Goal: Task Accomplishment & Management: Manage account settings

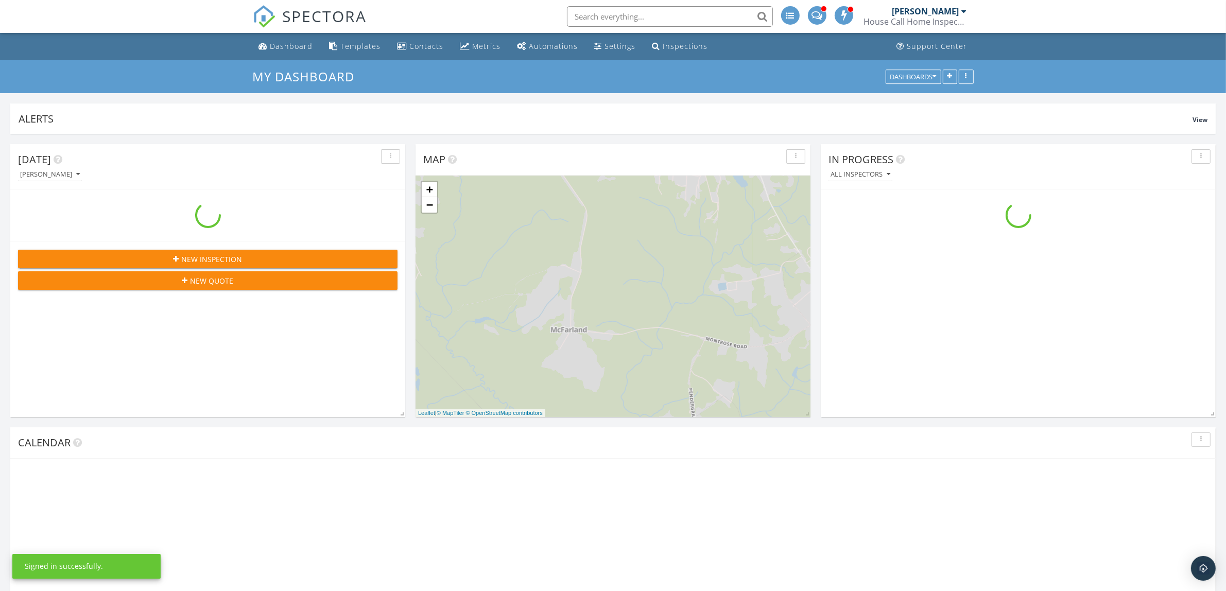
scroll to position [931, 1246]
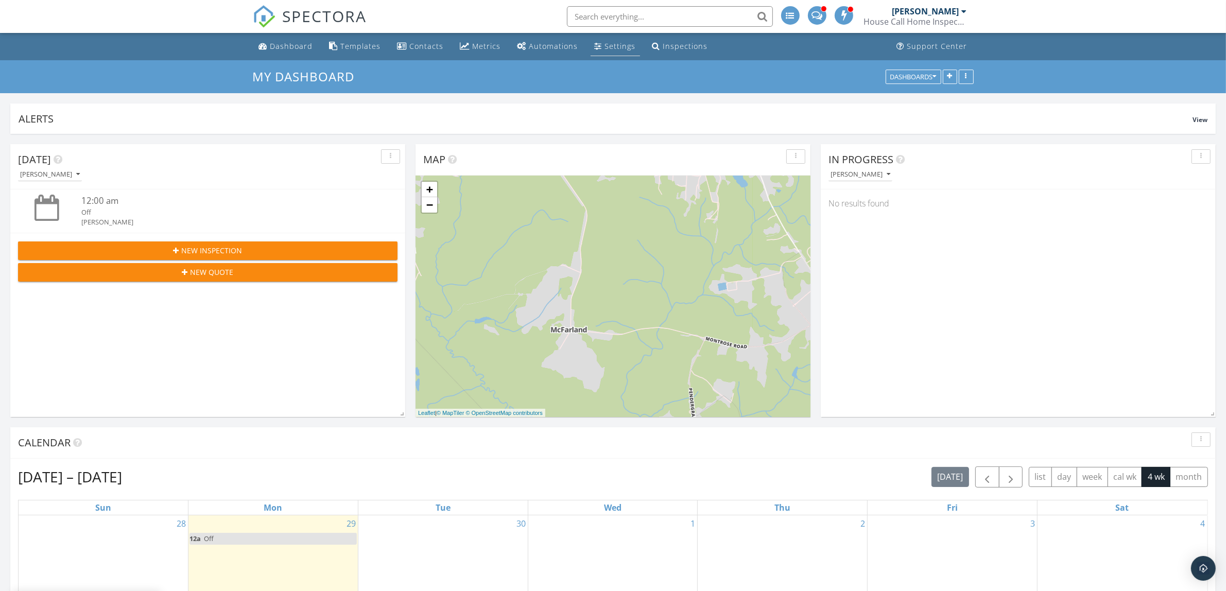
click at [622, 47] on div "Settings" at bounding box center [620, 46] width 31 height 10
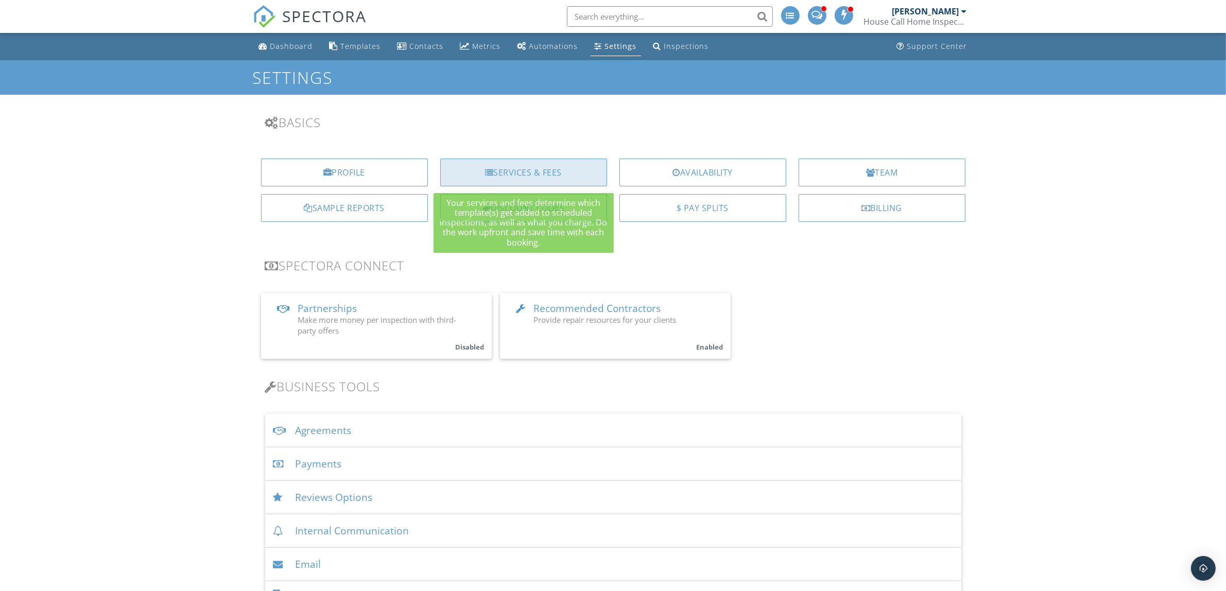
click at [509, 169] on div "Services & Fees" at bounding box center [523, 173] width 167 height 28
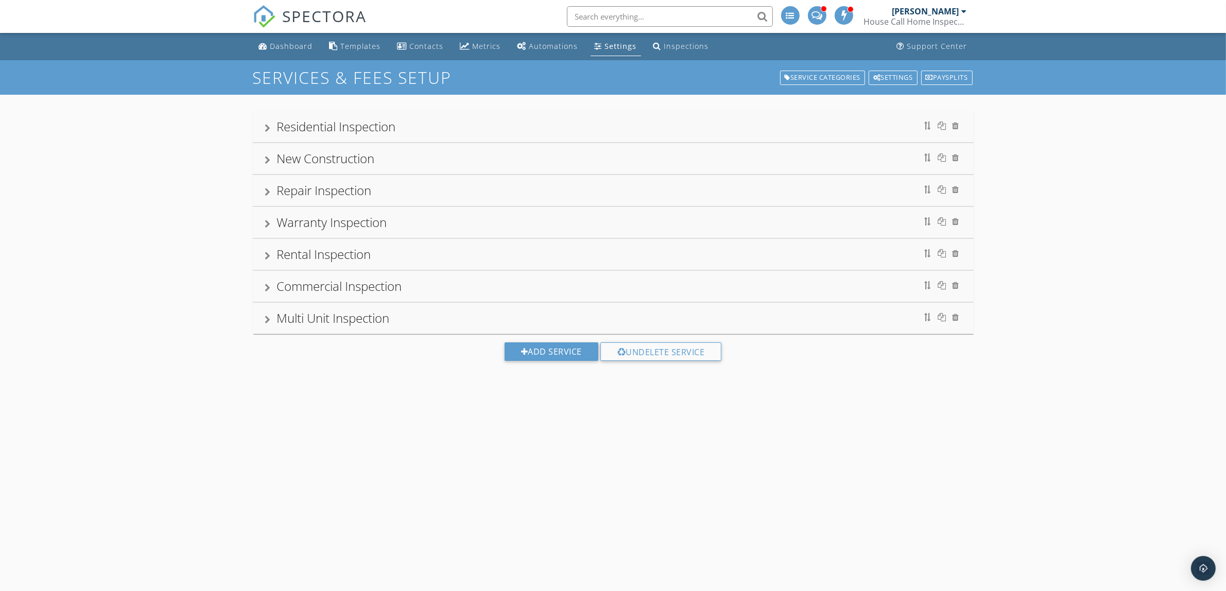
click at [289, 163] on div "New Construction" at bounding box center [326, 158] width 98 height 17
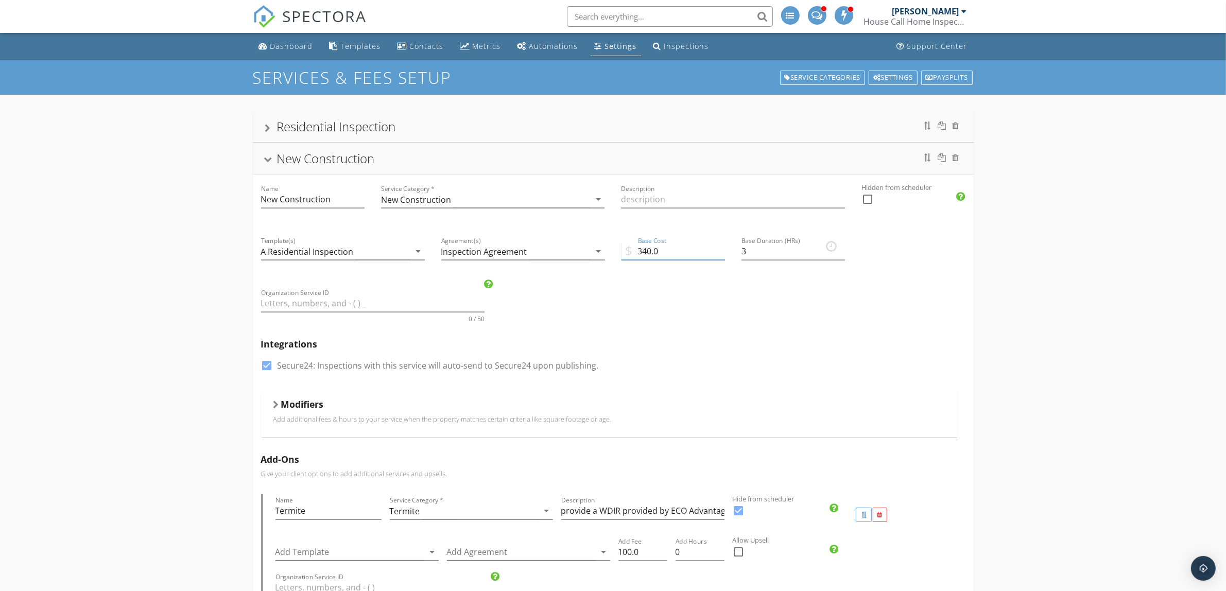
drag, startPoint x: 651, startPoint y: 253, endPoint x: 643, endPoint y: 254, distance: 8.8
click at [643, 254] on input "340.0" at bounding box center [674, 251] width 104 height 17
type input "375.0"
click at [282, 162] on div "New Construction" at bounding box center [326, 158] width 98 height 17
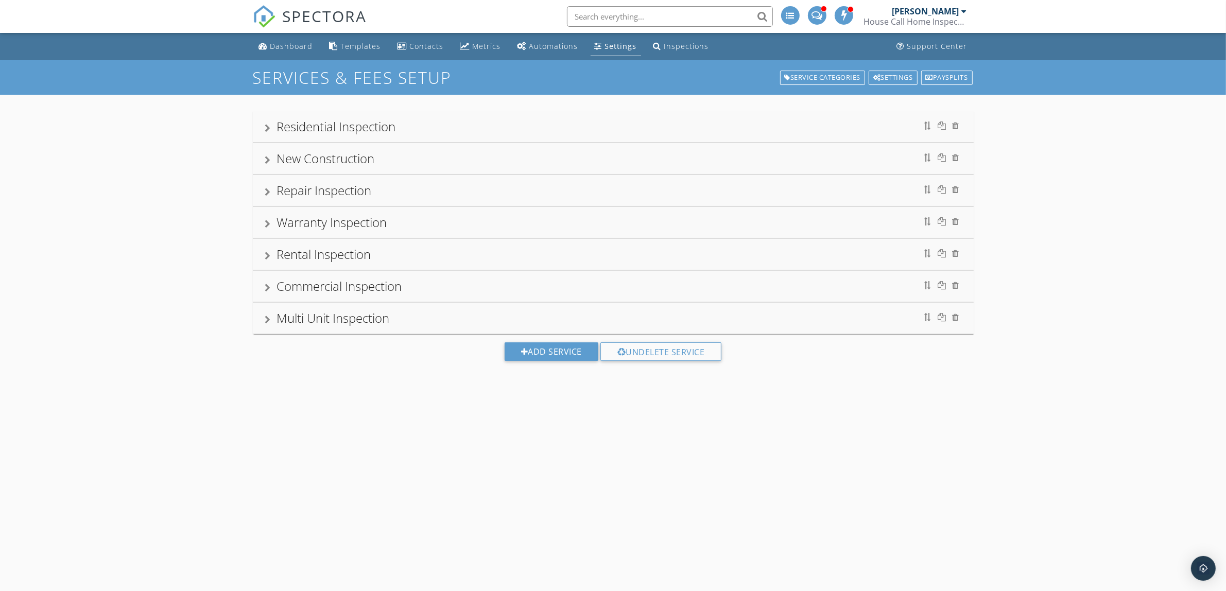
click at [277, 196] on div "Repair Inspection" at bounding box center [324, 190] width 95 height 17
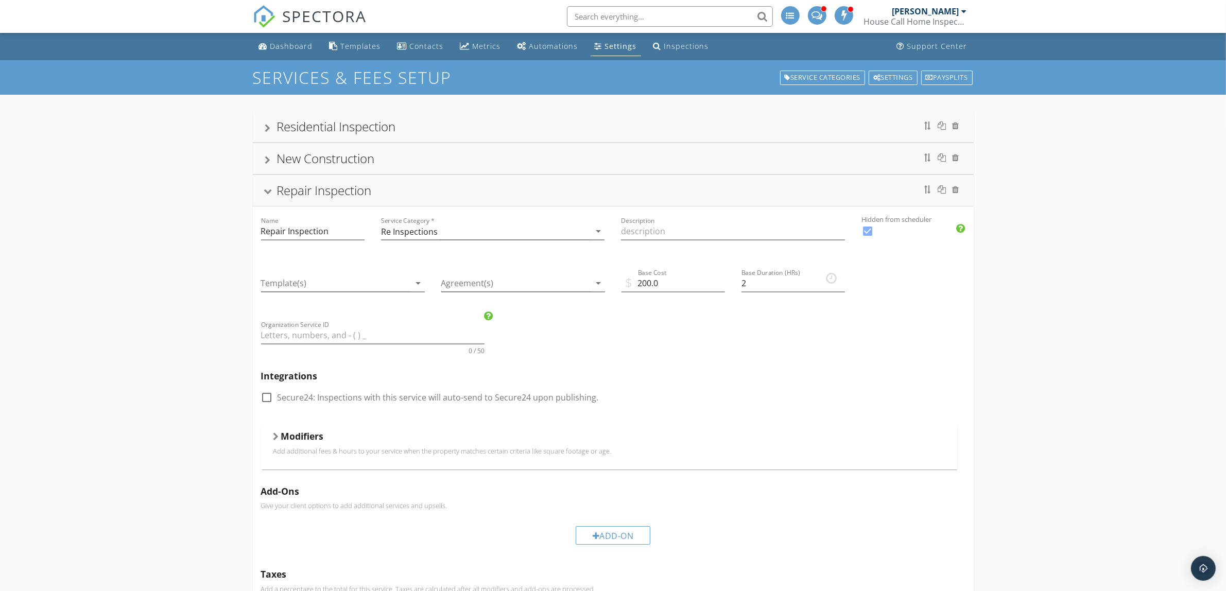
click at [277, 196] on div "Repair Inspection" at bounding box center [324, 190] width 95 height 17
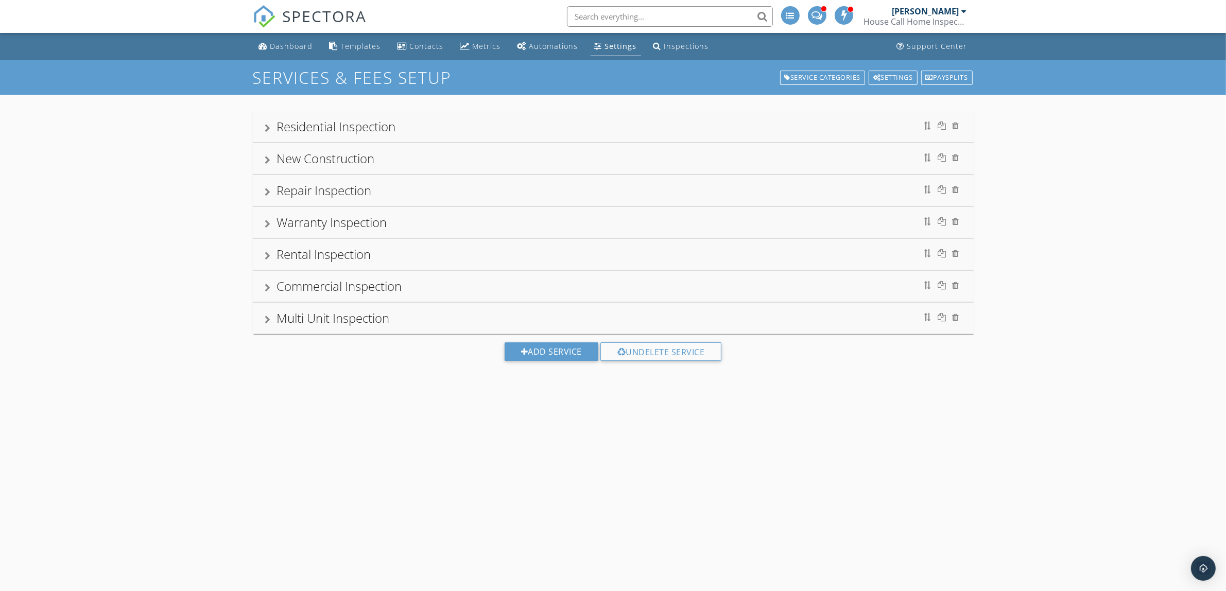
click at [287, 129] on div "Residential Inspection" at bounding box center [336, 126] width 119 height 17
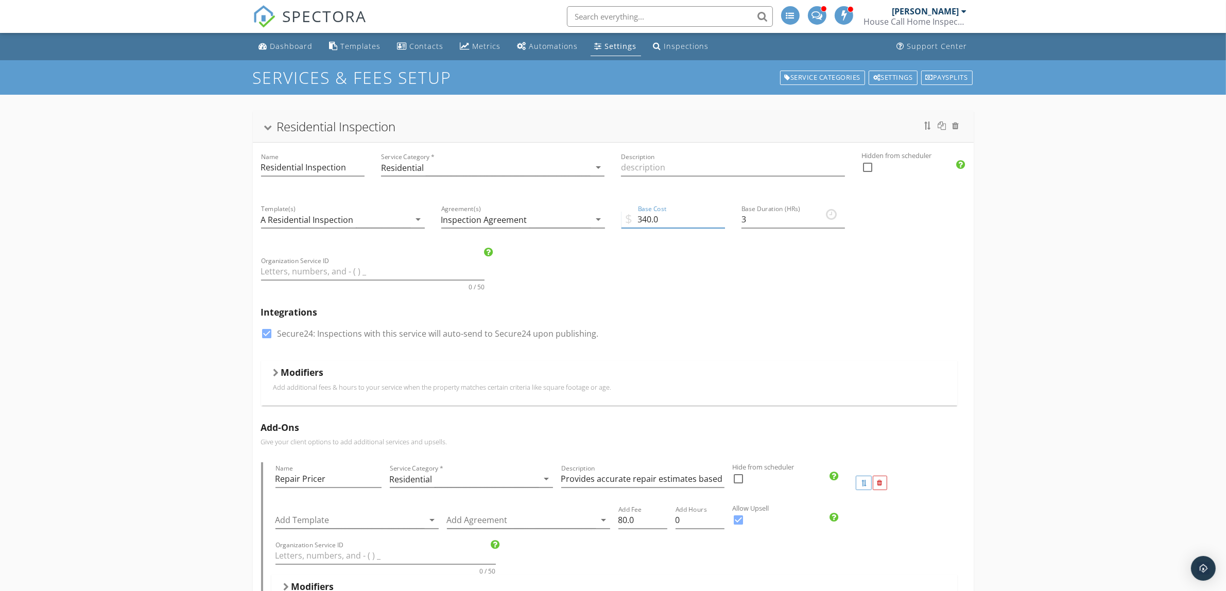
drag, startPoint x: 650, startPoint y: 218, endPoint x: 642, endPoint y: 218, distance: 7.7
click at [642, 218] on input "340.0" at bounding box center [674, 219] width 104 height 17
type input "375.0"
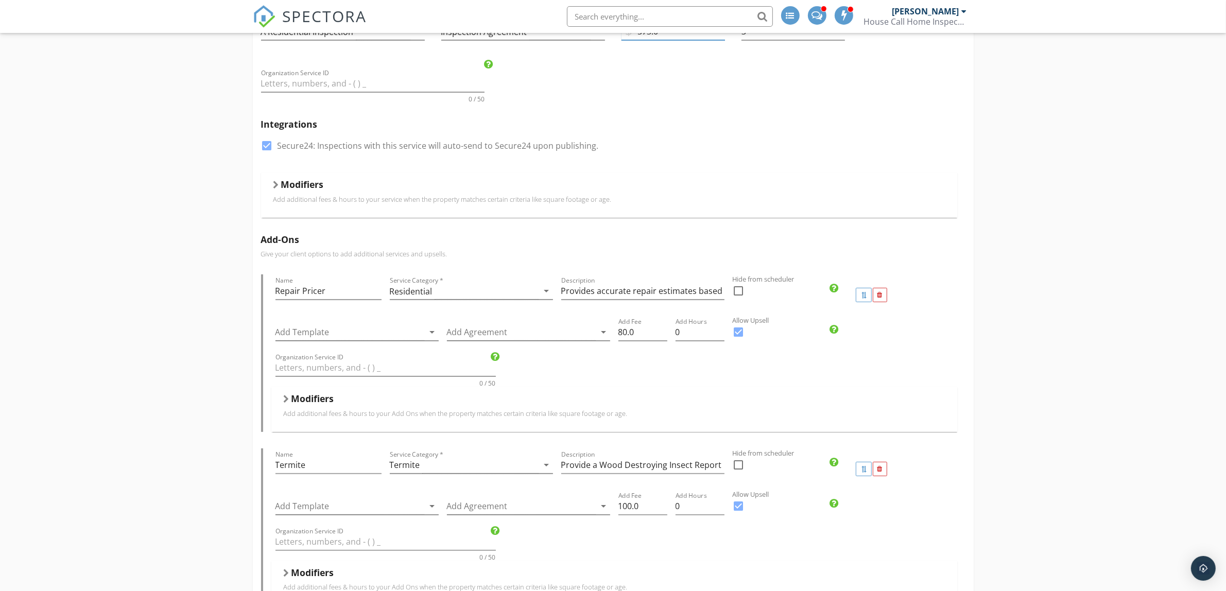
scroll to position [193, 0]
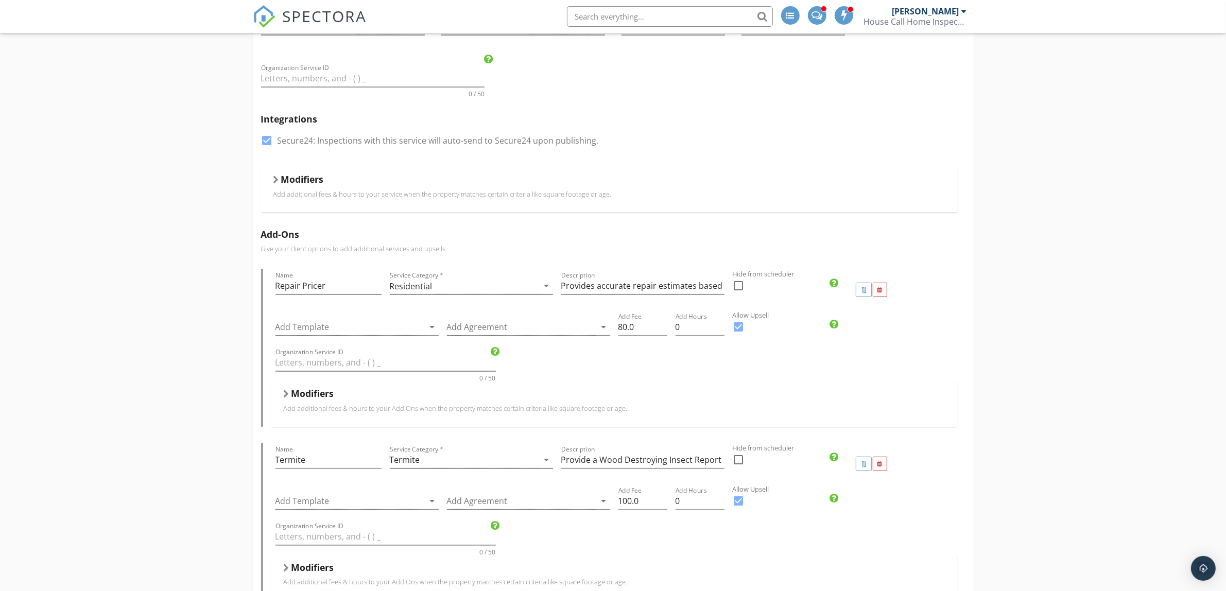
click at [276, 184] on div at bounding box center [276, 180] width 6 height 8
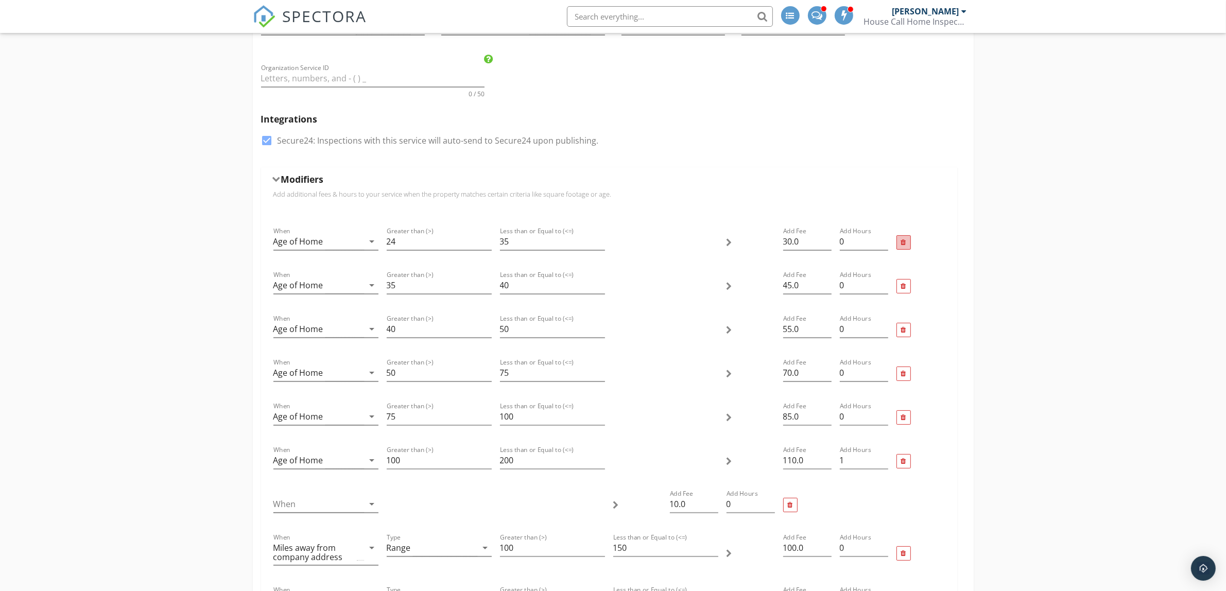
click at [904, 247] on div at bounding box center [904, 242] width 14 height 14
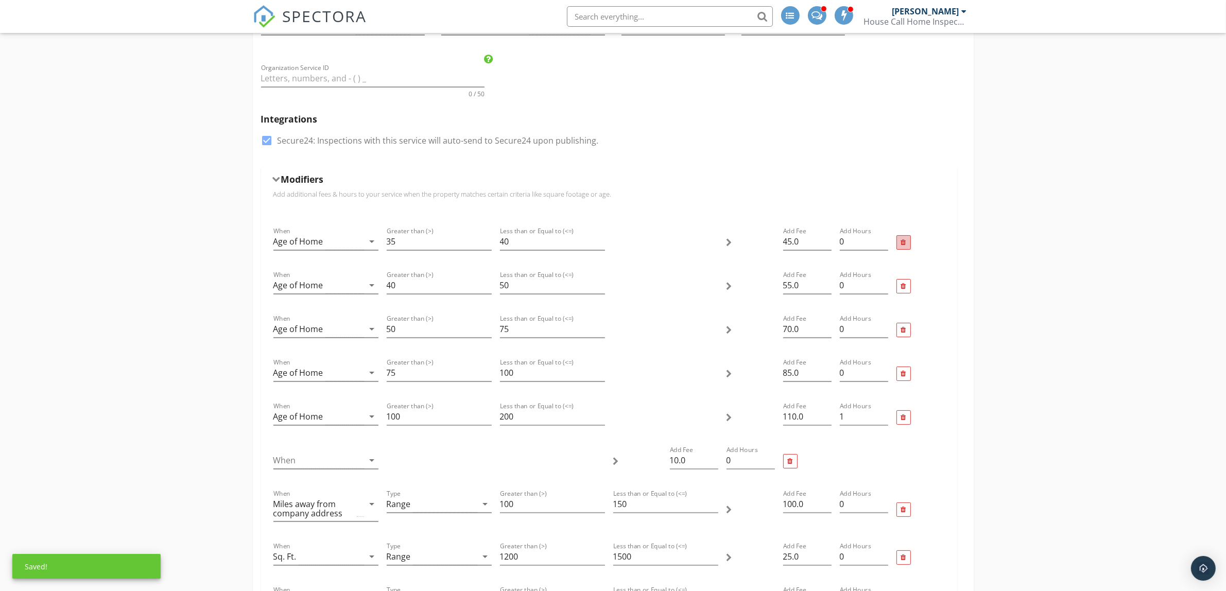
click at [905, 246] on div at bounding box center [903, 242] width 5 height 7
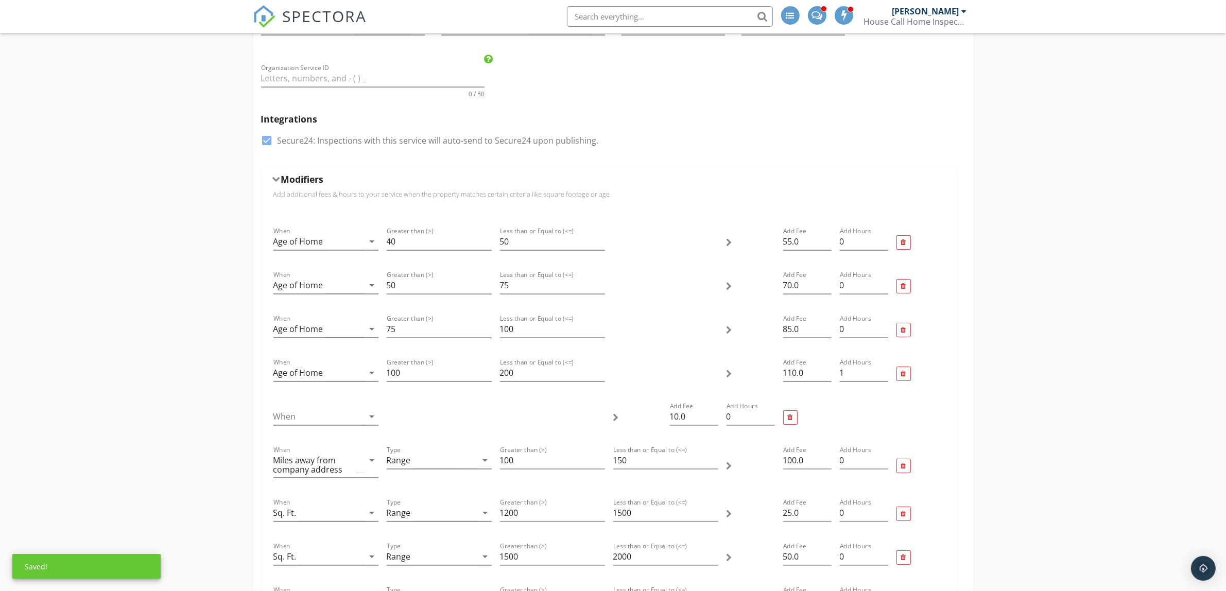
click at [905, 246] on div at bounding box center [903, 242] width 5 height 7
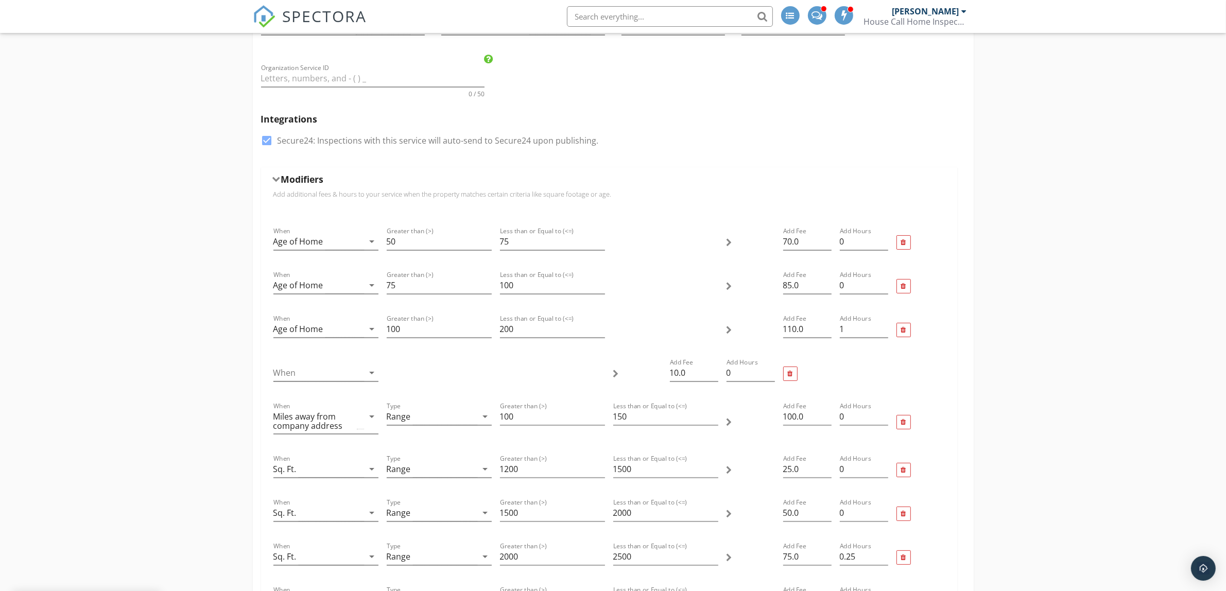
click at [905, 246] on div at bounding box center [903, 242] width 5 height 7
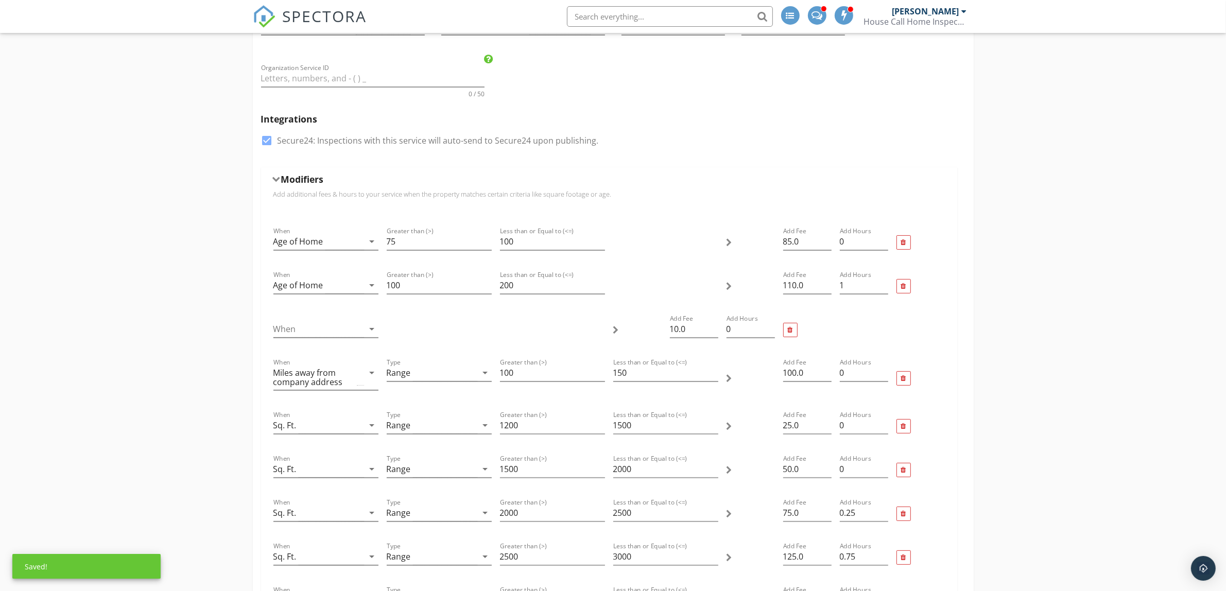
click at [905, 246] on div at bounding box center [903, 242] width 5 height 7
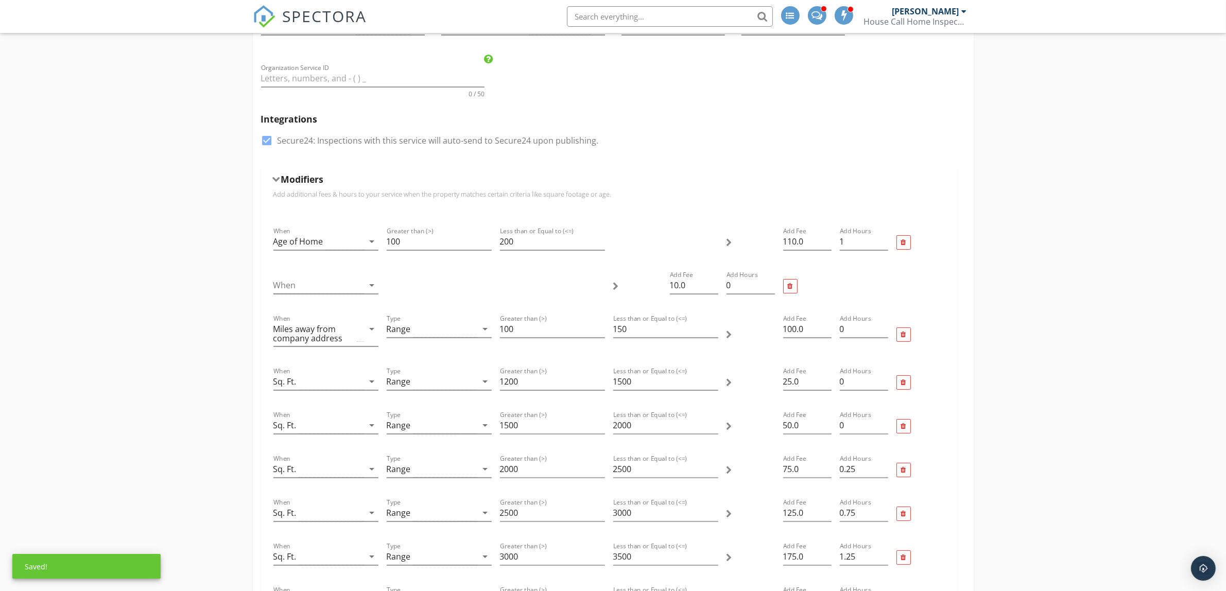
click at [905, 246] on div at bounding box center [903, 242] width 5 height 7
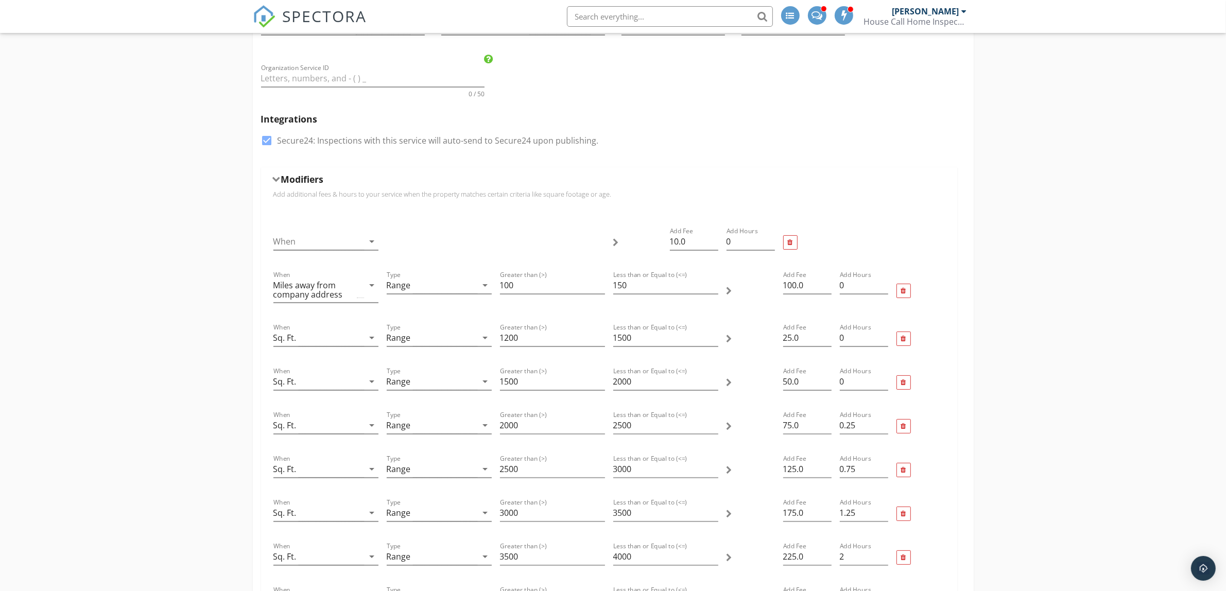
scroll to position [258, 0]
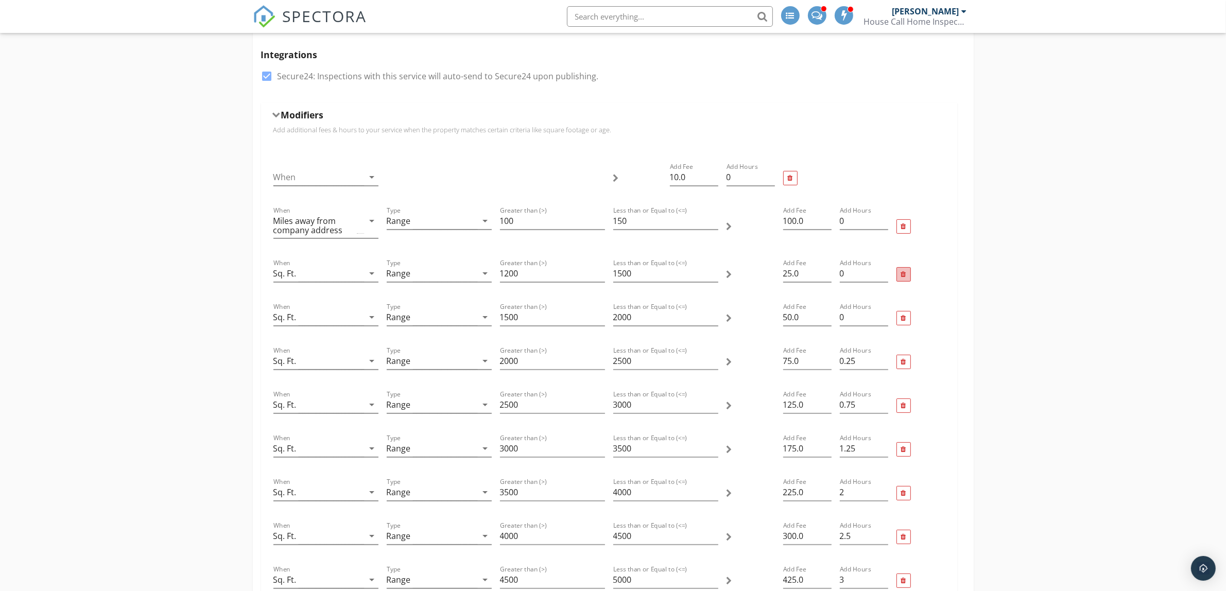
click at [904, 274] on div at bounding box center [903, 274] width 5 height 7
drag, startPoint x: 518, startPoint y: 274, endPoint x: 503, endPoint y: 276, distance: 15.5
click at [503, 276] on input "2500" at bounding box center [552, 273] width 105 height 17
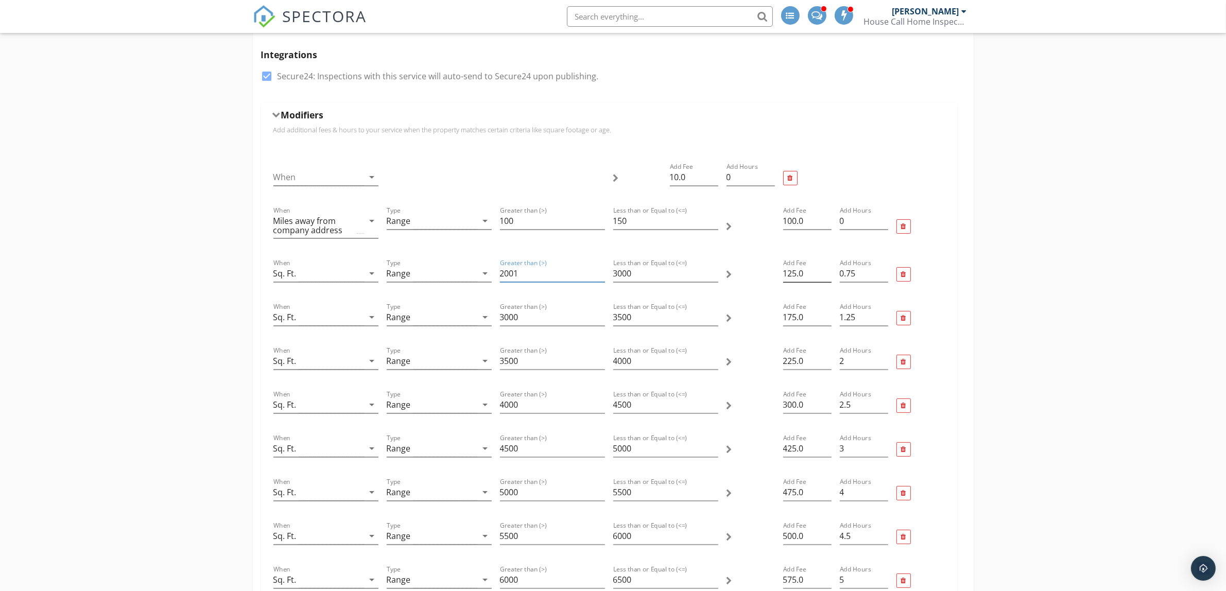
type input "2001"
drag, startPoint x: 792, startPoint y: 274, endPoint x: 779, endPoint y: 276, distance: 13.0
click at [779, 276] on div "Add Fee 125.0" at bounding box center [807, 275] width 57 height 44
type input "50"
click at [760, 328] on div at bounding box center [751, 319] width 57 height 44
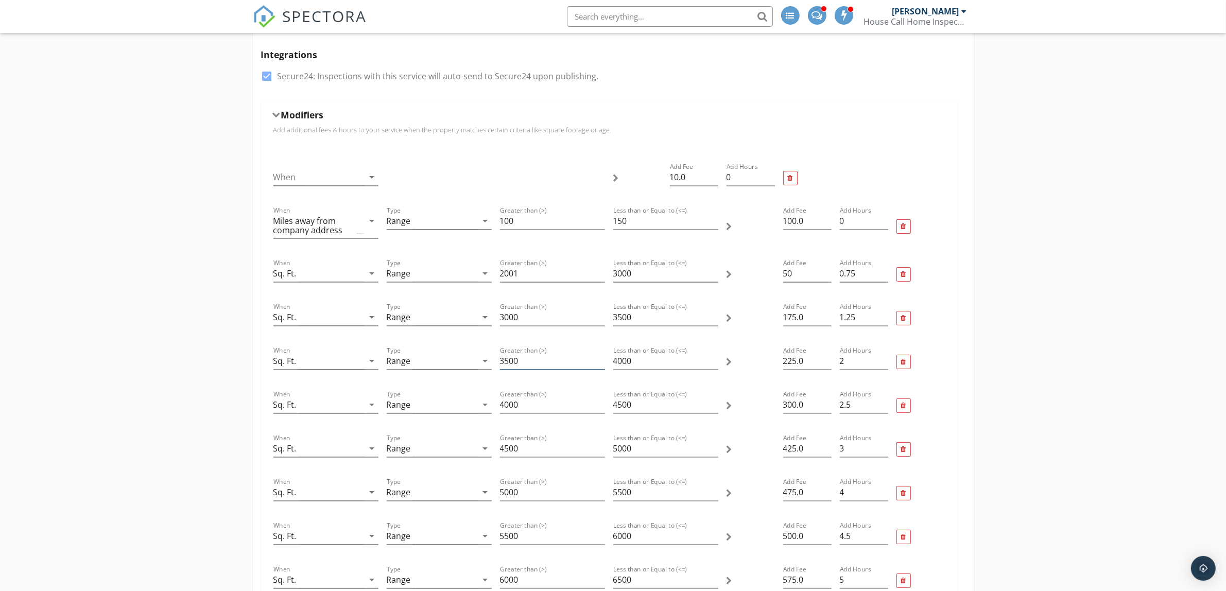
click at [508, 363] on input "3500" at bounding box center [552, 361] width 105 height 17
type input "3000"
click at [908, 319] on div at bounding box center [904, 318] width 14 height 14
click at [904, 364] on div at bounding box center [903, 362] width 5 height 7
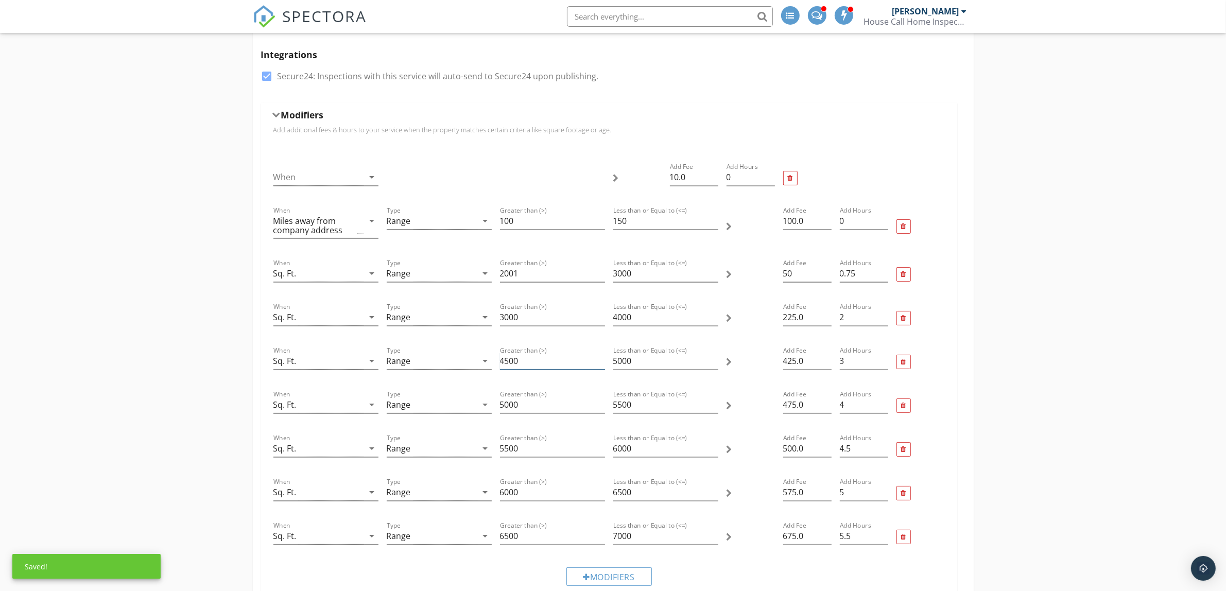
click at [509, 364] on input "4500" at bounding box center [552, 361] width 105 height 17
type input "4000"
click at [521, 318] on input "3000" at bounding box center [552, 317] width 105 height 17
type input "3001"
click at [521, 361] on input "4000" at bounding box center [552, 361] width 105 height 17
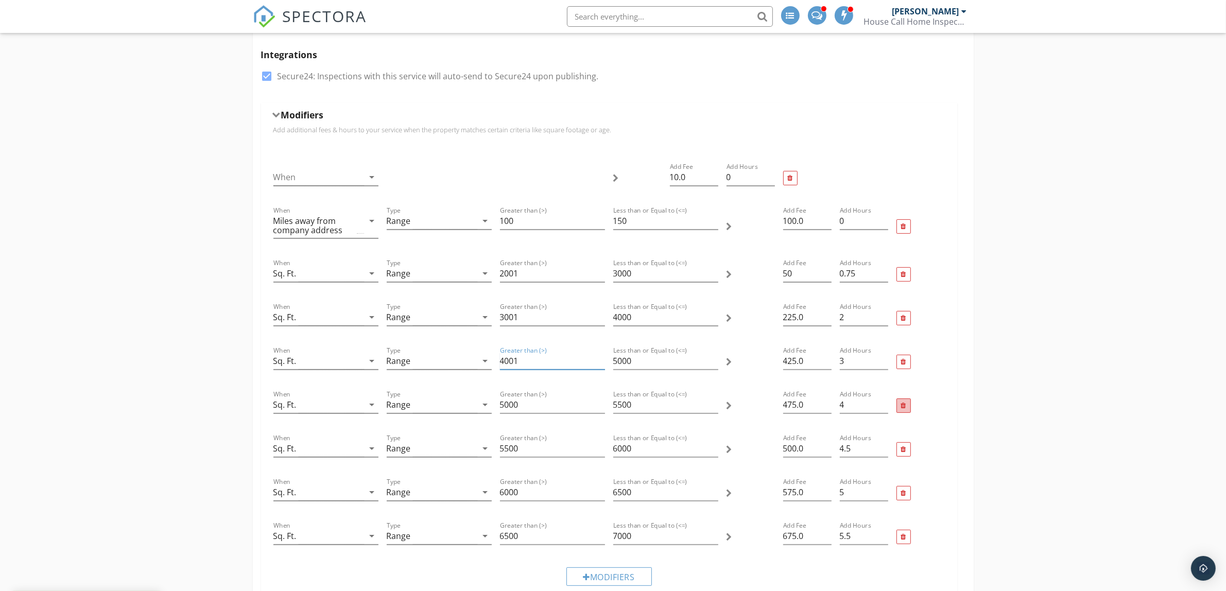
type input "4001"
click at [902, 407] on div at bounding box center [903, 406] width 5 height 7
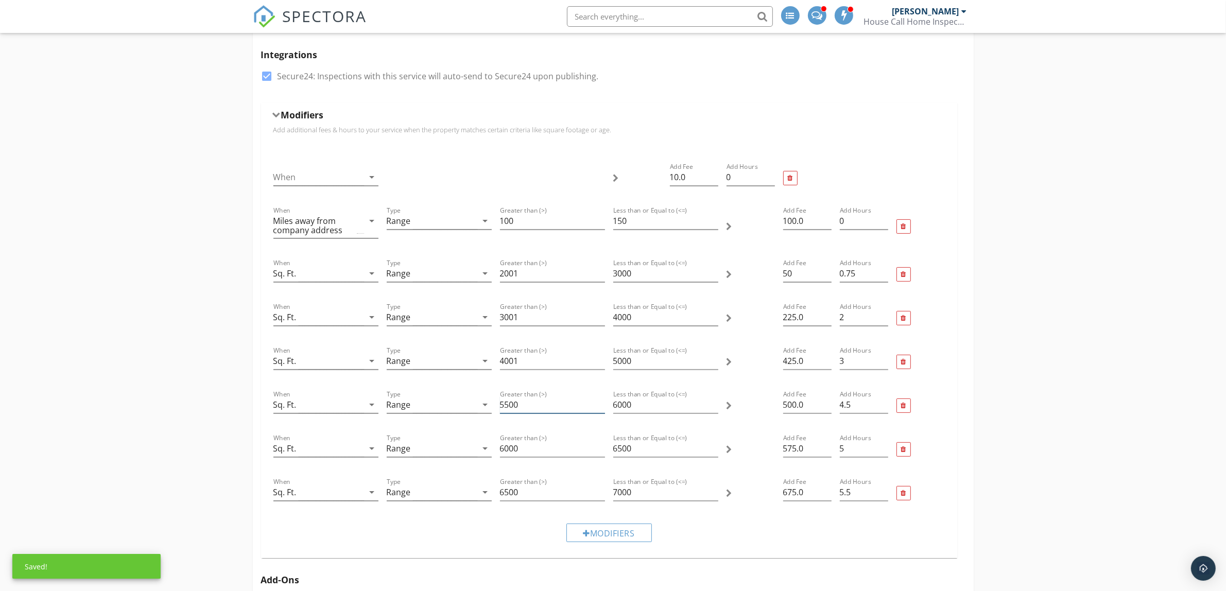
click at [508, 407] on input "5500" at bounding box center [552, 405] width 105 height 17
click at [525, 410] on input "500" at bounding box center [552, 405] width 105 height 17
type input "5001"
click at [904, 456] on div at bounding box center [904, 449] width 14 height 14
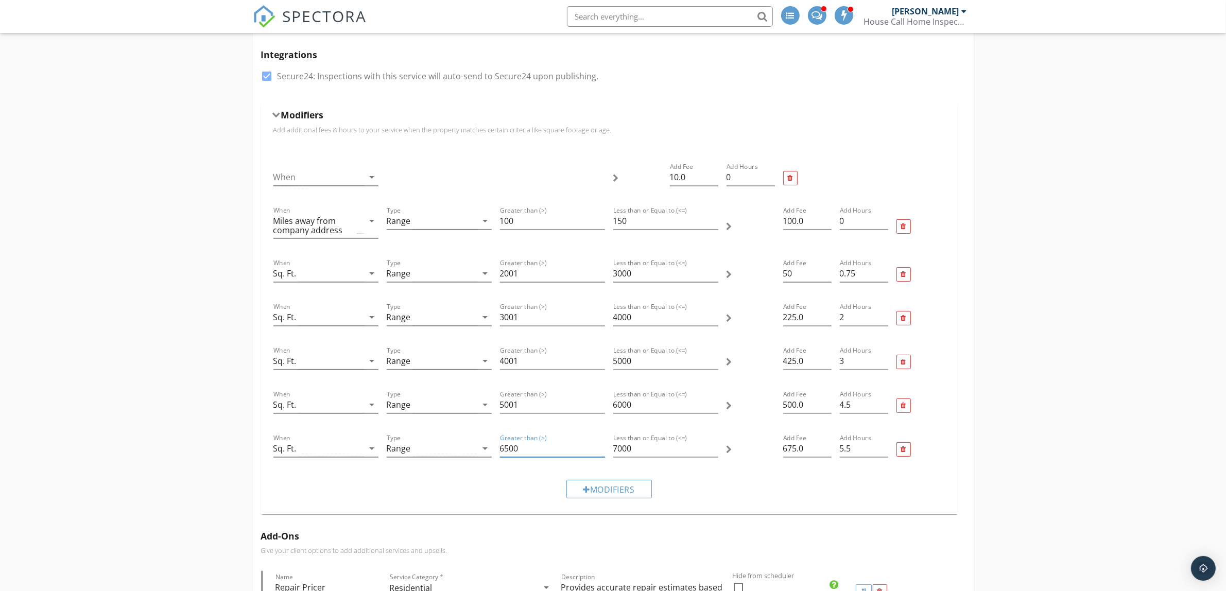
click at [507, 451] on input "6500" at bounding box center [552, 448] width 105 height 17
click at [522, 448] on input "600" at bounding box center [552, 448] width 105 height 17
type input "6001"
drag, startPoint x: 806, startPoint y: 318, endPoint x: 760, endPoint y: 321, distance: 45.9
click at [760, 321] on div "When Sq. Ft. arrow_drop_down Type Range arrow_drop_down Greater than (>) 3001 L…" at bounding box center [609, 319] width 680 height 44
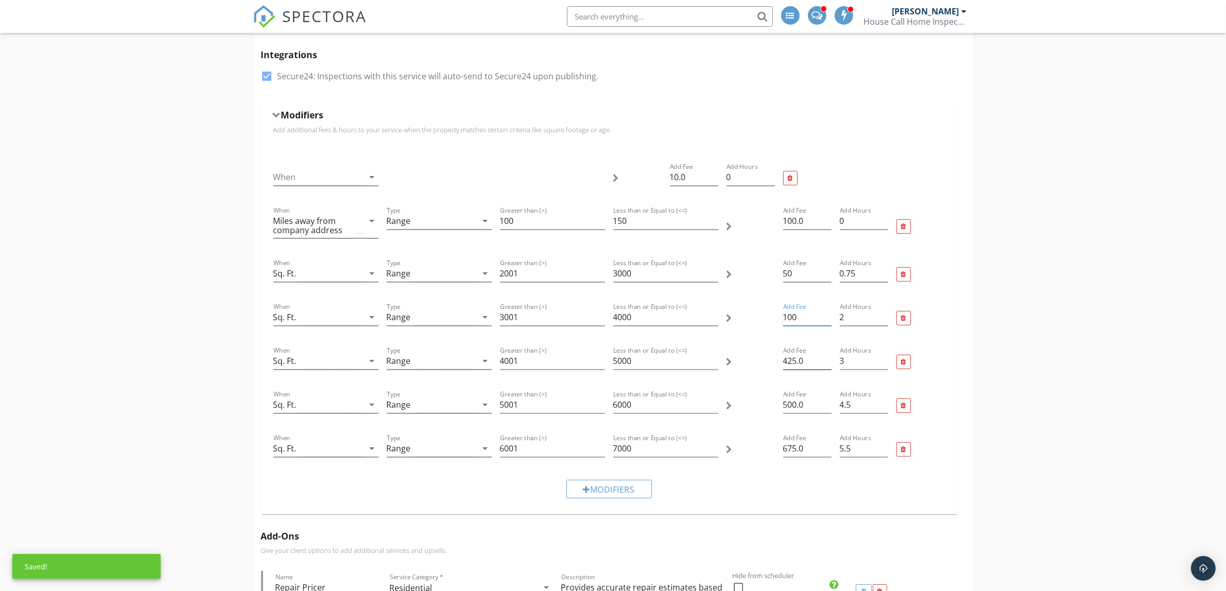
type input "100"
drag, startPoint x: 809, startPoint y: 366, endPoint x: 778, endPoint y: 371, distance: 31.3
click at [778, 371] on div "When Sq. Ft. arrow_drop_down Type Range arrow_drop_down Greater than (>) 4001 L…" at bounding box center [609, 362] width 680 height 44
type input "150"
drag, startPoint x: 800, startPoint y: 406, endPoint x: 761, endPoint y: 410, distance: 38.8
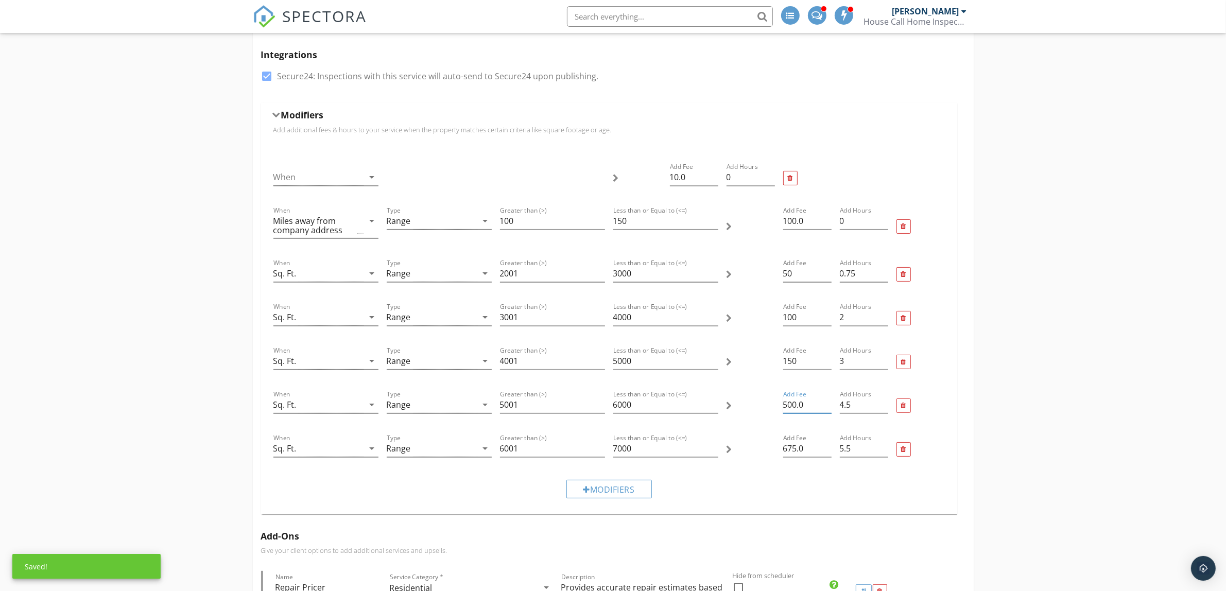
click at [761, 410] on div "When Sq. Ft. arrow_drop_down Type Range arrow_drop_down Greater than (>) 5001 L…" at bounding box center [609, 406] width 680 height 44
type input "200"
drag, startPoint x: 792, startPoint y: 451, endPoint x: 779, endPoint y: 451, distance: 13.4
click at [779, 451] on div "Add Fee 675.0" at bounding box center [807, 450] width 57 height 44
type input "300"
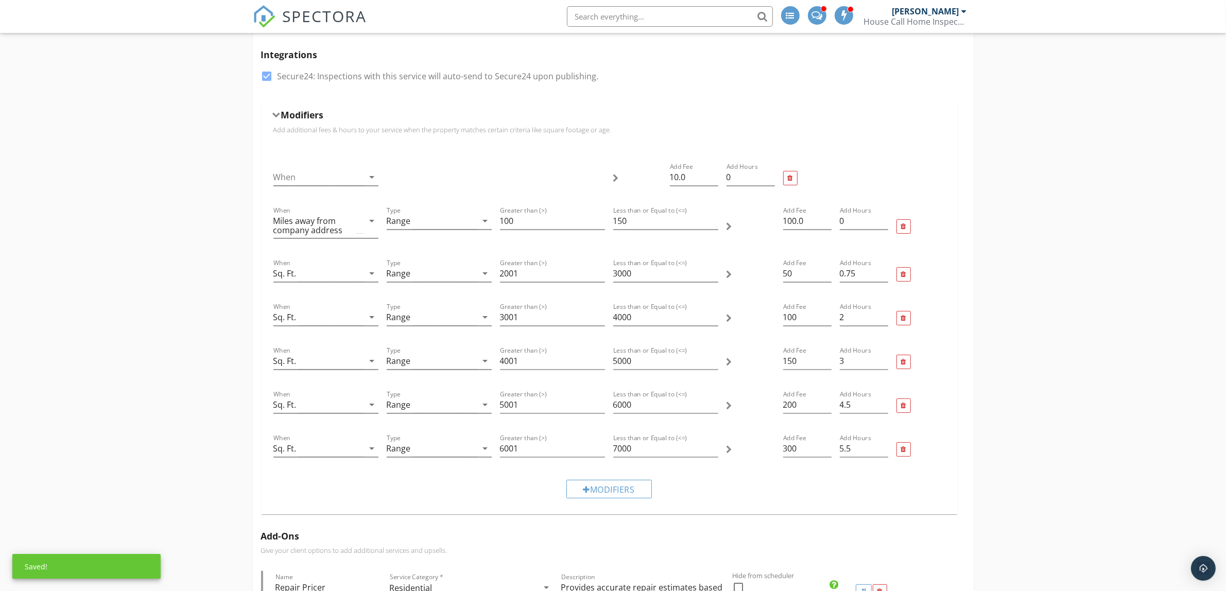
click at [725, 493] on div "Modifiers" at bounding box center [609, 489] width 680 height 35
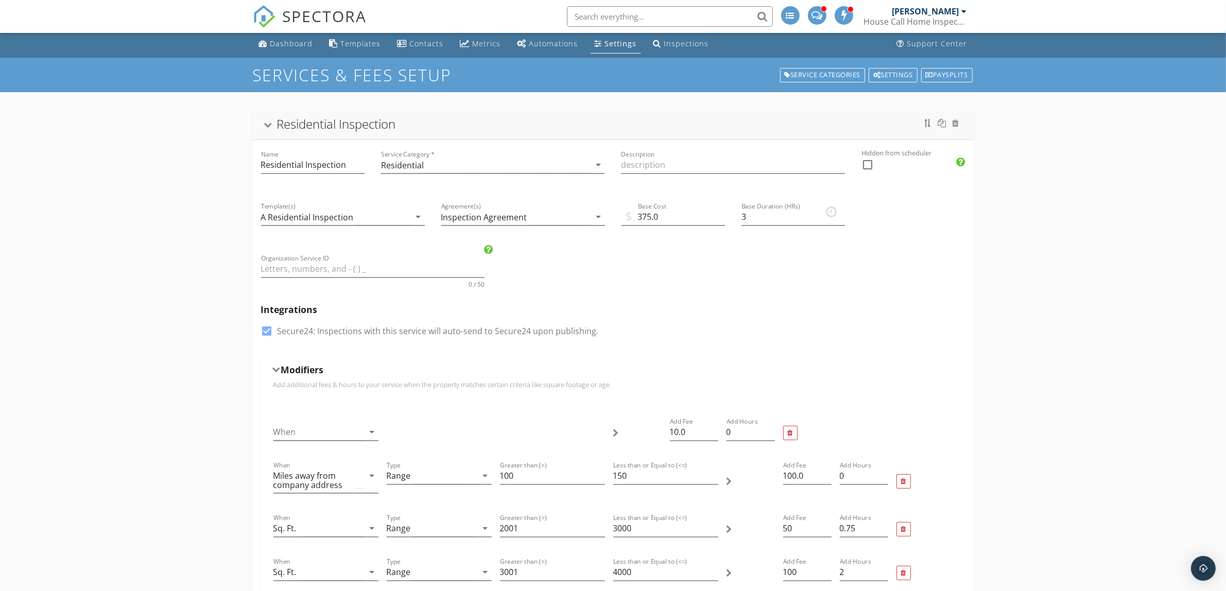
scroll to position [0, 0]
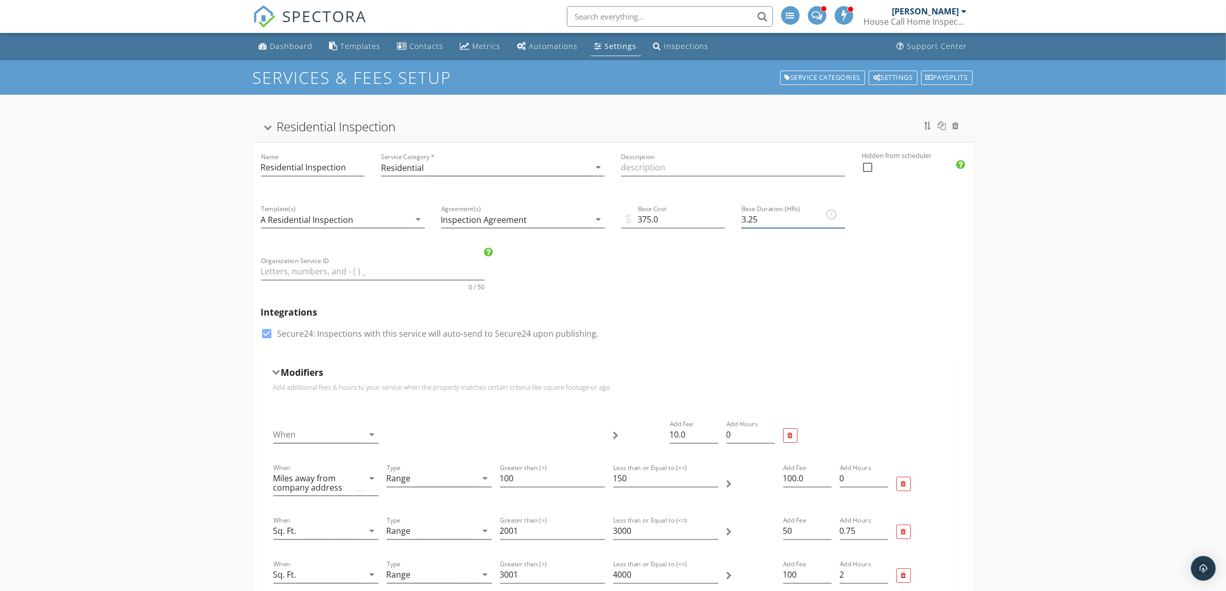
click at [843, 217] on input "3.25" at bounding box center [794, 219] width 104 height 17
click at [841, 217] on input "3.5" at bounding box center [794, 219] width 104 height 17
click at [841, 217] on input "3.75" at bounding box center [794, 219] width 104 height 17
type input "4"
click at [841, 217] on input "4" at bounding box center [794, 219] width 104 height 17
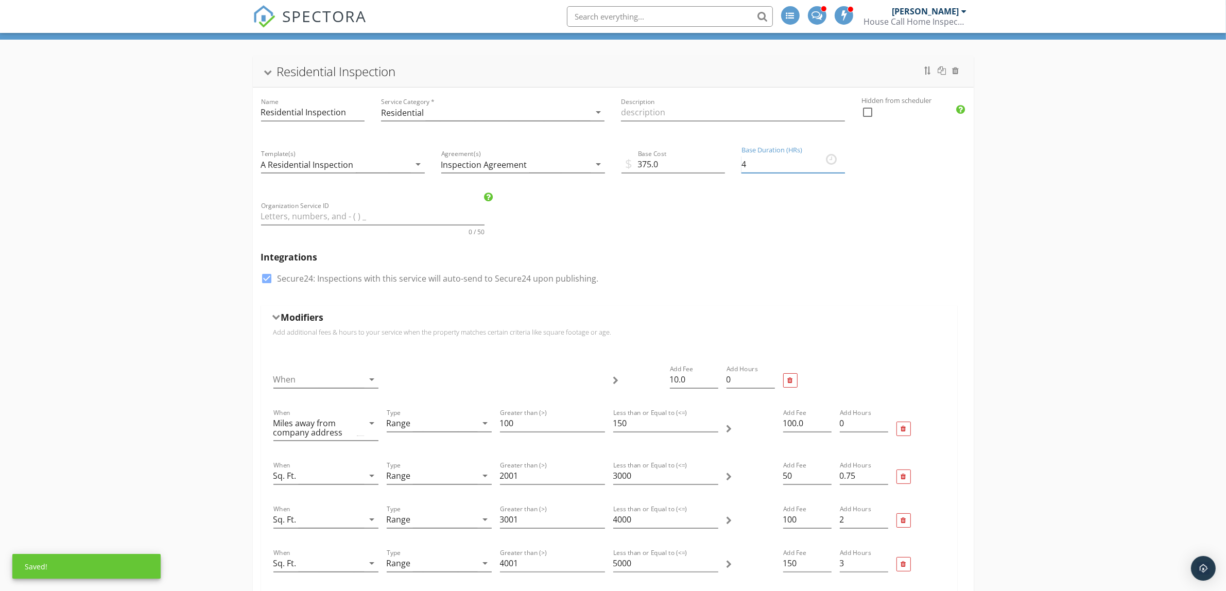
scroll to position [129, 0]
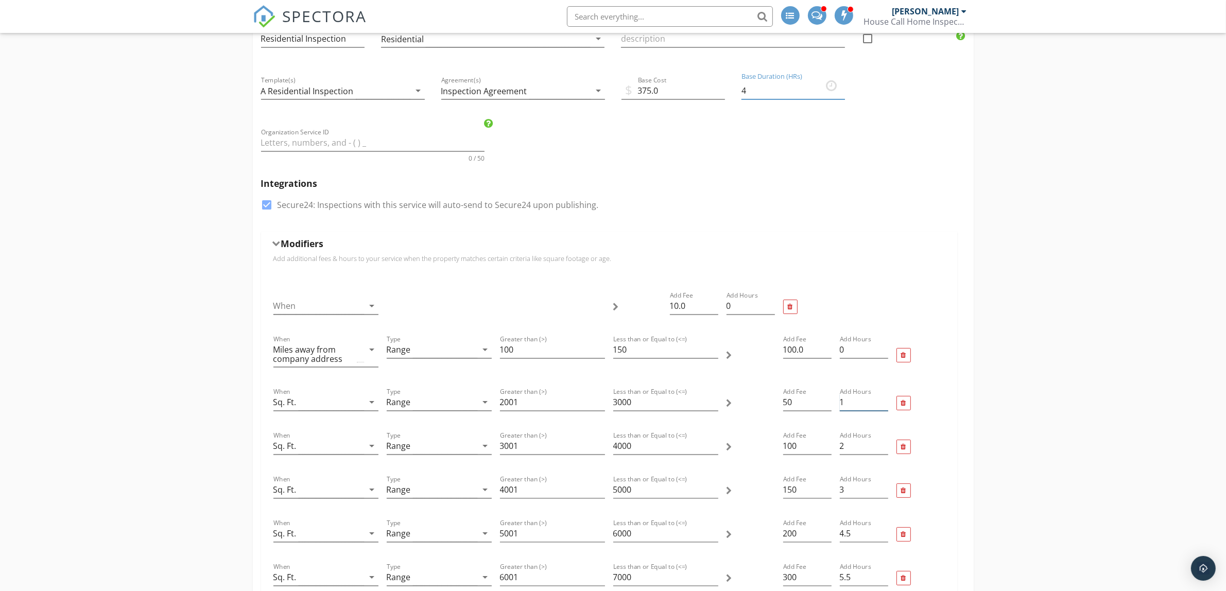
type input "1"
click at [886, 399] on input "1" at bounding box center [864, 402] width 48 height 17
click at [327, 307] on div at bounding box center [318, 306] width 91 height 17
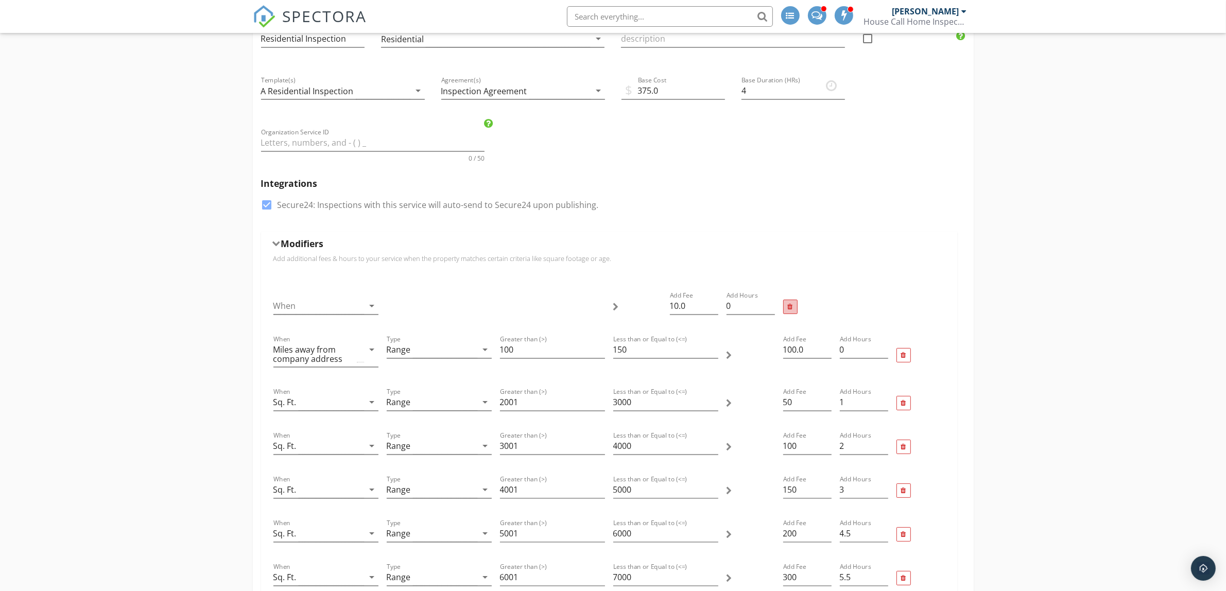
click at [791, 309] on div at bounding box center [790, 307] width 5 height 7
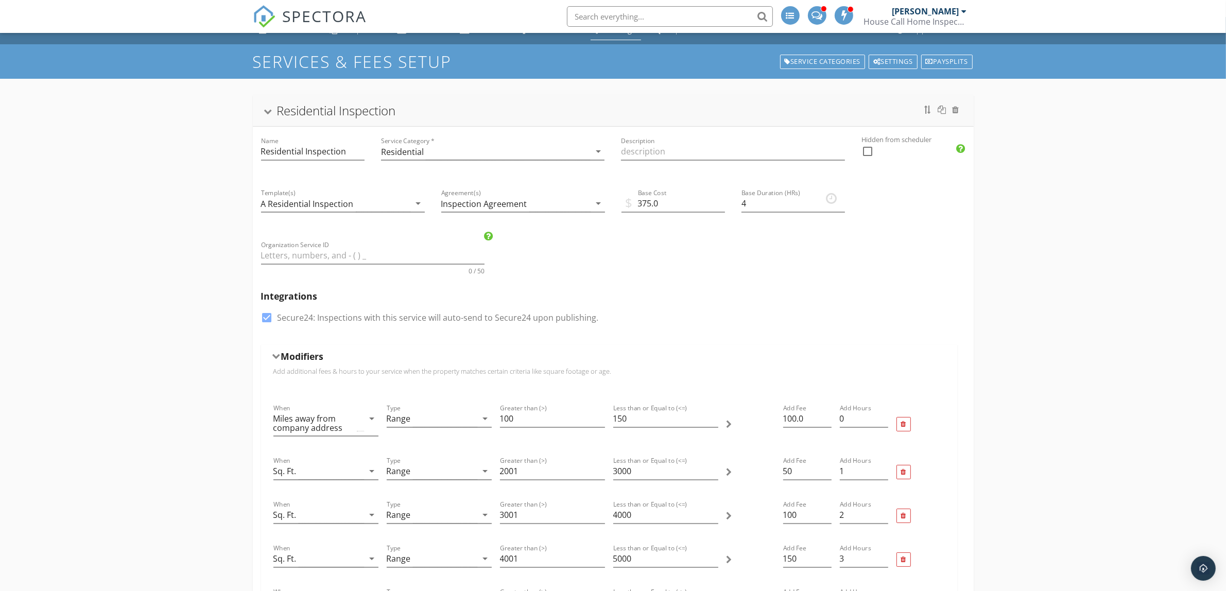
scroll to position [0, 0]
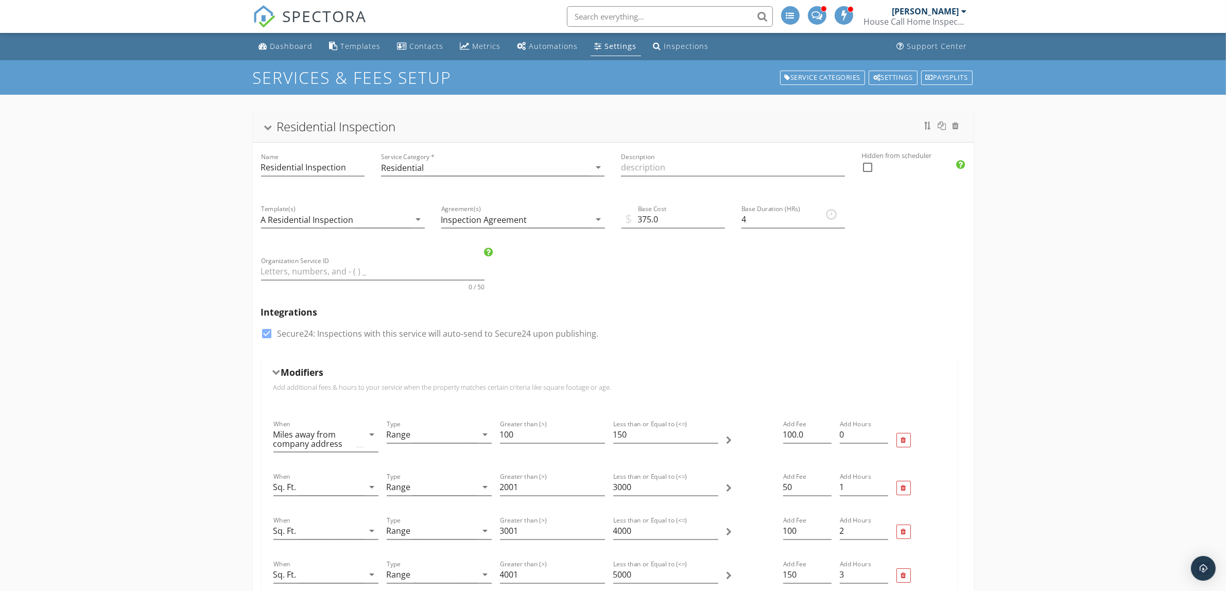
click at [273, 128] on div "Residential Inspection" at bounding box center [613, 126] width 696 height 19
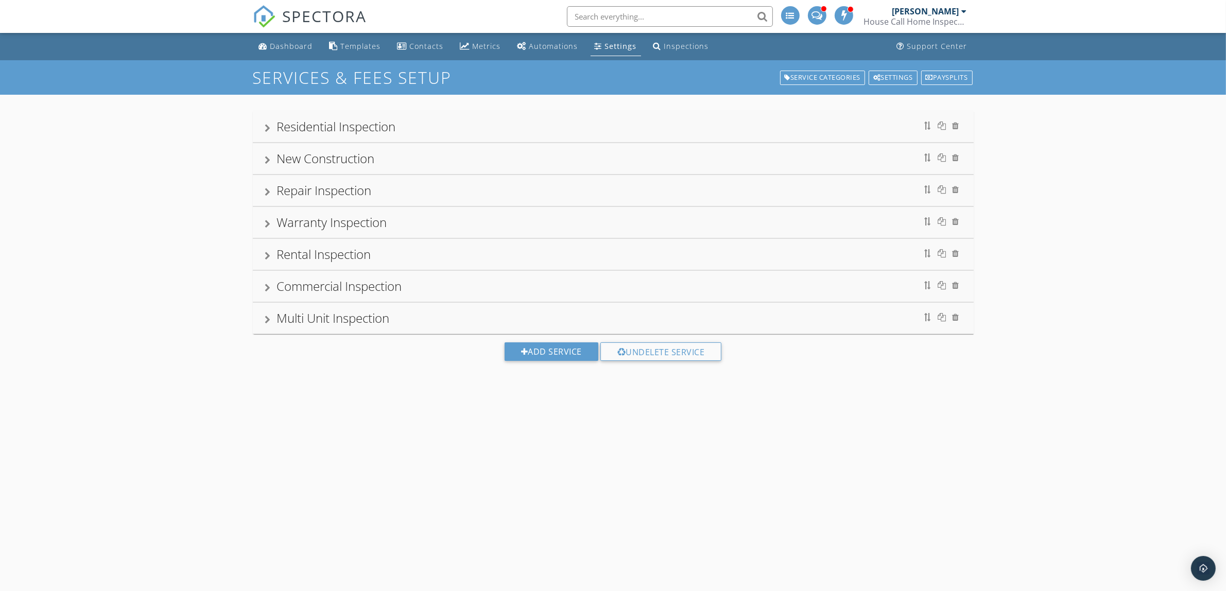
click at [272, 228] on div "Warranty Inspection" at bounding box center [613, 222] width 696 height 19
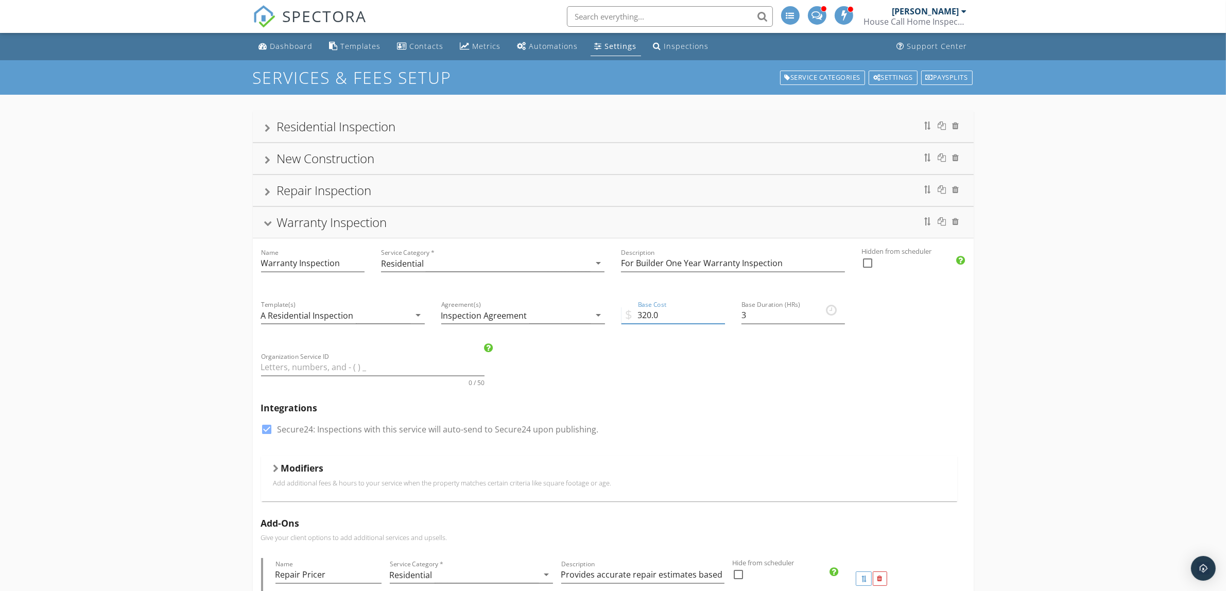
click at [647, 316] on input "320.0" at bounding box center [674, 315] width 104 height 17
type input "300.0"
click at [267, 161] on div at bounding box center [268, 160] width 6 height 8
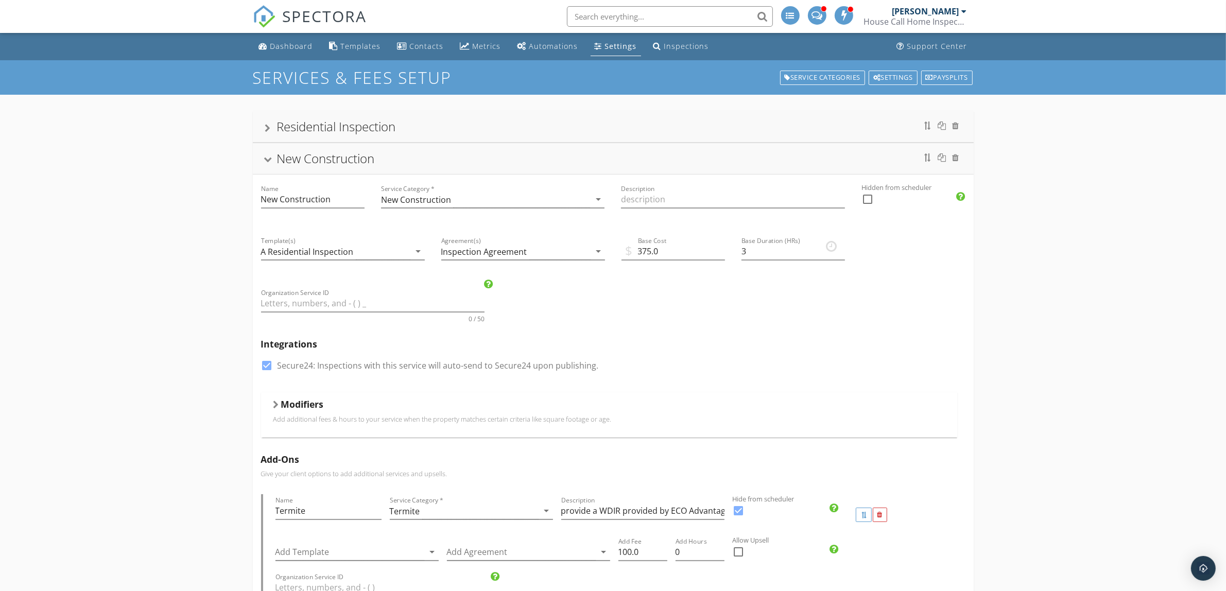
click at [268, 161] on div at bounding box center [268, 161] width 8 height 6
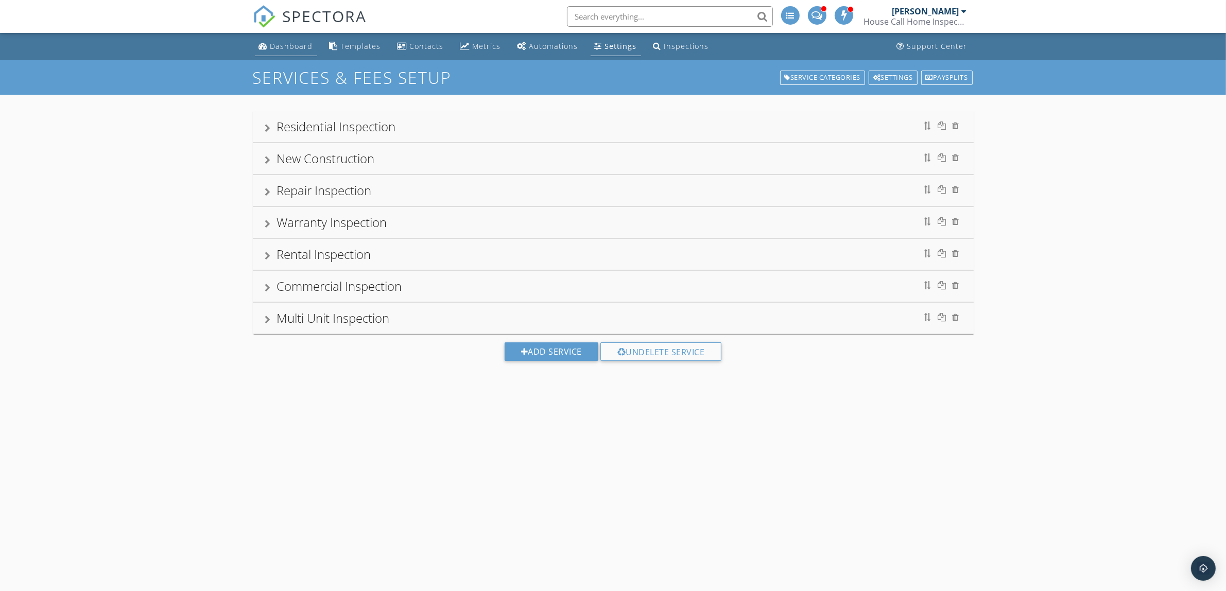
click at [274, 43] on div "Dashboard" at bounding box center [291, 46] width 43 height 10
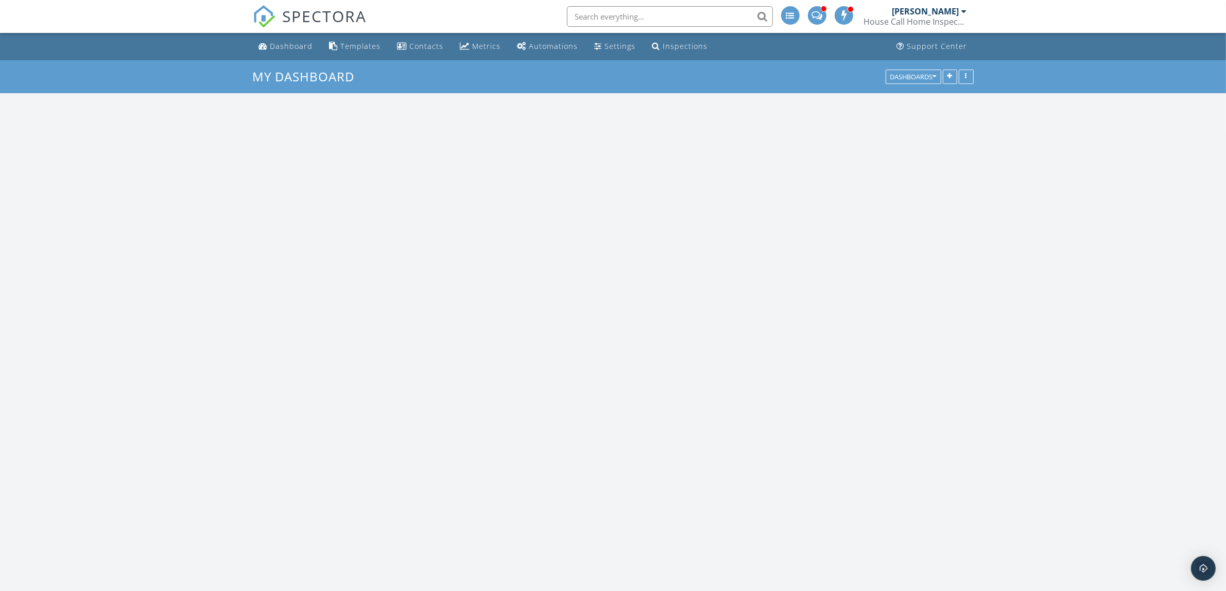
scroll to position [931, 1246]
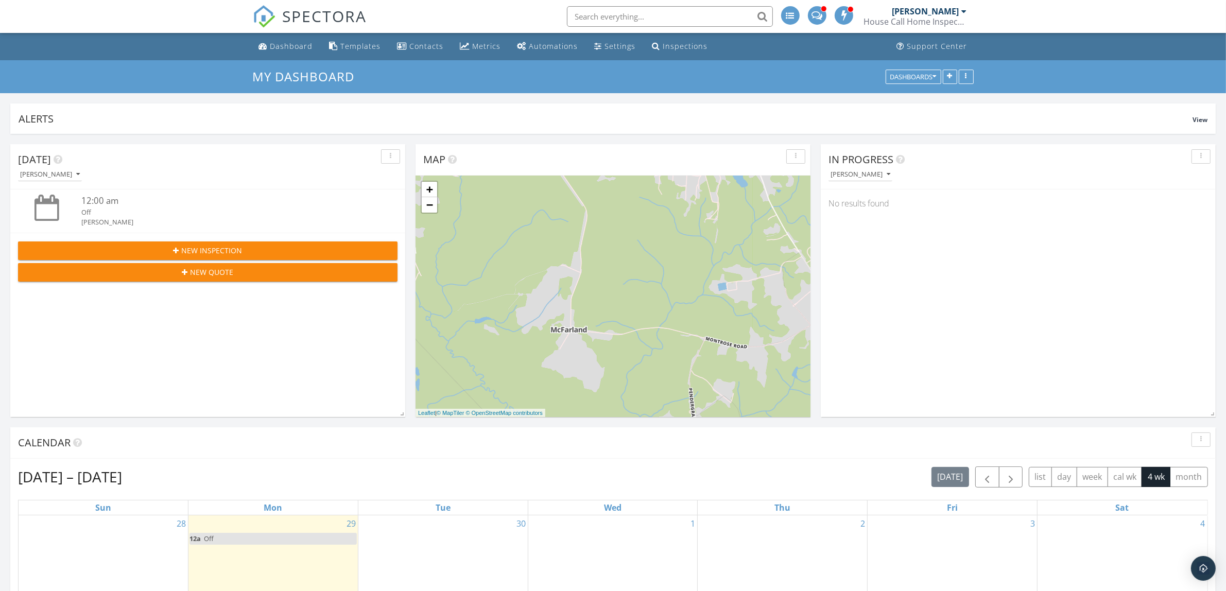
click at [214, 250] on span "New Inspection" at bounding box center [212, 250] width 61 height 11
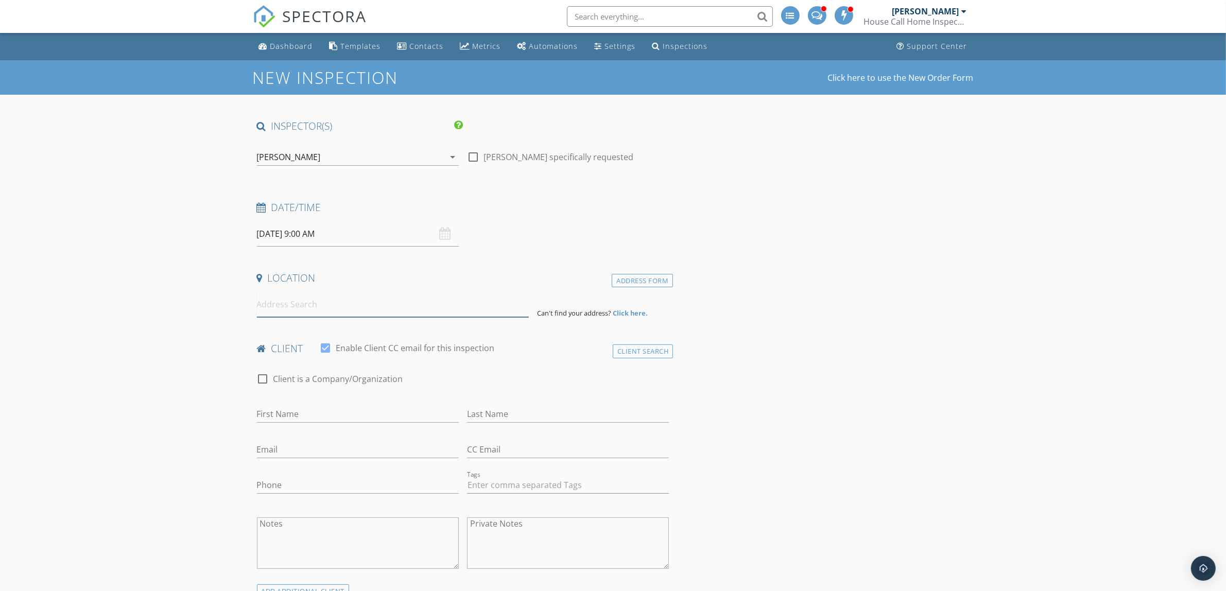
click at [313, 304] on input at bounding box center [393, 304] width 272 height 25
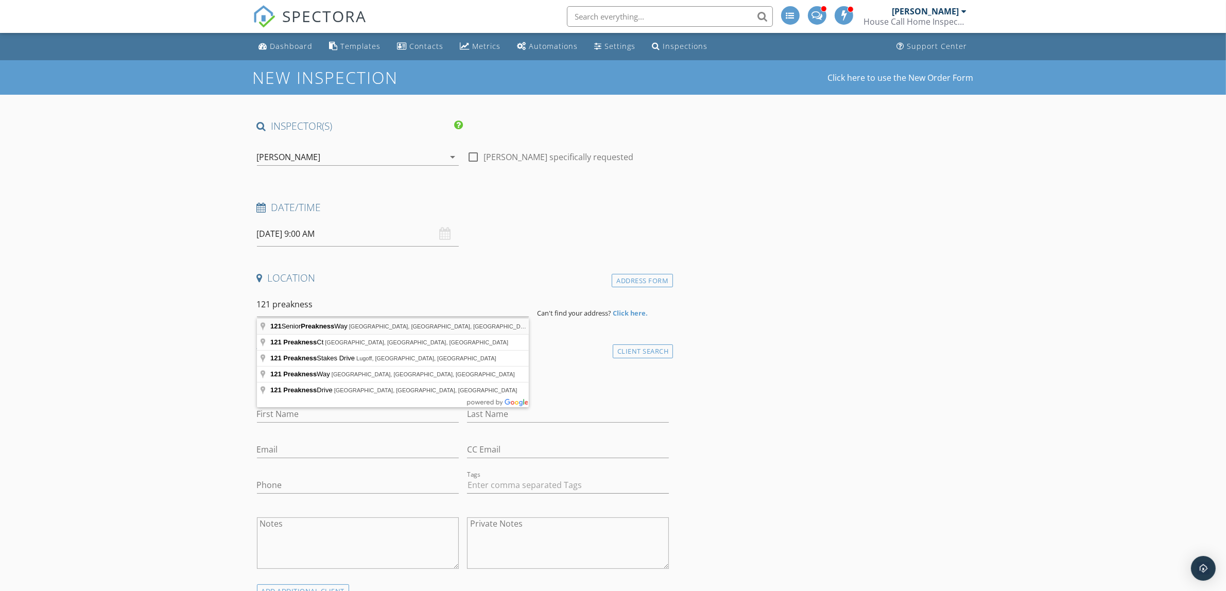
type input "121 Senior Preakness Way, Raeford, NC, USA"
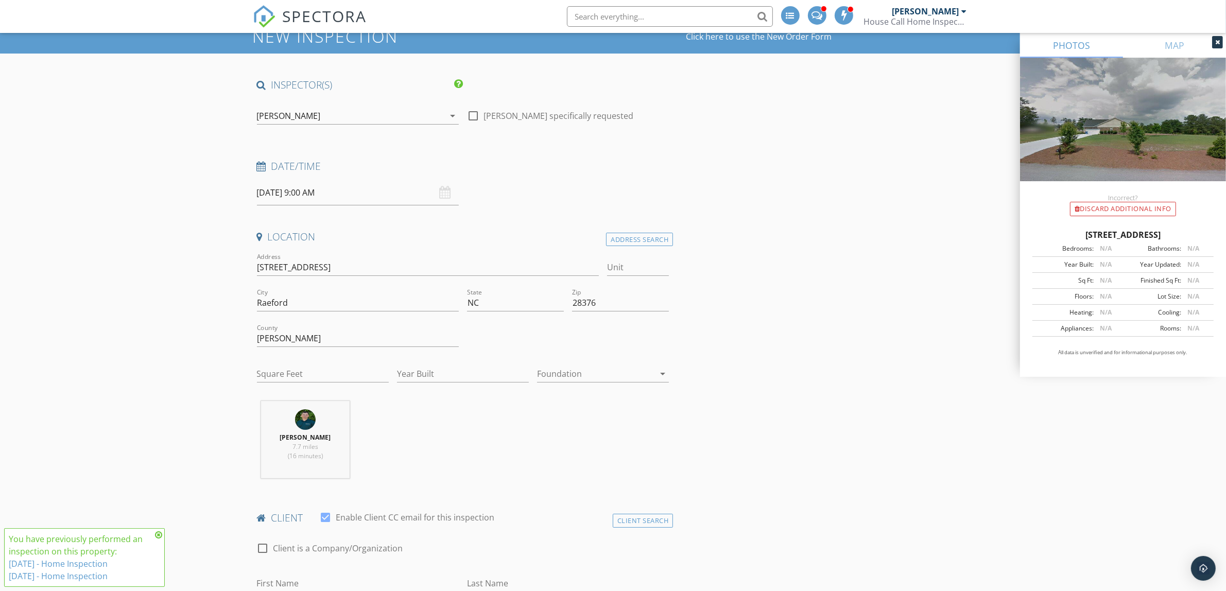
scroll to position [64, 0]
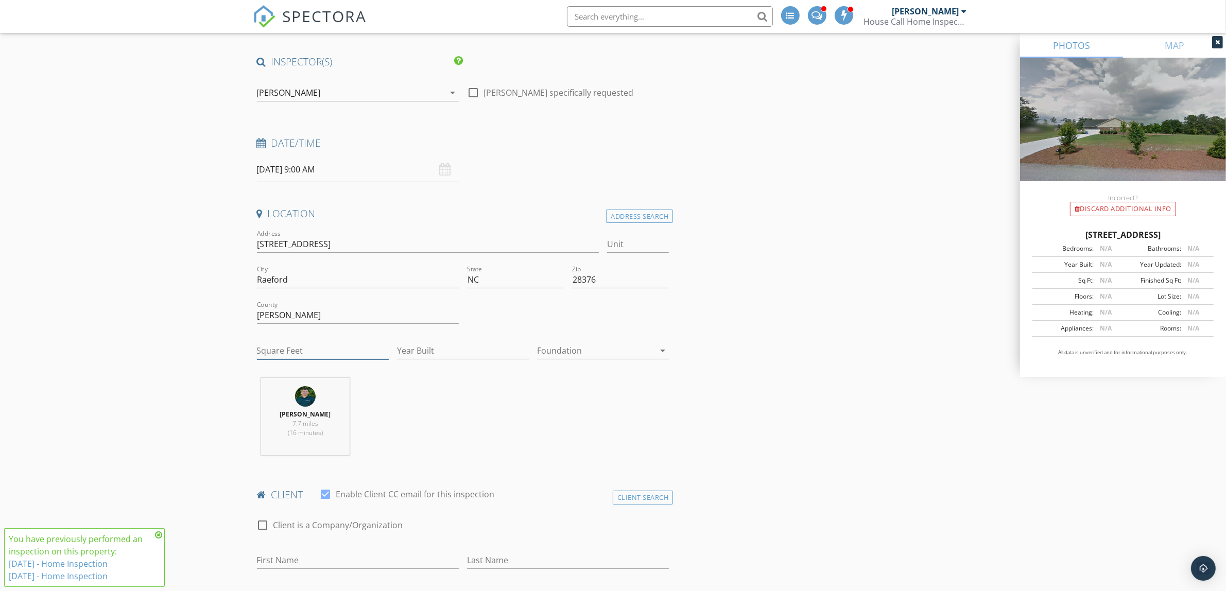
click at [325, 346] on input "Square Feet" at bounding box center [323, 350] width 132 height 17
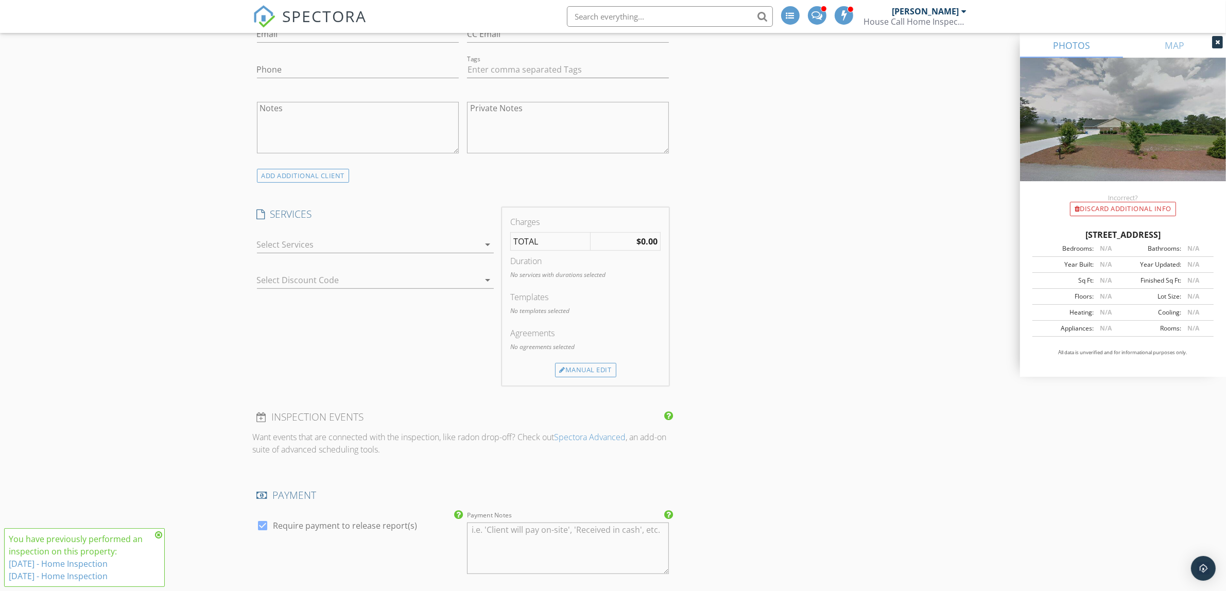
scroll to position [644, 0]
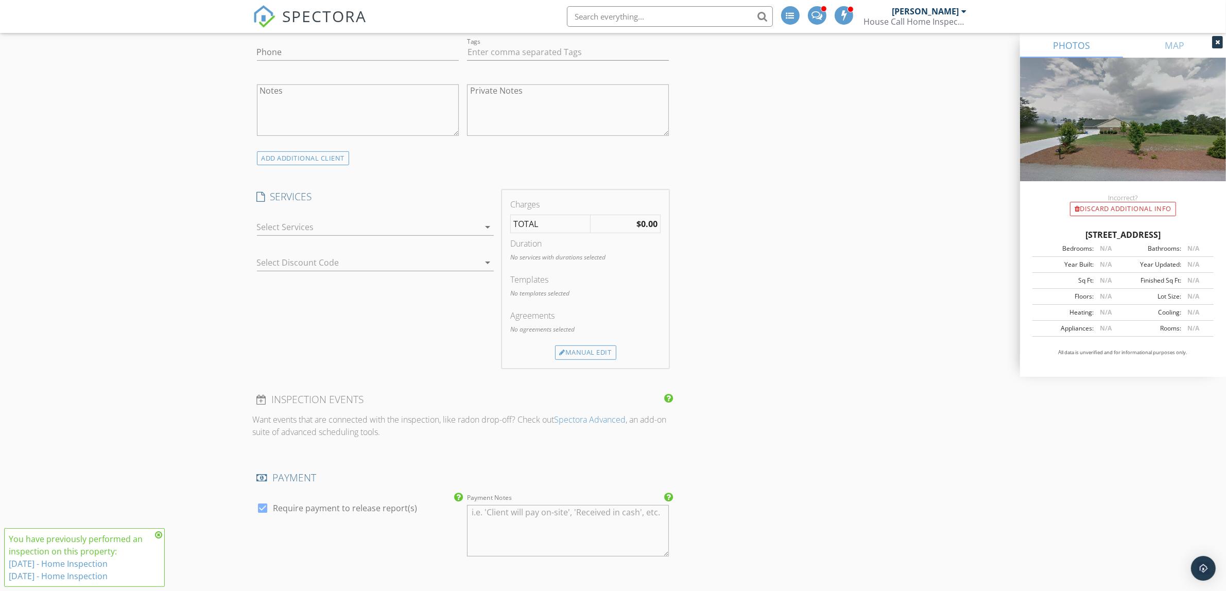
click at [486, 233] on icon "arrow_drop_down" at bounding box center [488, 227] width 12 height 12
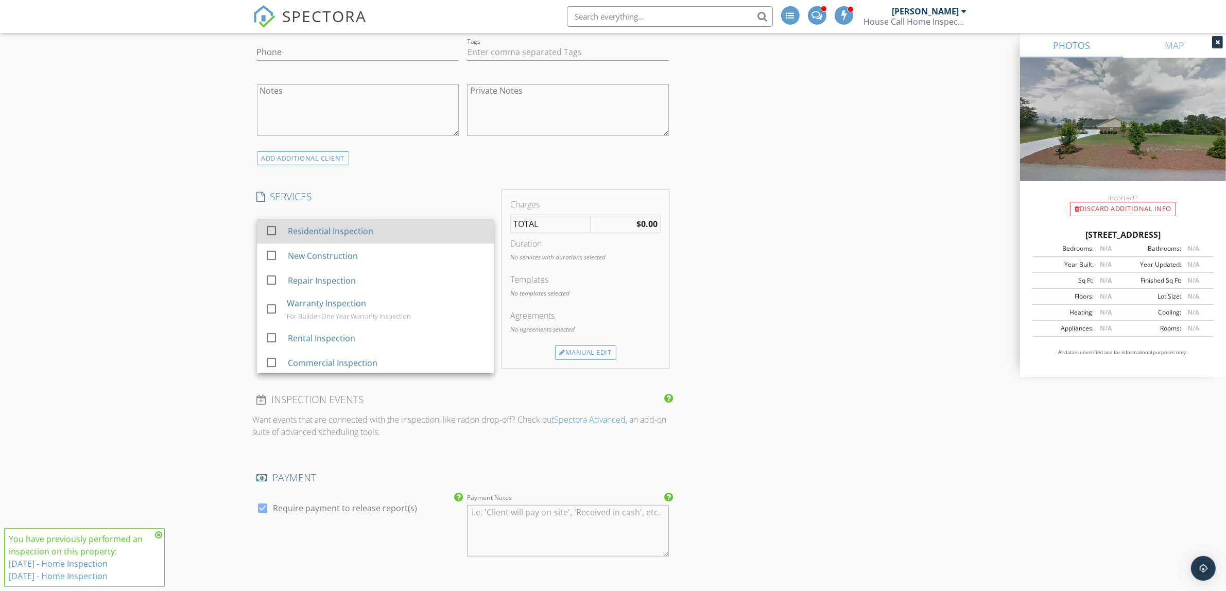
click at [271, 234] on div at bounding box center [272, 231] width 18 height 18
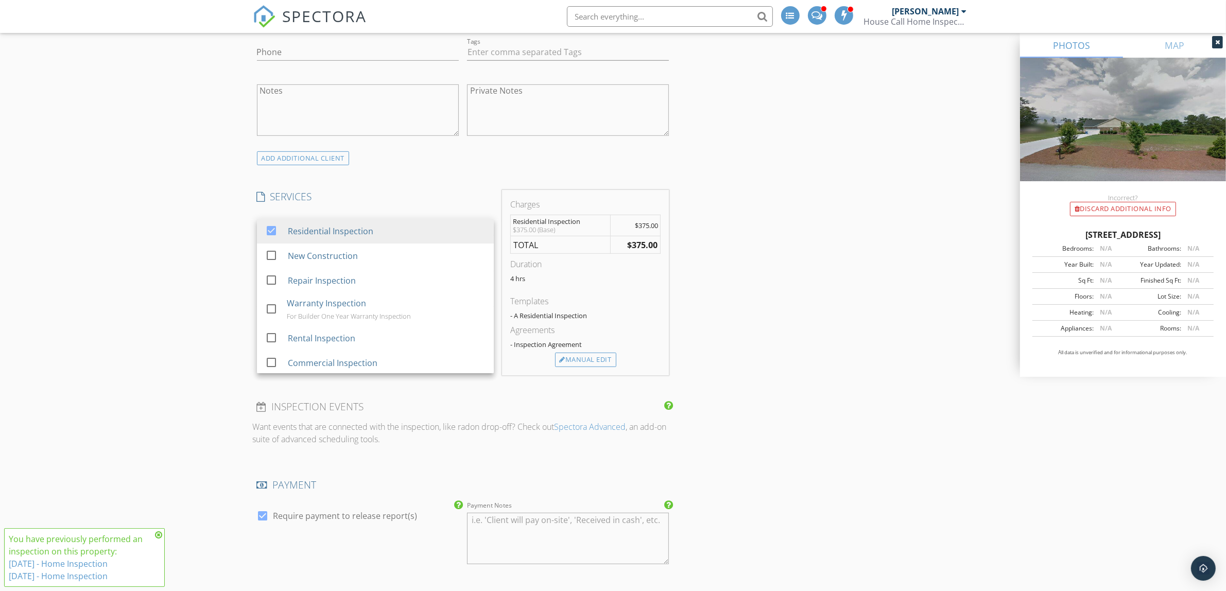
click at [205, 286] on div "New Inspection Click here to use the New Order Form INSPECTOR(S) check_box Jay …" at bounding box center [613, 438] width 1226 height 2045
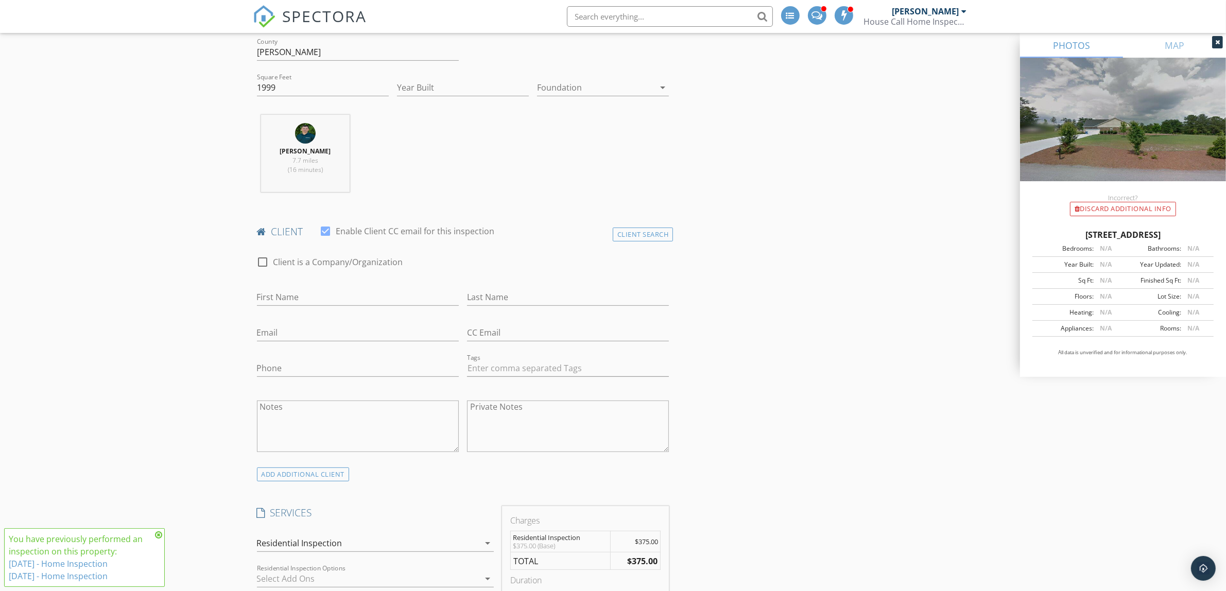
scroll to position [322, 0]
drag, startPoint x: 287, startPoint y: 98, endPoint x: 259, endPoint y: 98, distance: 28.3
click at [259, 98] on input "1999" at bounding box center [323, 93] width 132 height 17
click at [158, 533] on icon at bounding box center [158, 535] width 7 height 8
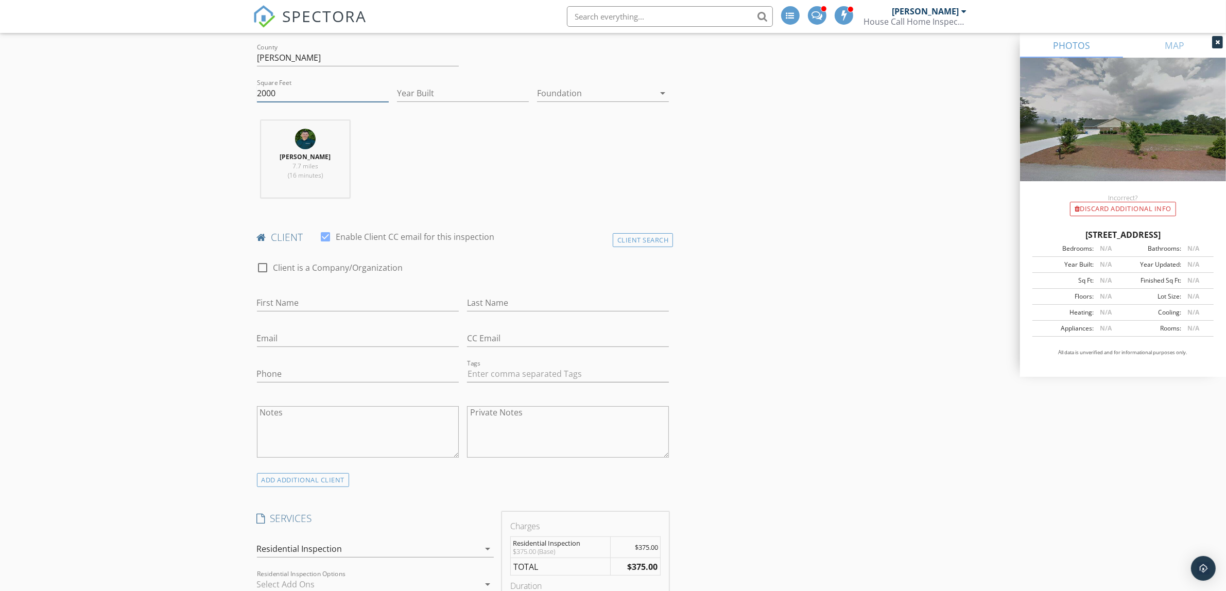
click at [307, 93] on input "2000" at bounding box center [323, 93] width 132 height 17
type input "2001"
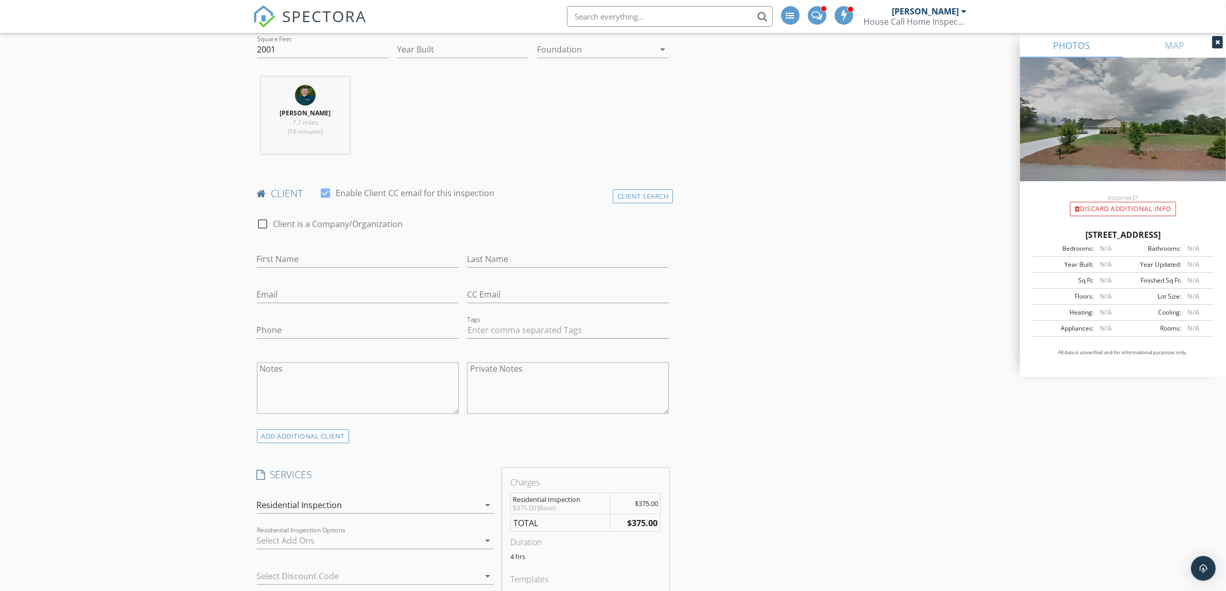
scroll to position [451, 0]
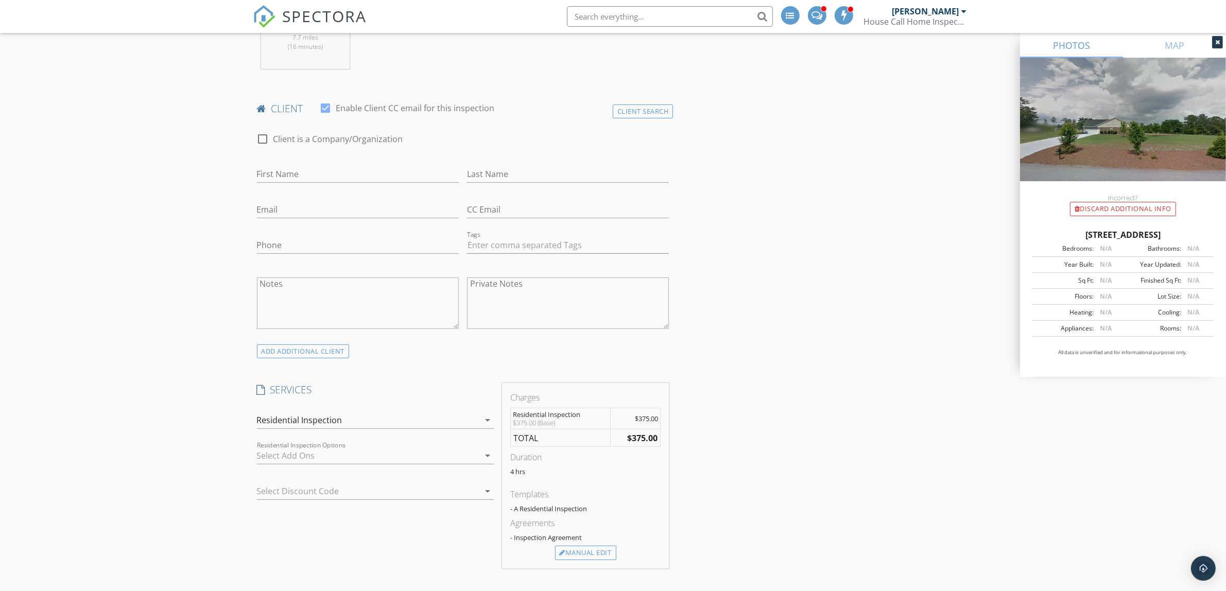
click at [354, 421] on div "Residential Inspection" at bounding box center [368, 420] width 222 height 16
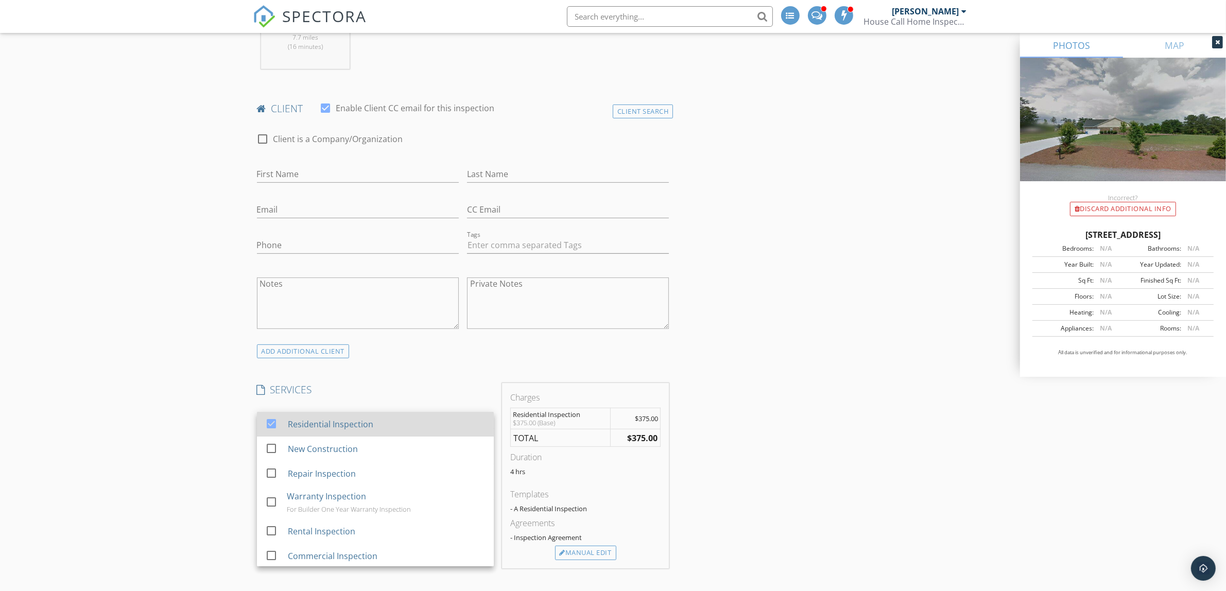
click at [279, 423] on div at bounding box center [272, 424] width 18 height 18
click at [274, 425] on div at bounding box center [272, 424] width 18 height 18
checkbox input "true"
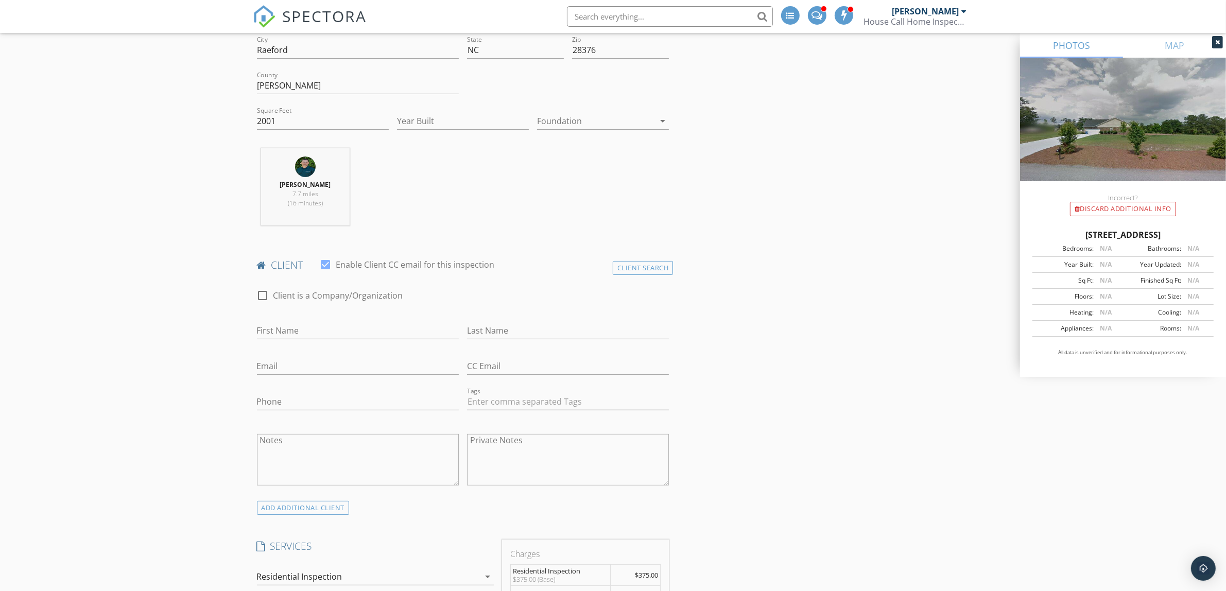
scroll to position [258, 0]
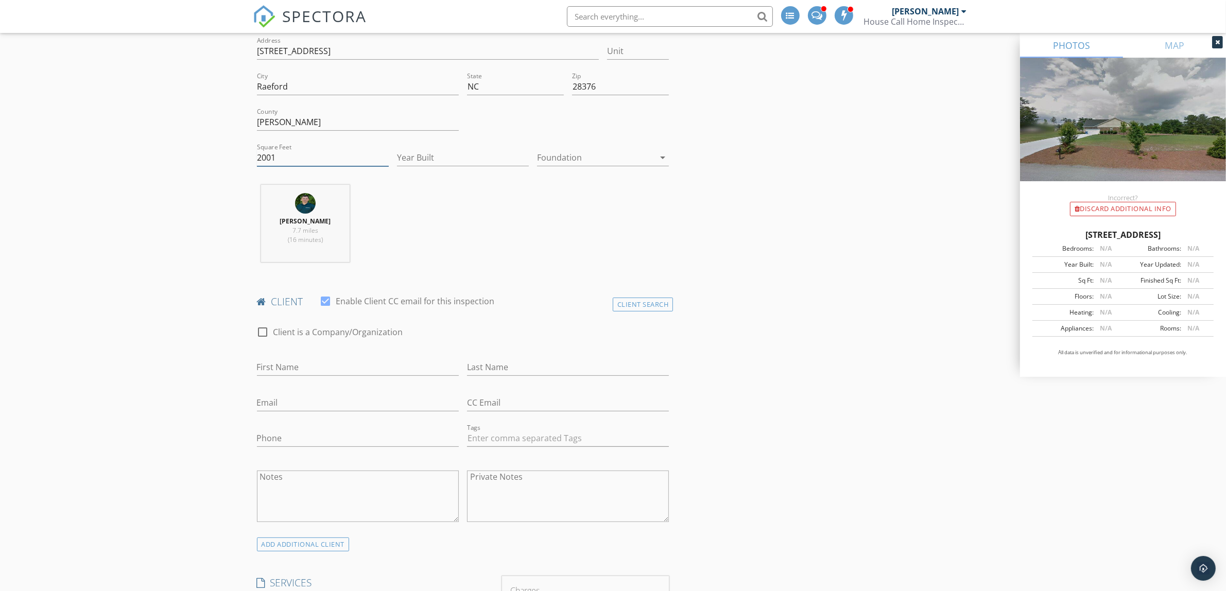
click at [276, 158] on input "2001" at bounding box center [323, 157] width 132 height 17
type input "2002"
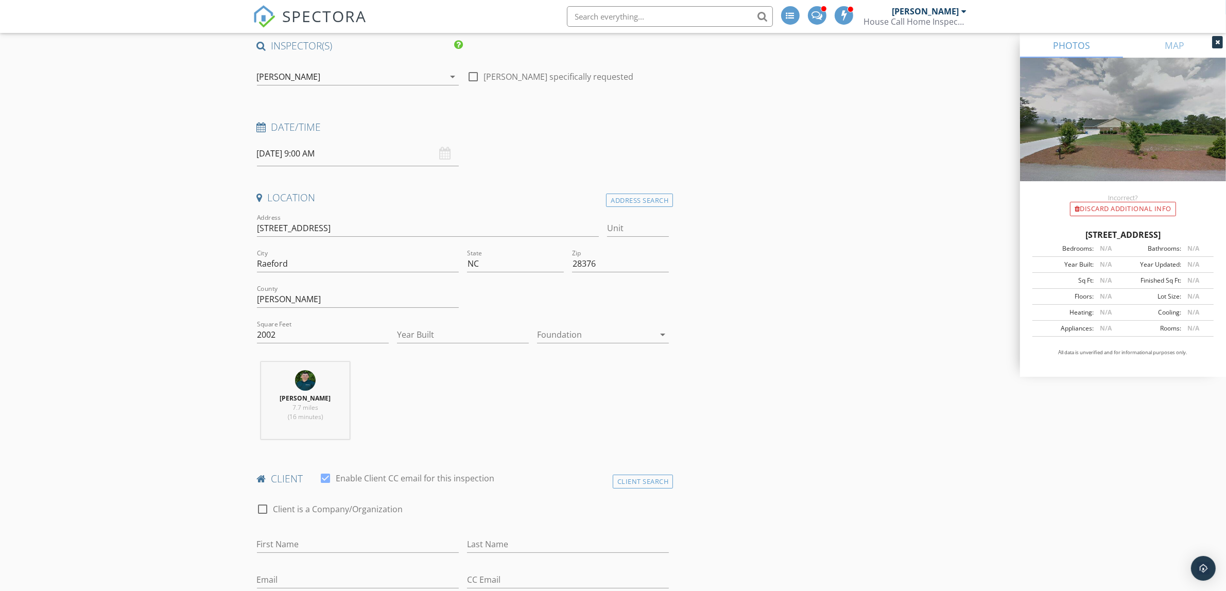
scroll to position [0, 0]
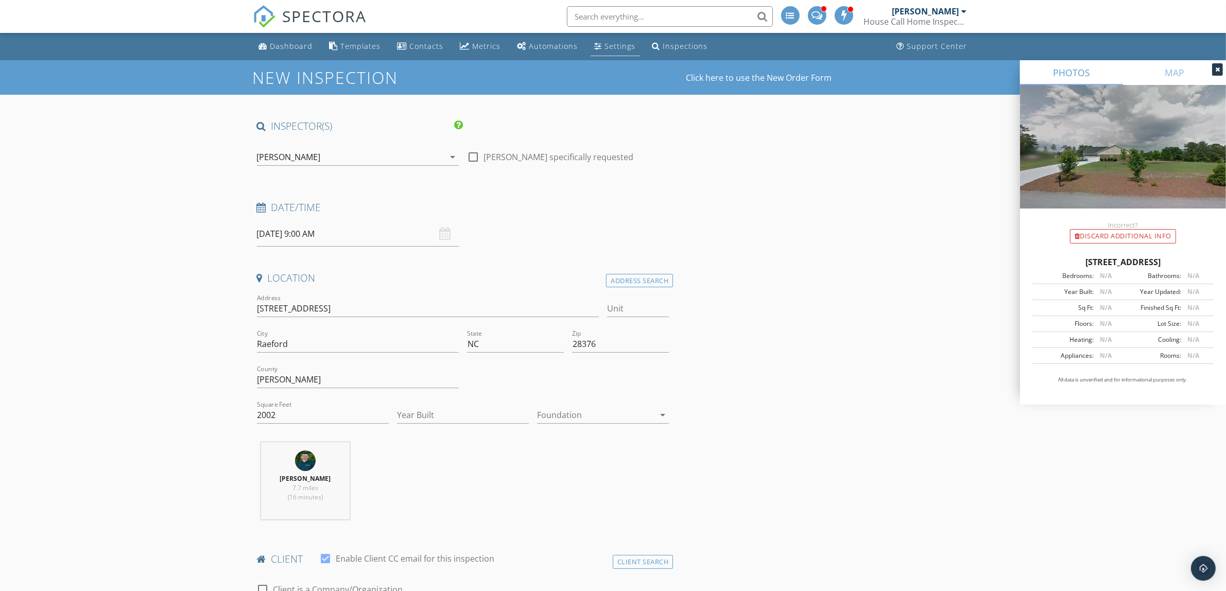
click at [605, 49] on div "Settings" at bounding box center [620, 46] width 31 height 10
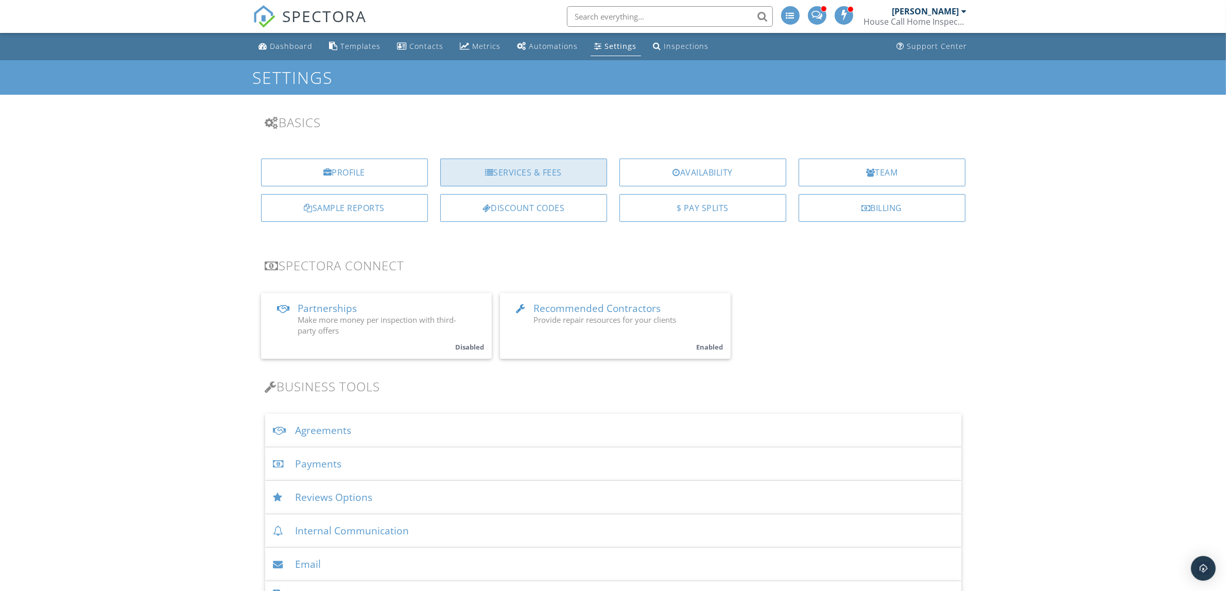
click at [558, 177] on div "Services & Fees" at bounding box center [523, 173] width 167 height 28
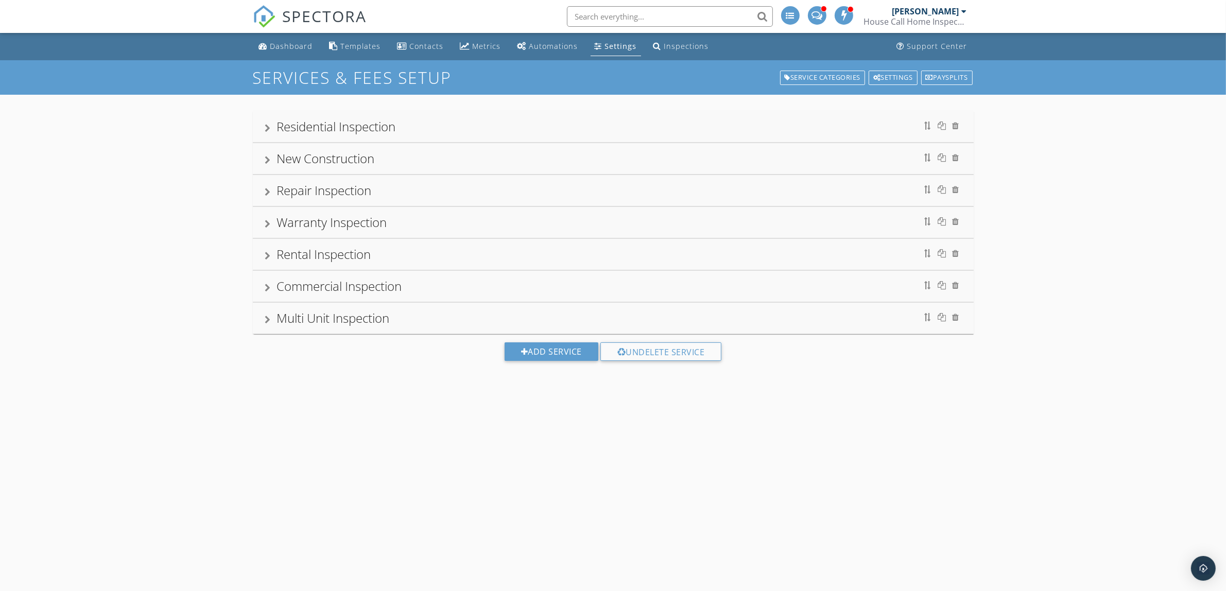
click at [328, 120] on div "Residential Inspection" at bounding box center [336, 126] width 119 height 17
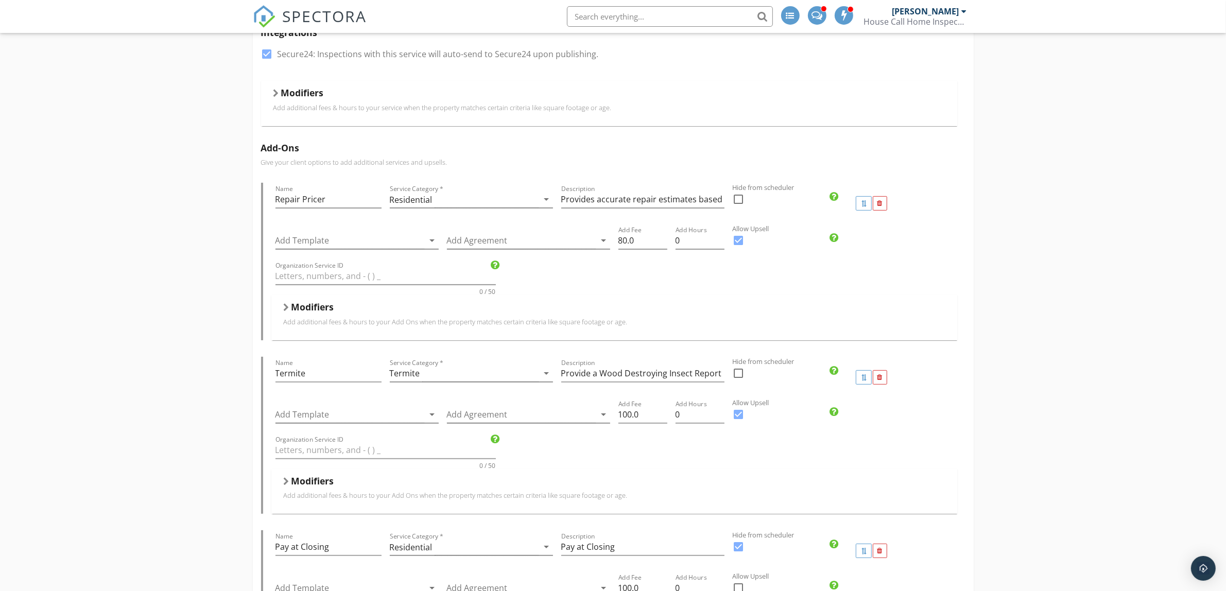
scroll to position [258, 0]
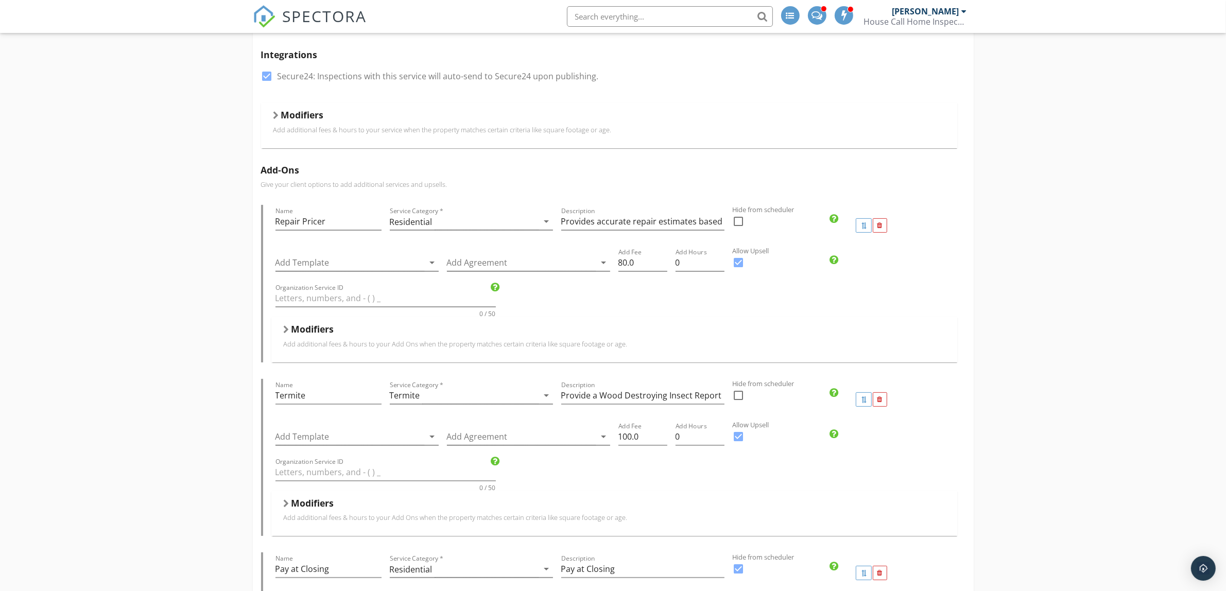
click at [274, 115] on div at bounding box center [276, 115] width 6 height 8
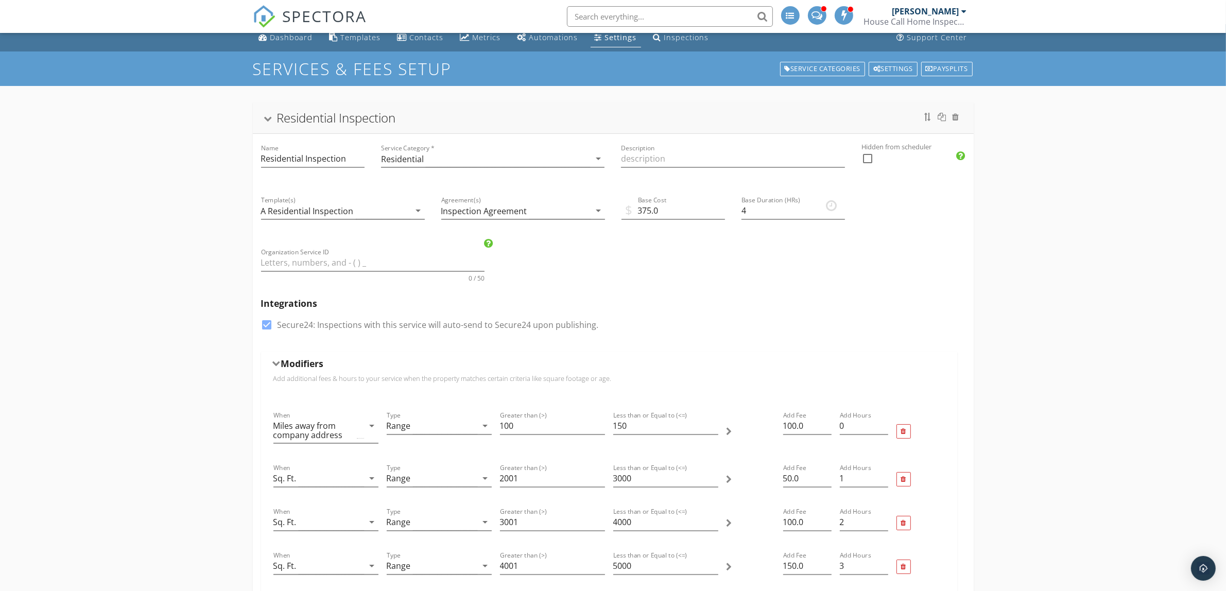
scroll to position [0, 0]
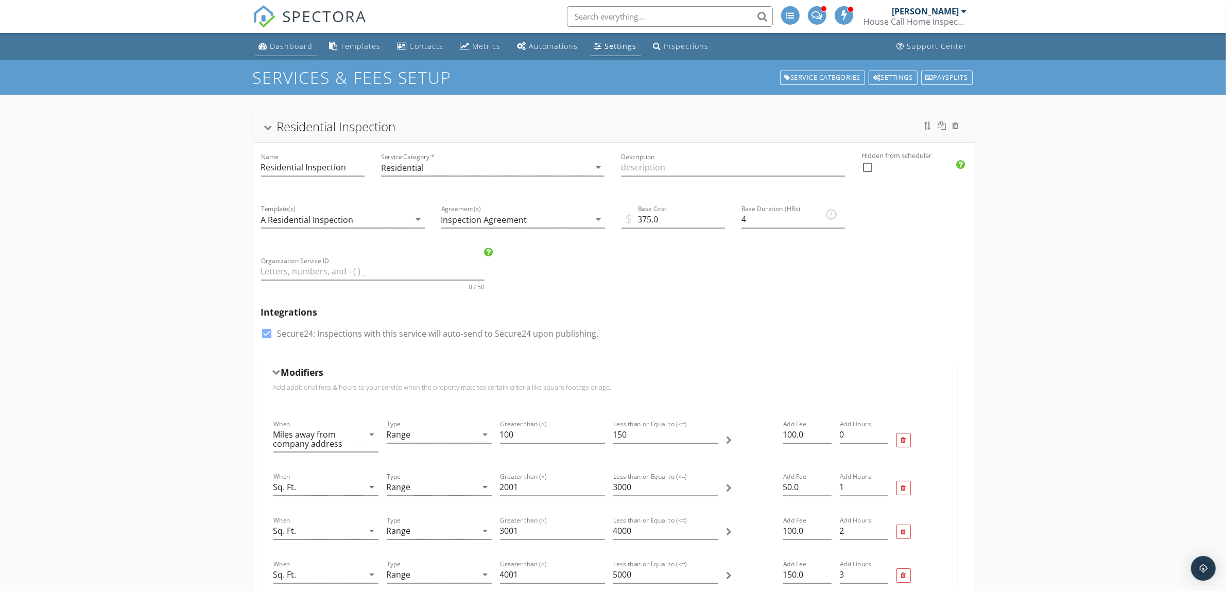
click at [298, 48] on div "Dashboard" at bounding box center [291, 46] width 43 height 10
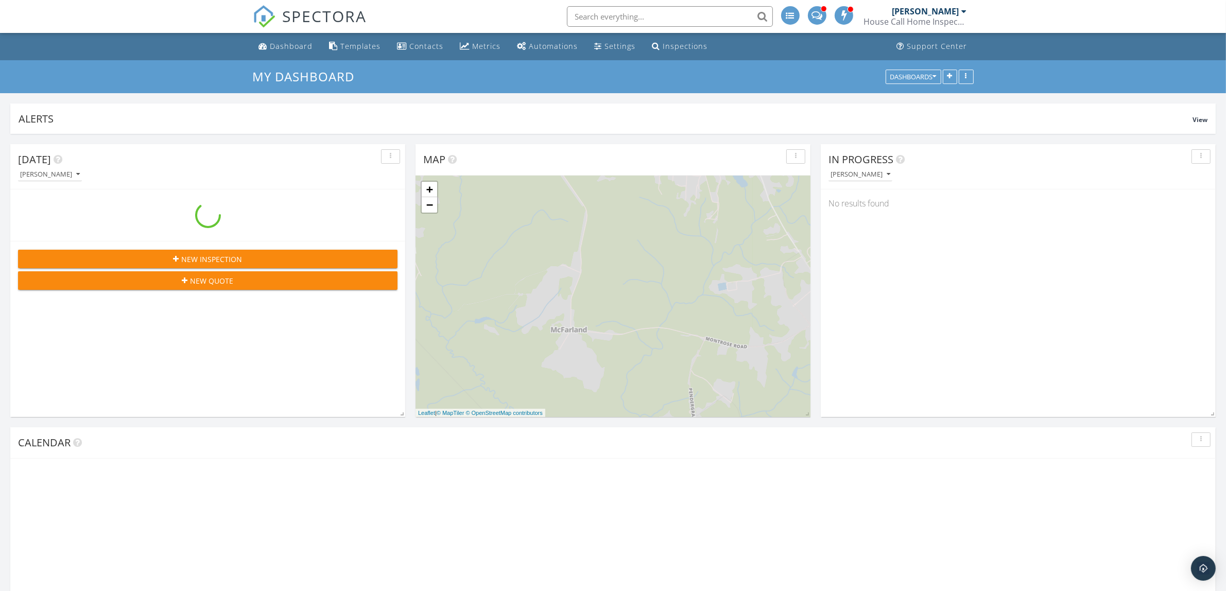
scroll to position [931, 1246]
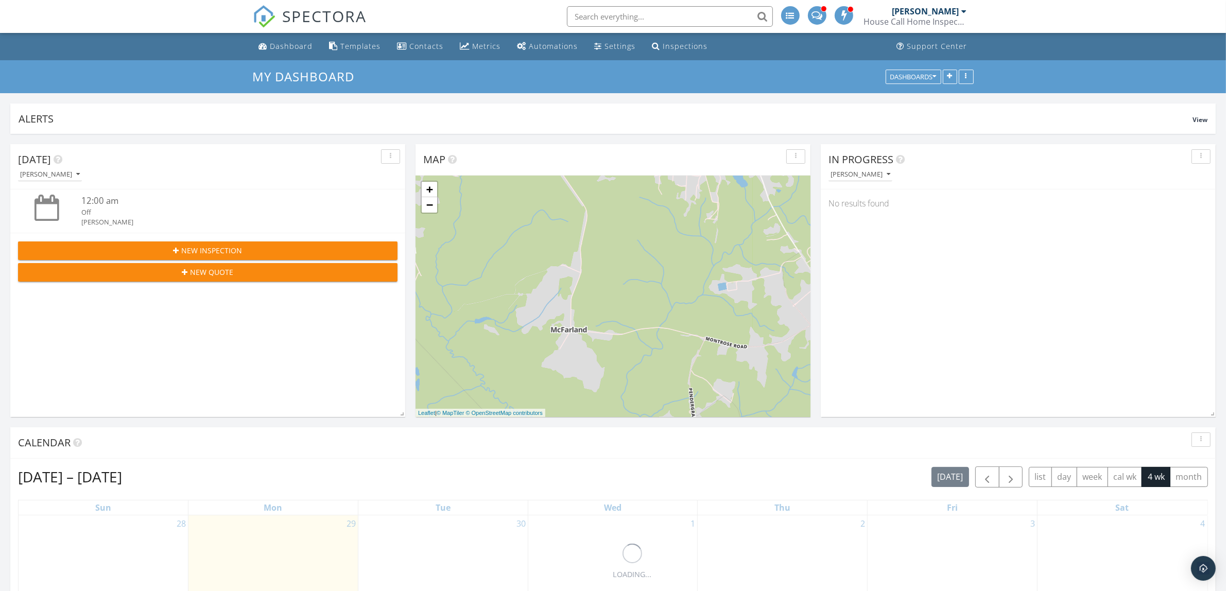
click at [202, 250] on span "New Inspection" at bounding box center [212, 250] width 61 height 11
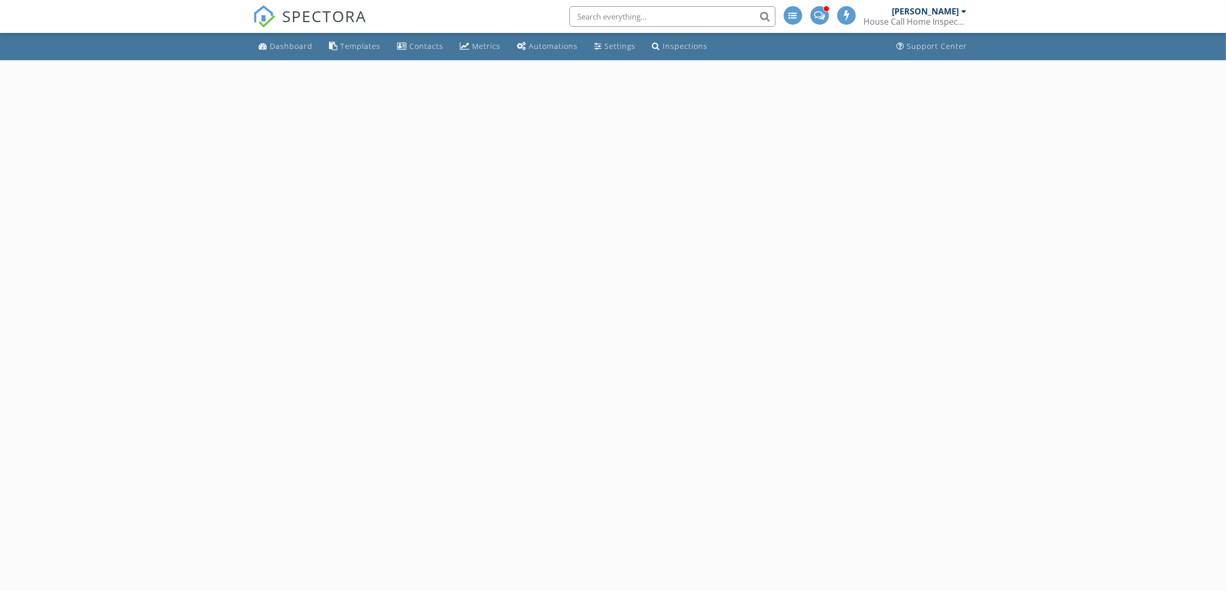
select select "8"
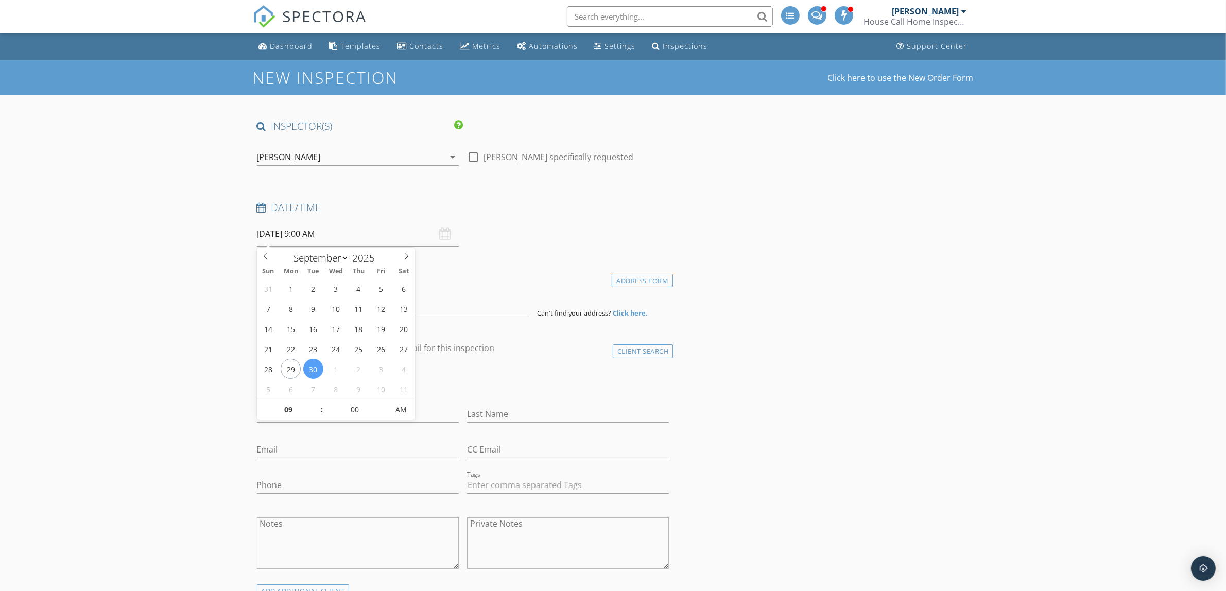
click at [299, 233] on input "[DATE] 9:00 AM" at bounding box center [358, 233] width 202 height 25
type input "[DATE] 9:00 AM"
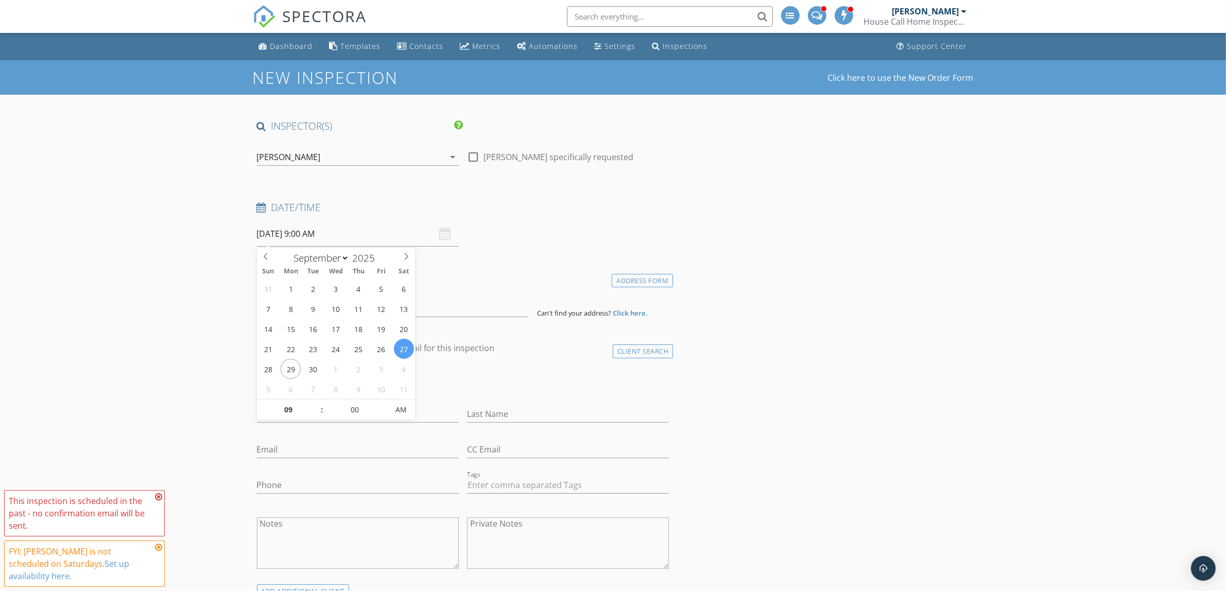
click at [291, 308] on input at bounding box center [393, 304] width 272 height 25
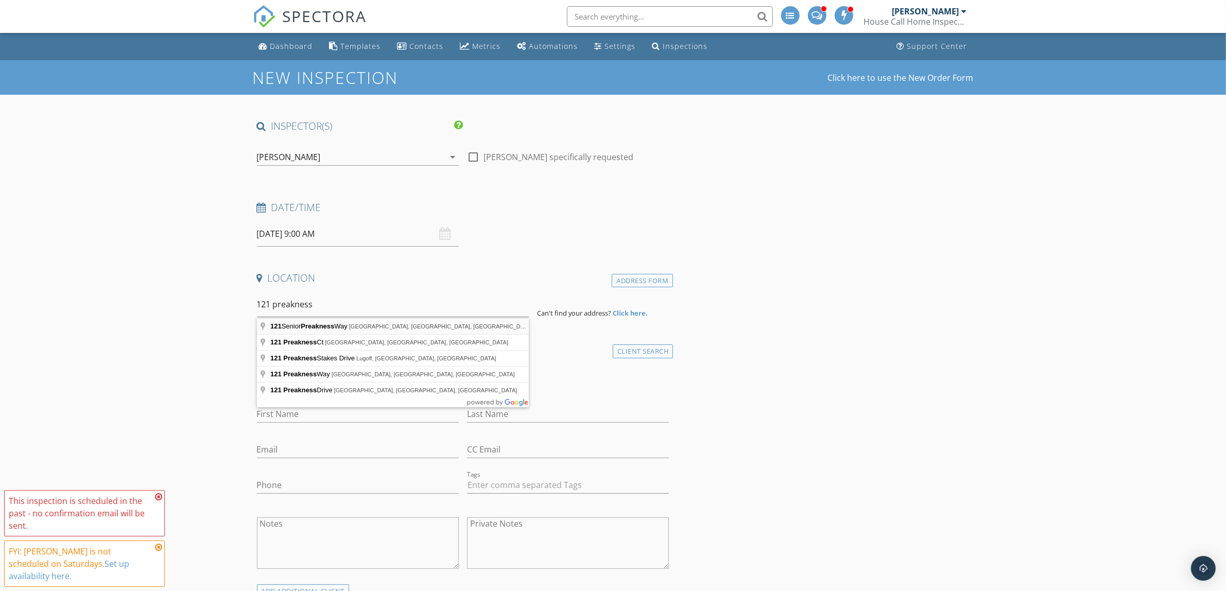
type input "121 Senior Preakness Way, Raeford, NC, USA"
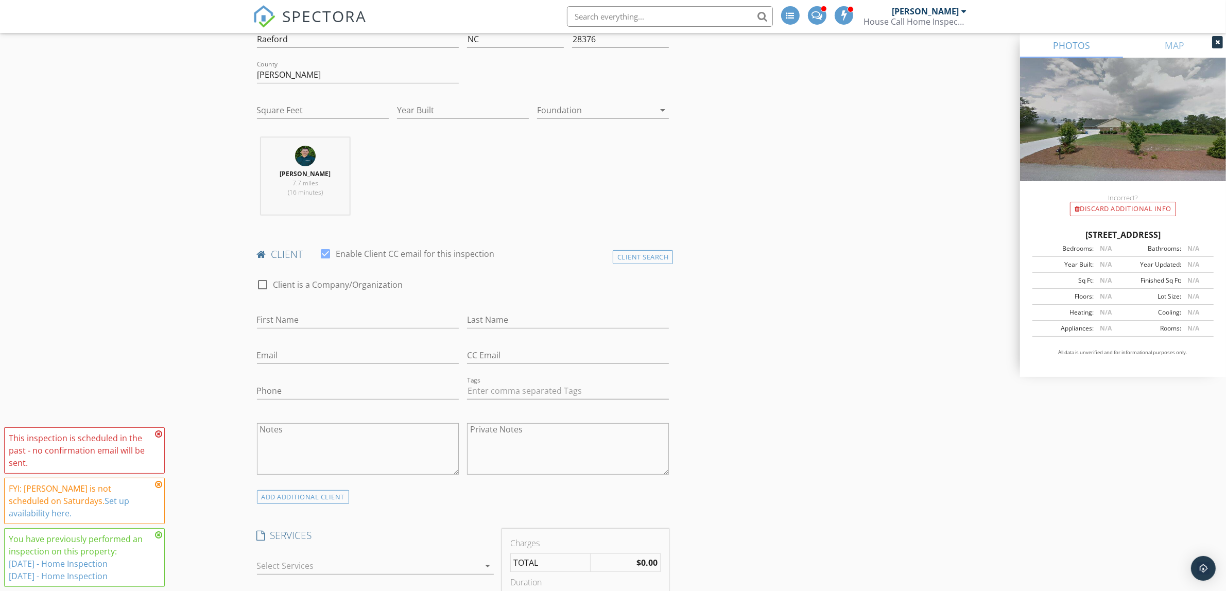
scroll to position [258, 0]
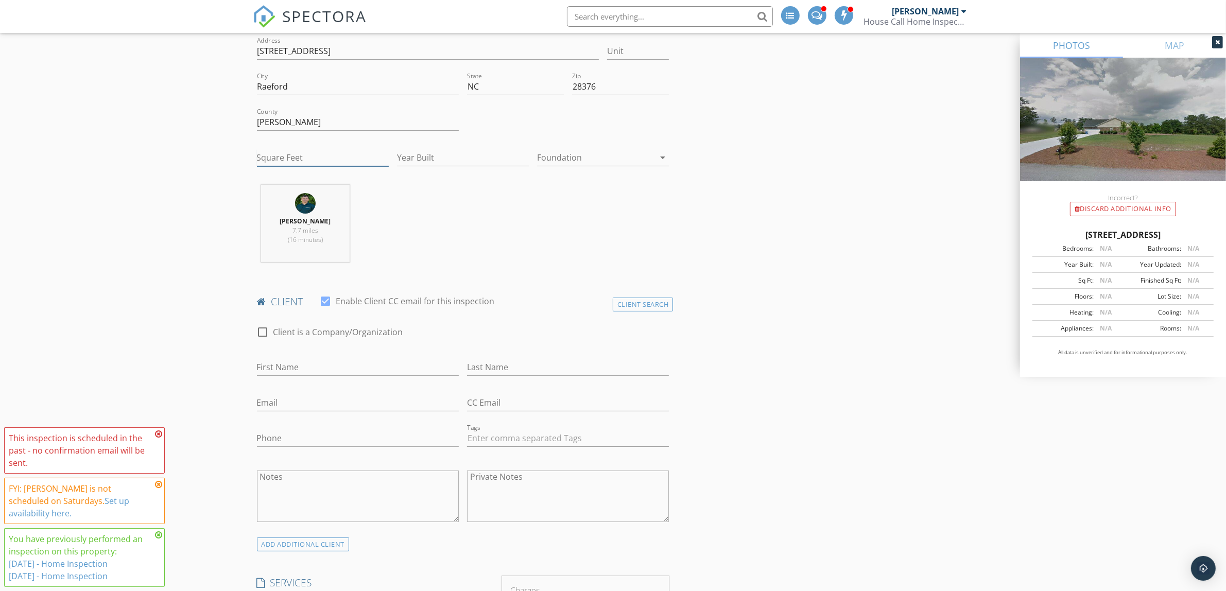
click at [277, 160] on input "Square Feet" at bounding box center [323, 157] width 132 height 17
click at [161, 438] on icon at bounding box center [158, 434] width 7 height 8
click at [159, 489] on icon at bounding box center [158, 484] width 7 height 8
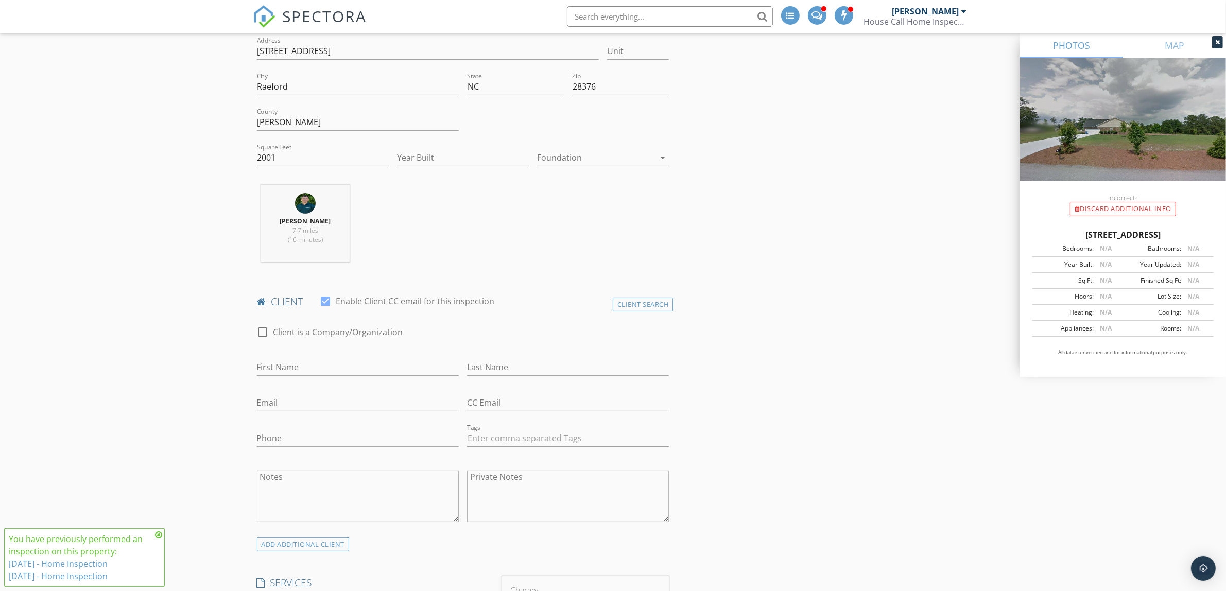
click at [160, 532] on icon at bounding box center [158, 535] width 7 height 8
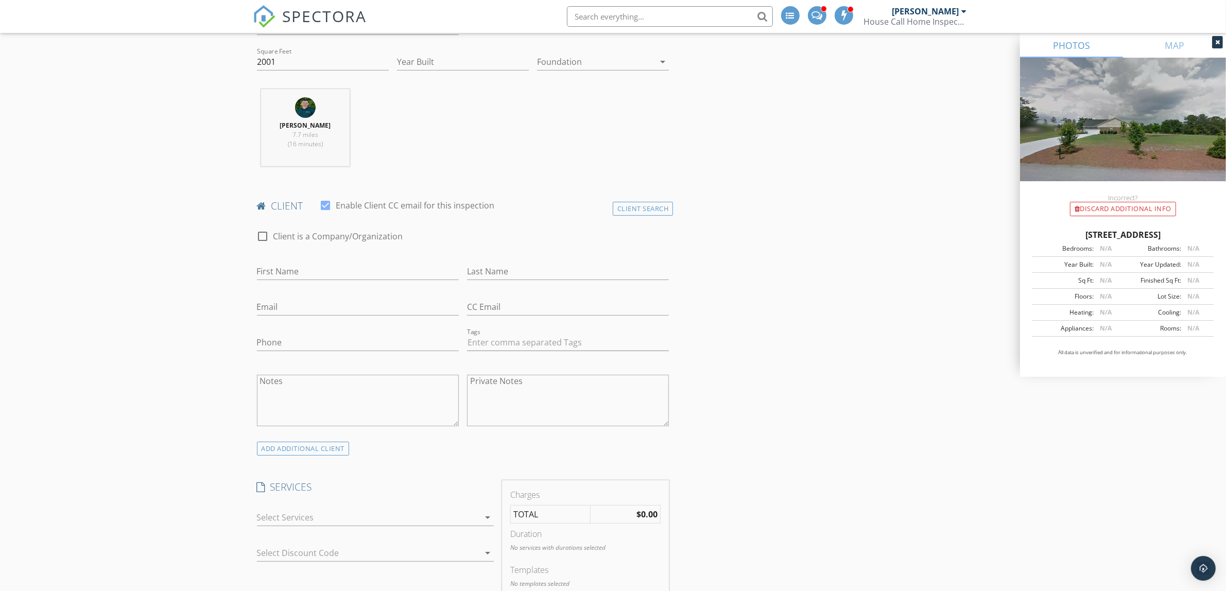
scroll to position [451, 0]
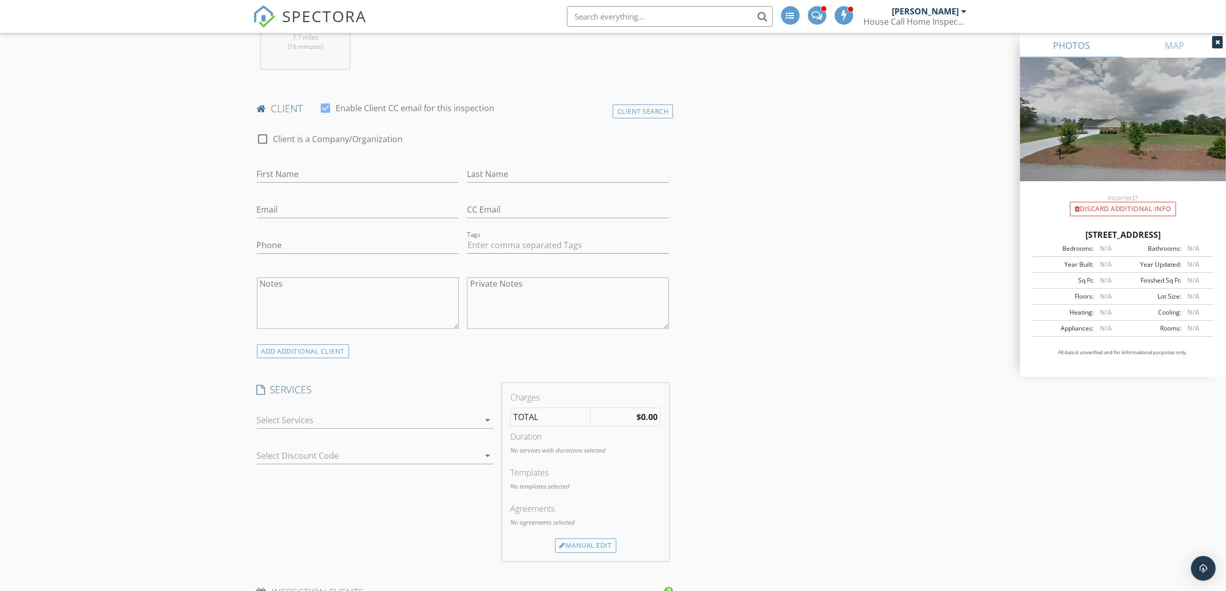
click at [347, 421] on div at bounding box center [368, 420] width 222 height 16
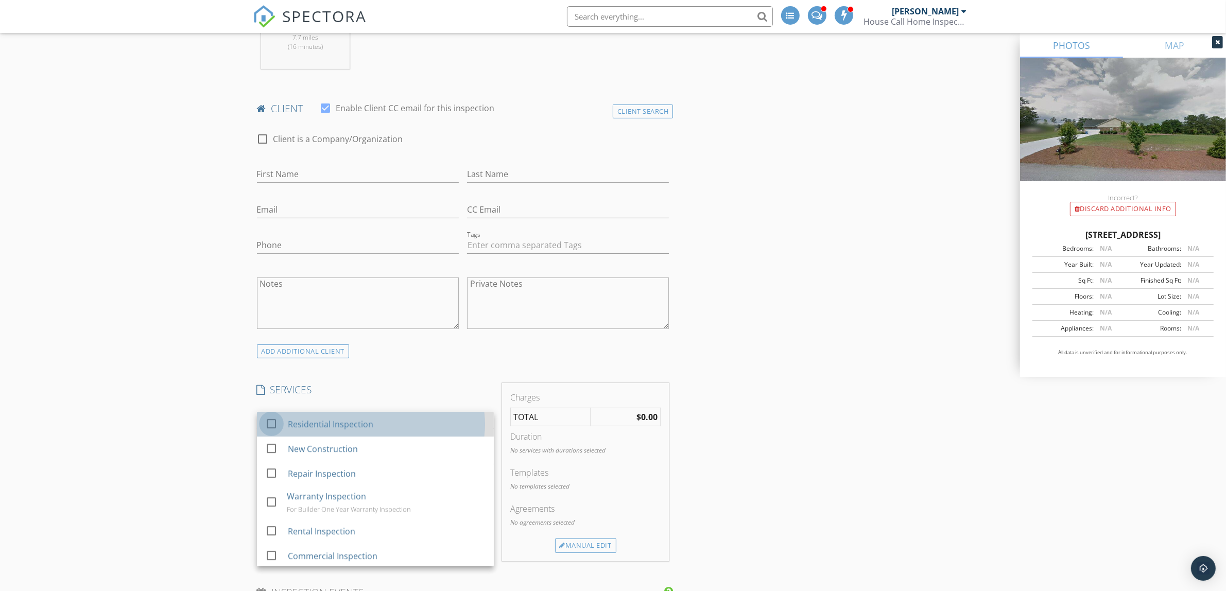
click at [268, 426] on div at bounding box center [272, 424] width 18 height 18
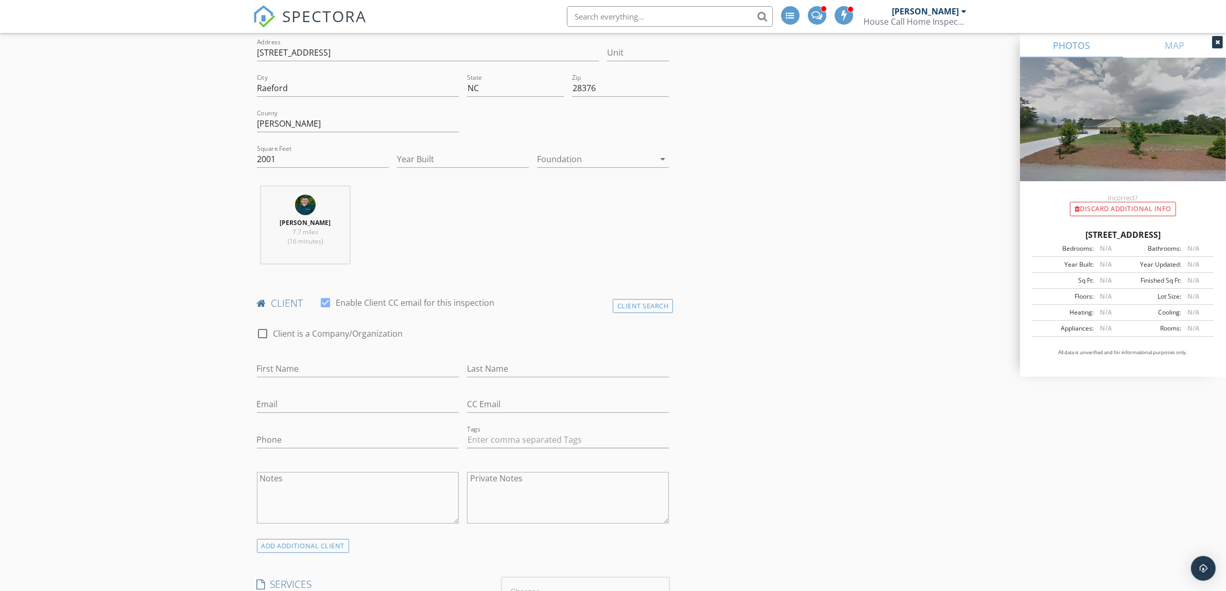
scroll to position [193, 0]
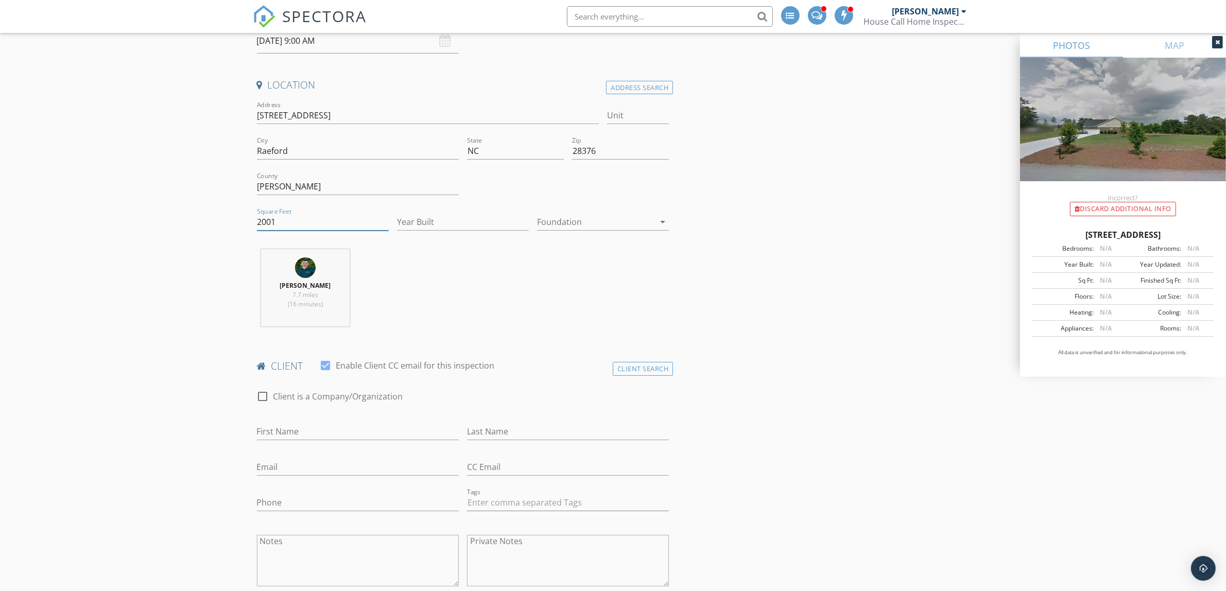
click at [282, 220] on input "2001" at bounding box center [323, 222] width 132 height 17
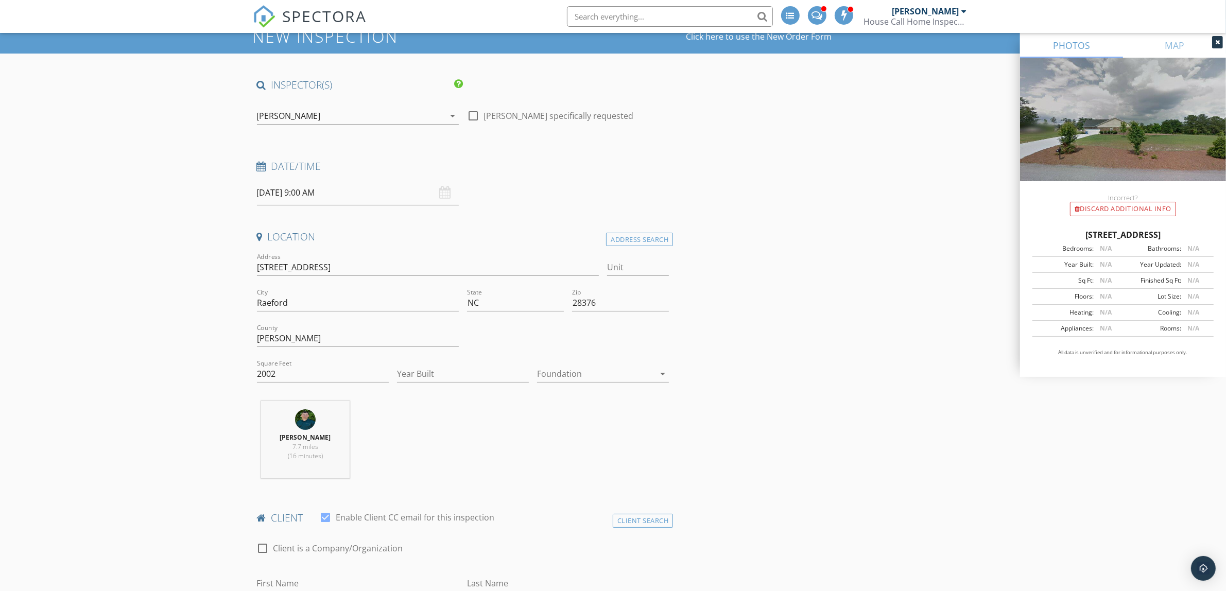
scroll to position [64, 0]
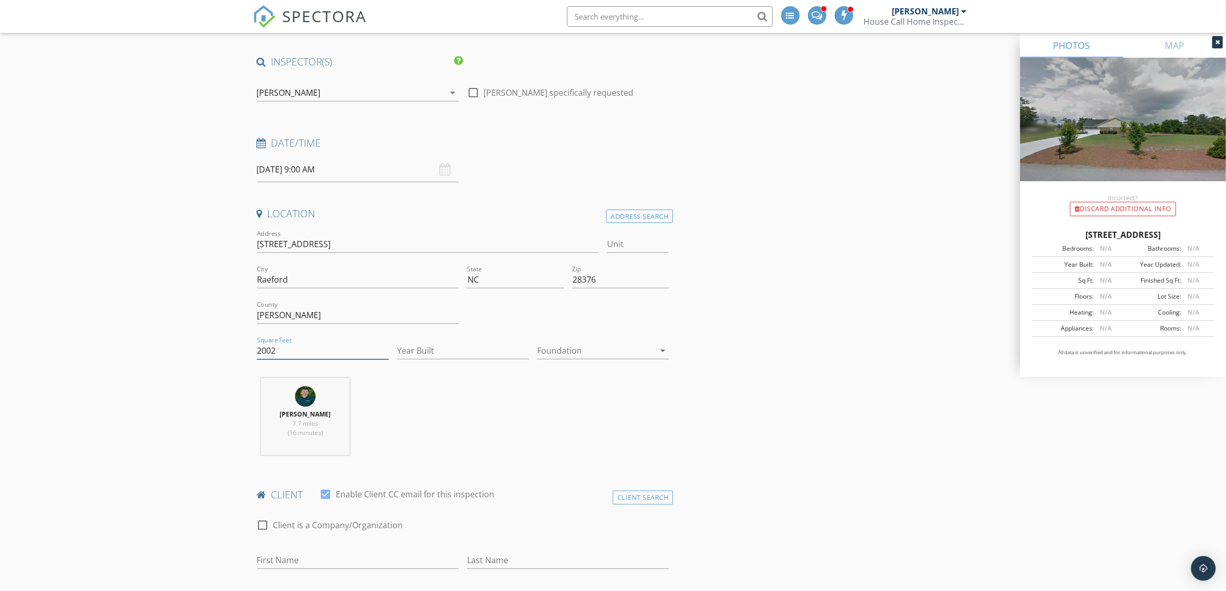
drag, startPoint x: 282, startPoint y: 354, endPoint x: 254, endPoint y: 362, distance: 28.9
click at [254, 362] on div "Square Feet 2002" at bounding box center [323, 352] width 140 height 36
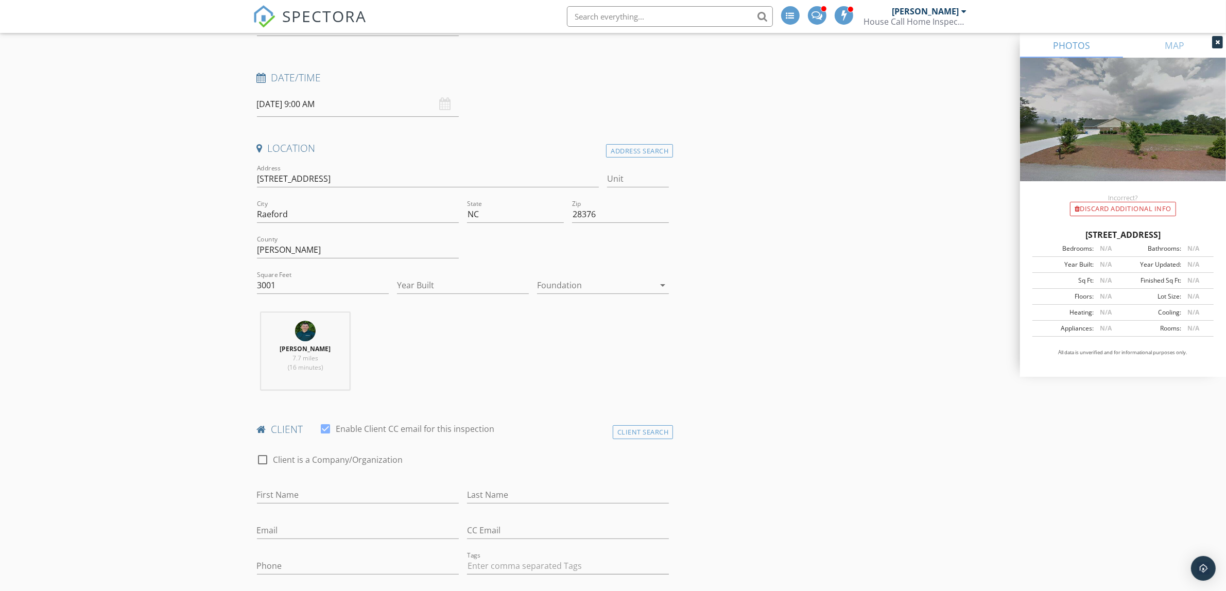
scroll to position [129, 0]
click at [284, 288] on input "3001" at bounding box center [323, 286] width 132 height 17
type input "3002"
drag, startPoint x: 140, startPoint y: 342, endPoint x: 166, endPoint y: 351, distance: 28.2
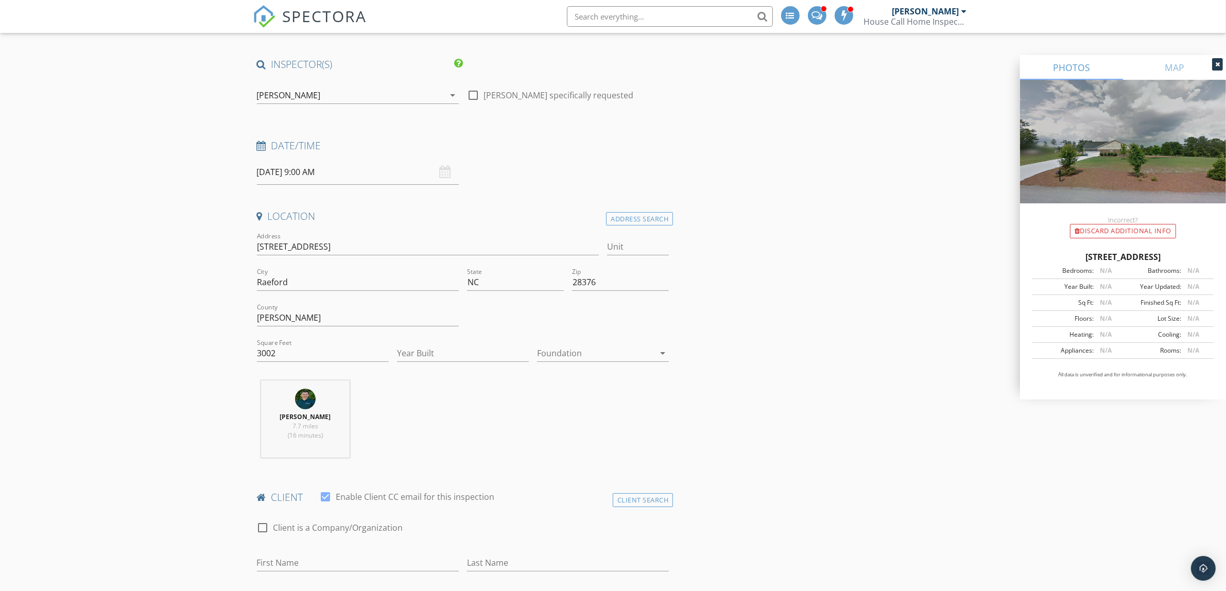
scroll to position [0, 0]
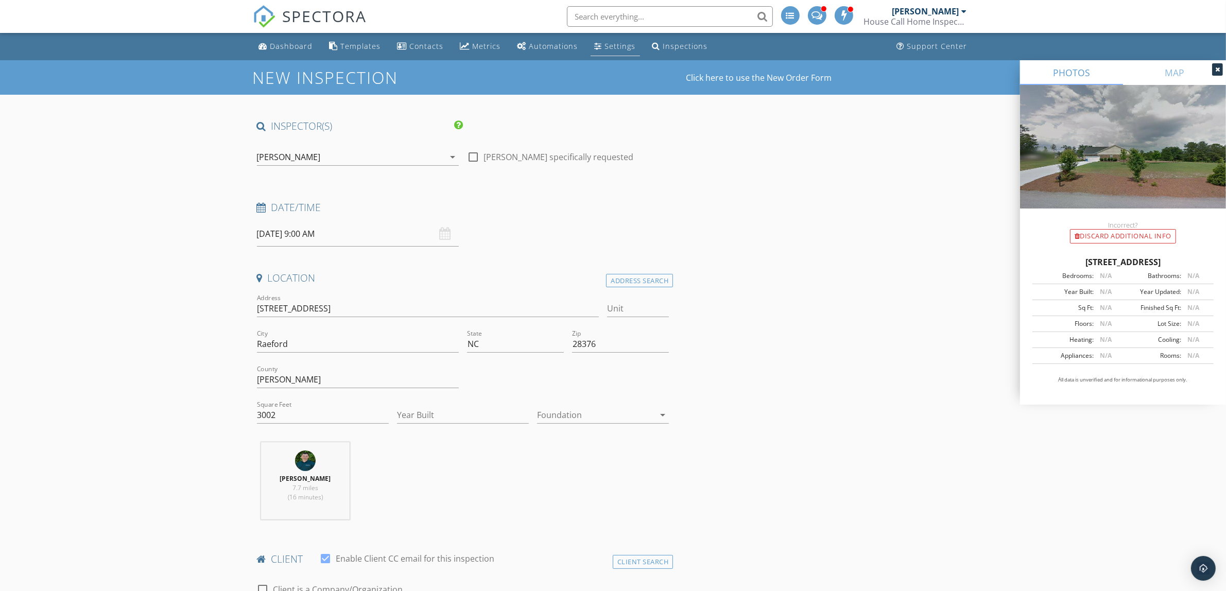
click at [619, 49] on div "Settings" at bounding box center [620, 46] width 31 height 10
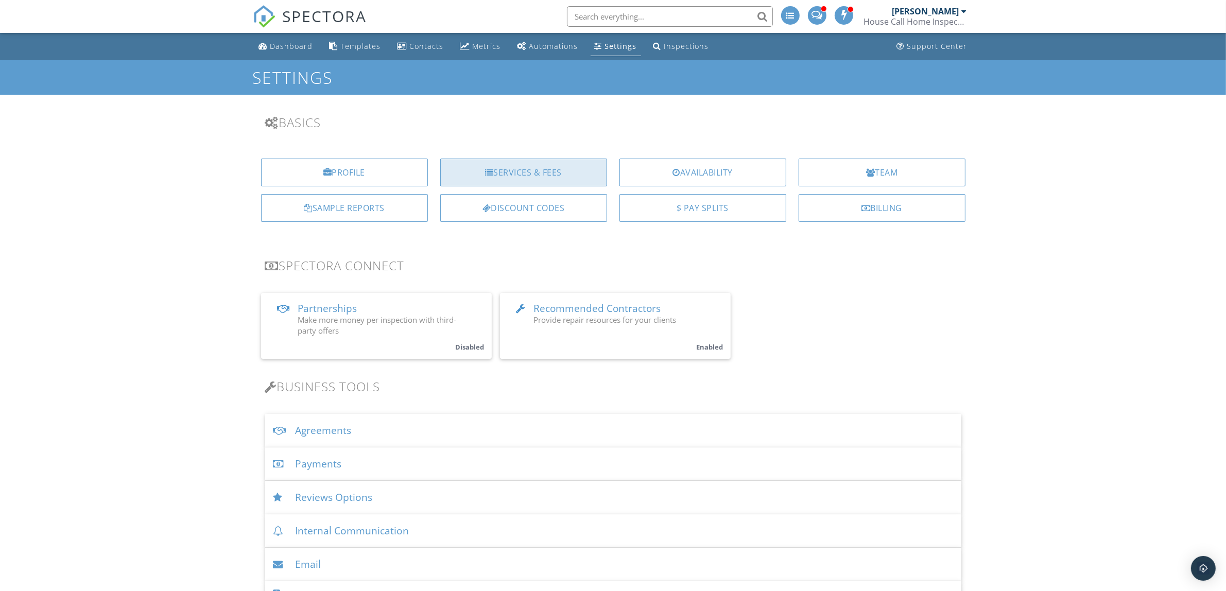
click at [570, 178] on div "Services & Fees" at bounding box center [523, 173] width 167 height 28
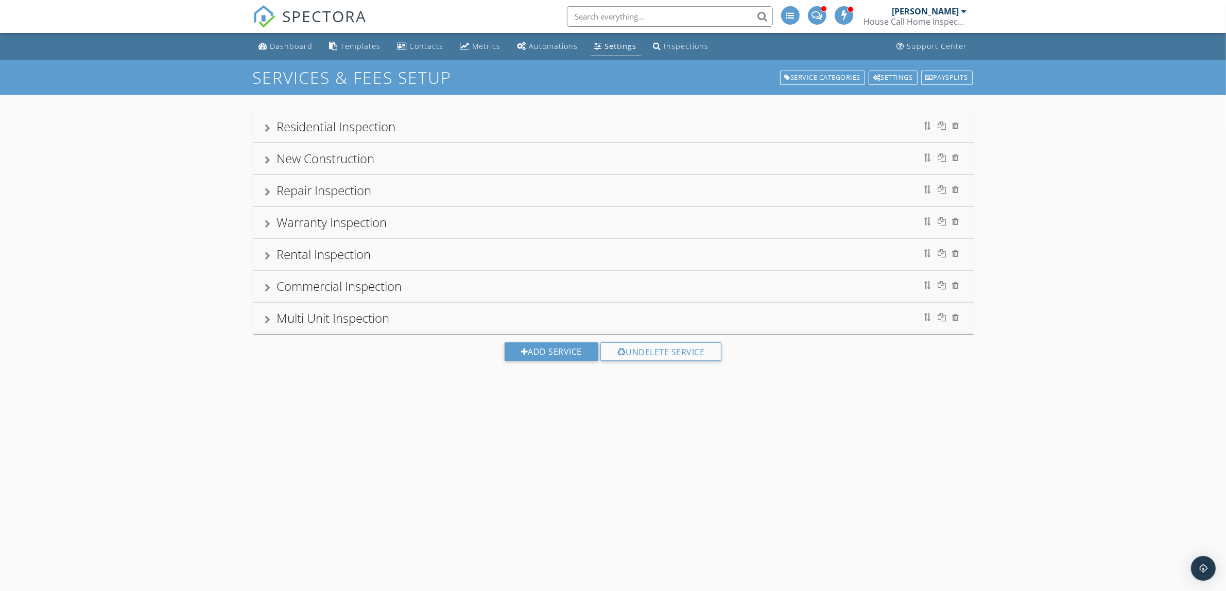
click at [359, 129] on div "Residential Inspection" at bounding box center [336, 126] width 119 height 17
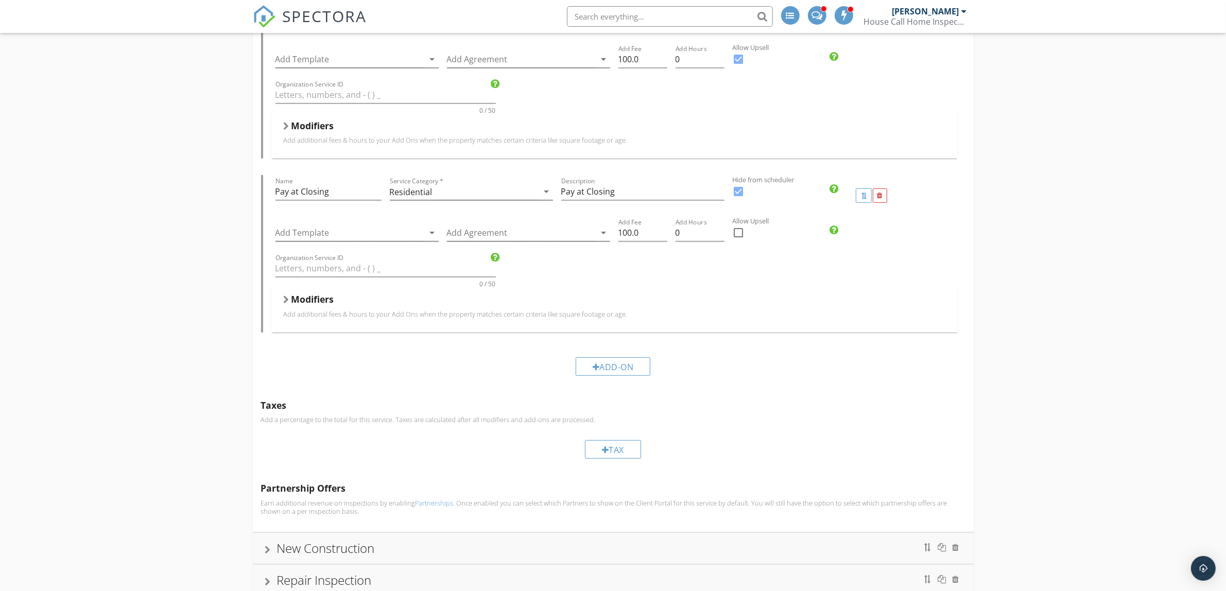
scroll to position [515, 0]
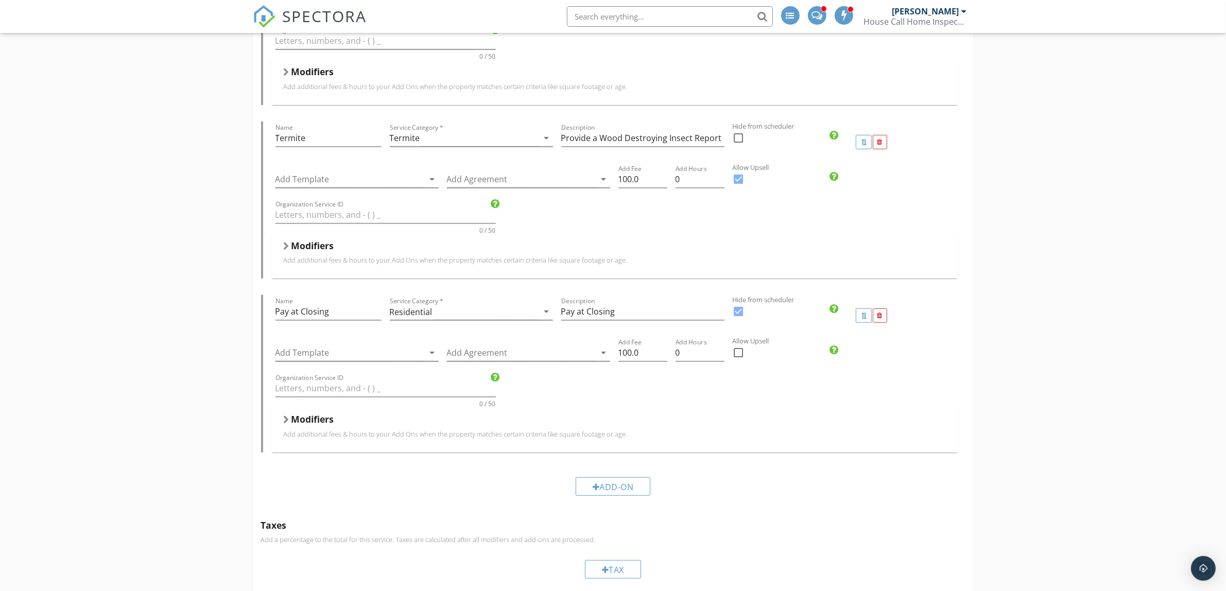
click at [285, 80] on div "Modifiers" at bounding box center [614, 74] width 661 height 16
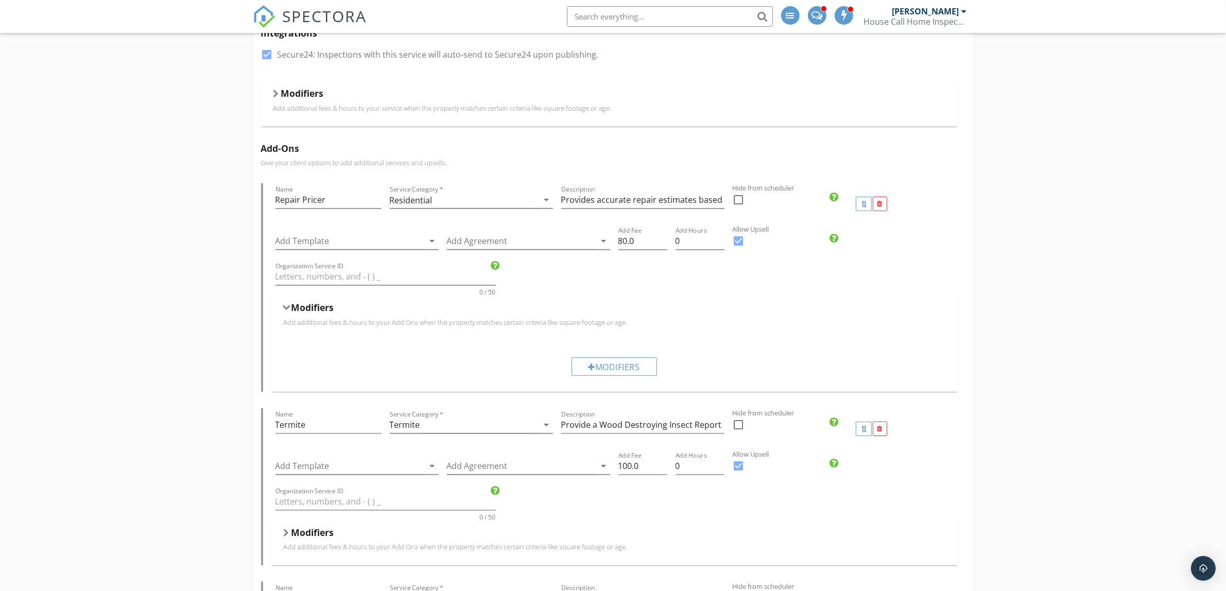
scroll to position [258, 0]
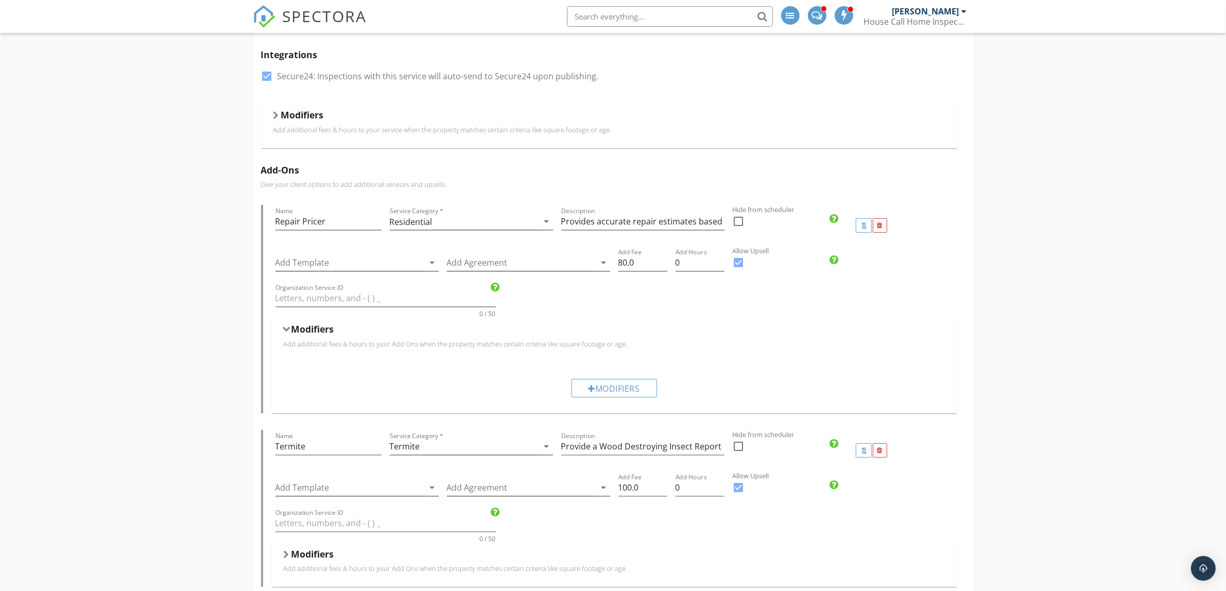
click at [276, 124] on div "Modifiers" at bounding box center [609, 117] width 672 height 16
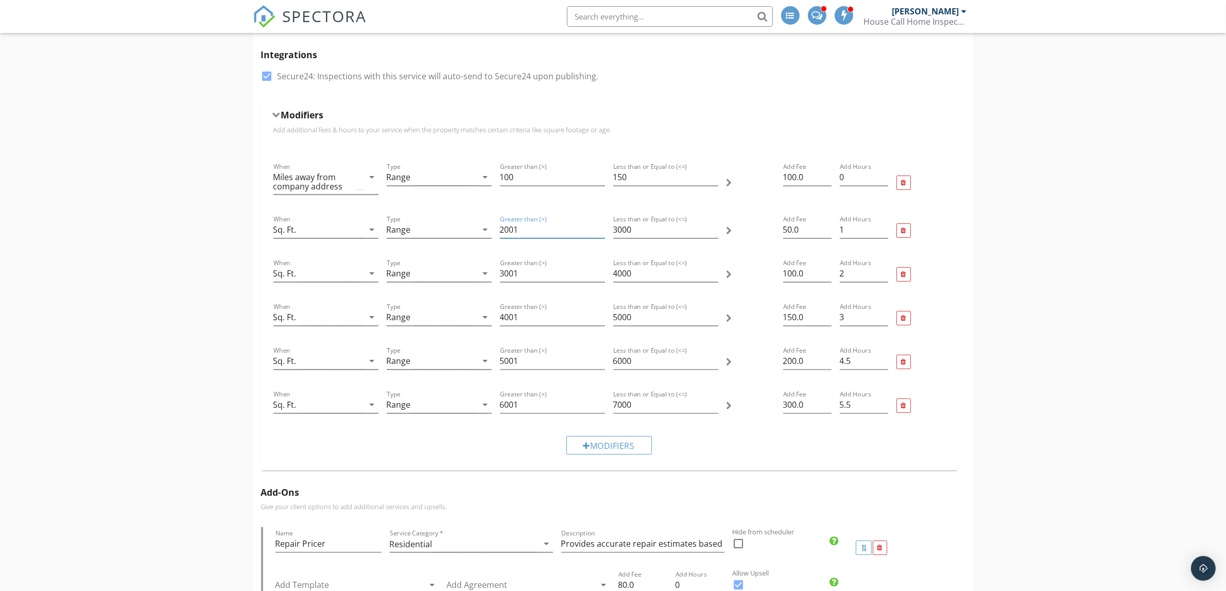
click at [521, 230] on input "2001" at bounding box center [552, 229] width 105 height 17
type input "2000"
click at [536, 276] on input "3001" at bounding box center [552, 273] width 105 height 17
type input "3000"
click at [539, 317] on input "4001" at bounding box center [552, 317] width 105 height 17
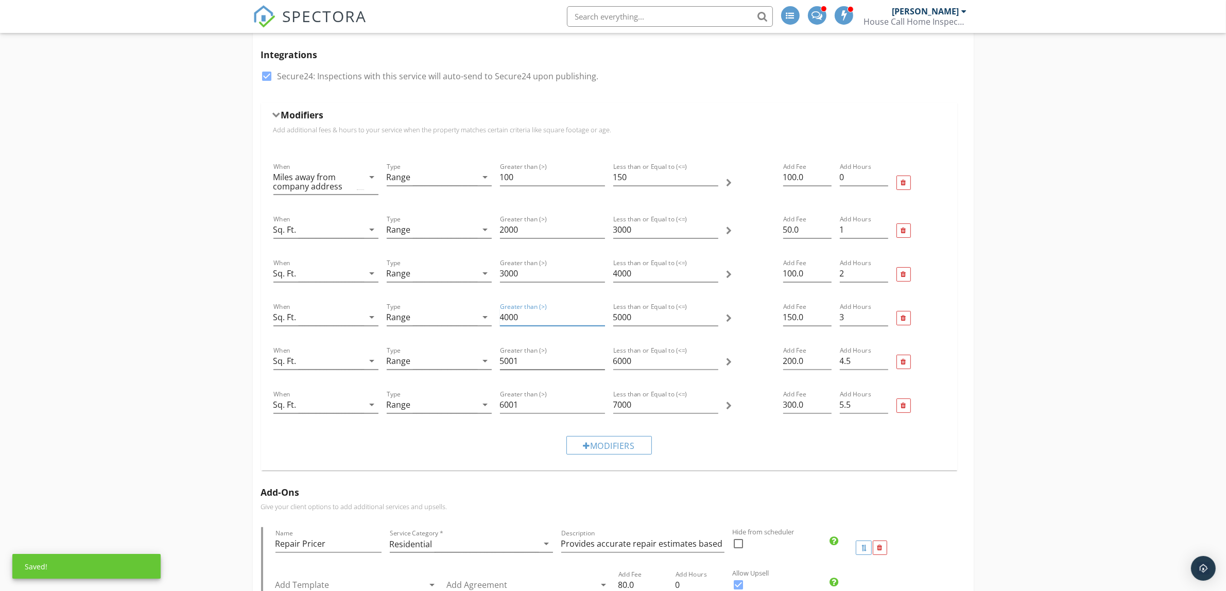
type input "4000"
click at [534, 369] on input "5001" at bounding box center [552, 361] width 105 height 17
type input "5000"
click at [522, 403] on input "6001" at bounding box center [552, 405] width 105 height 17
type input "6000"
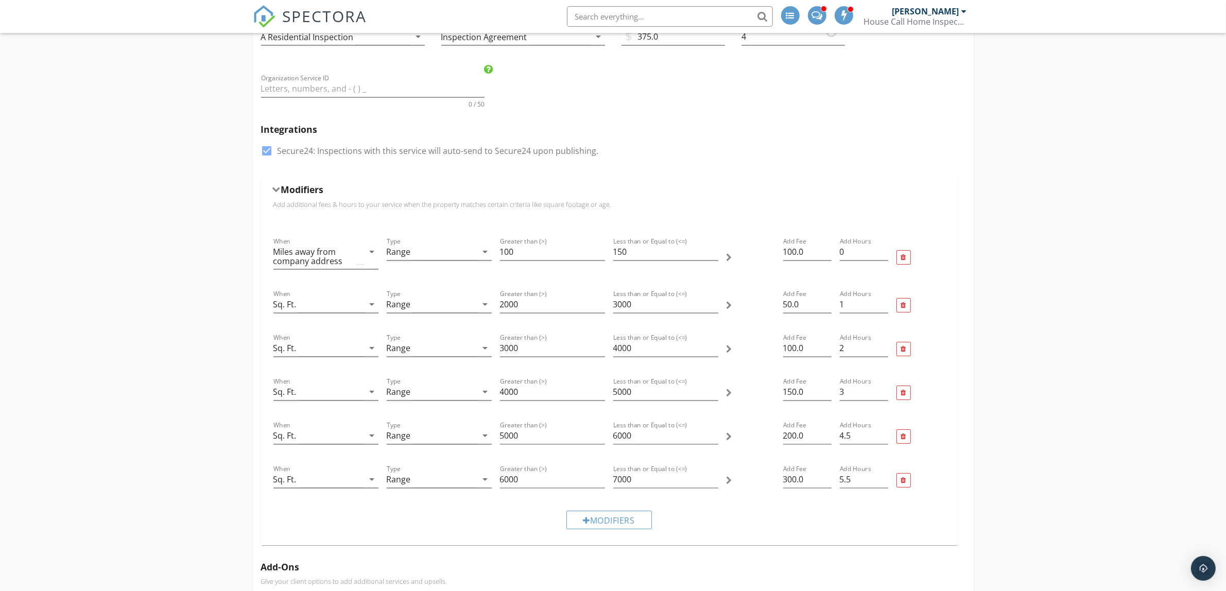
scroll to position [0, 0]
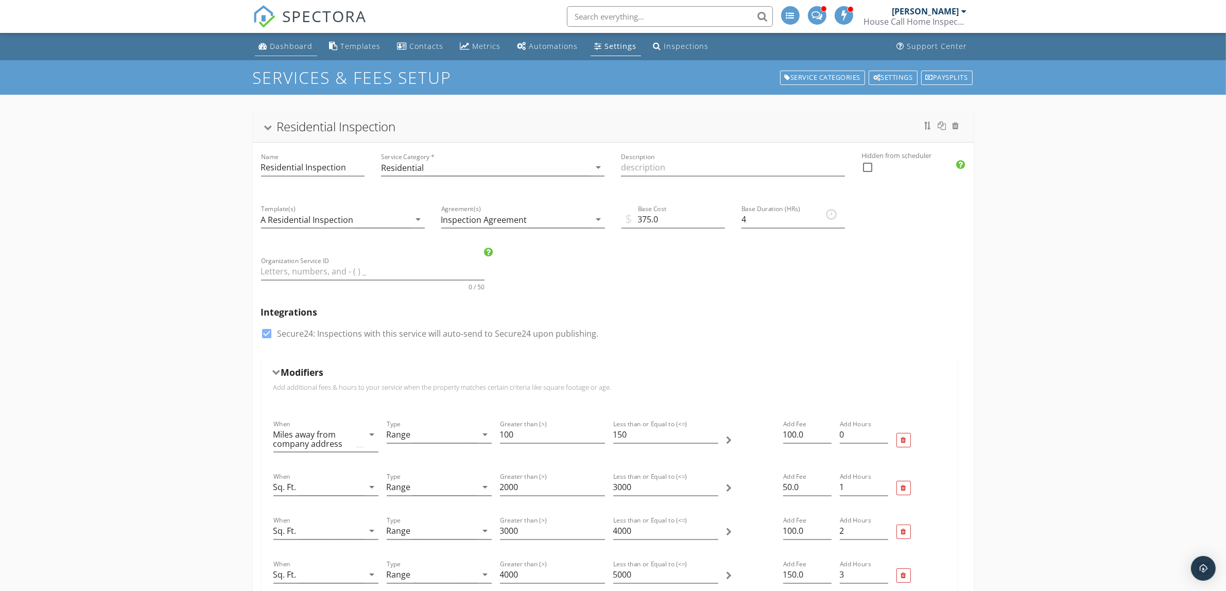
click at [271, 50] on link "Dashboard" at bounding box center [286, 46] width 62 height 19
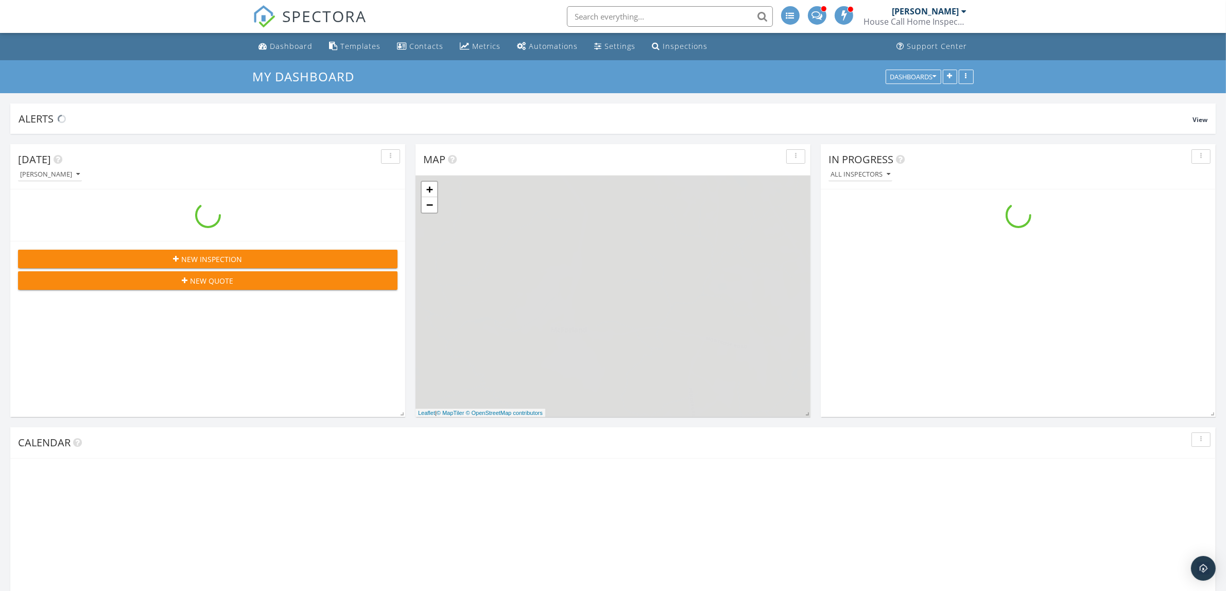
scroll to position [931, 1246]
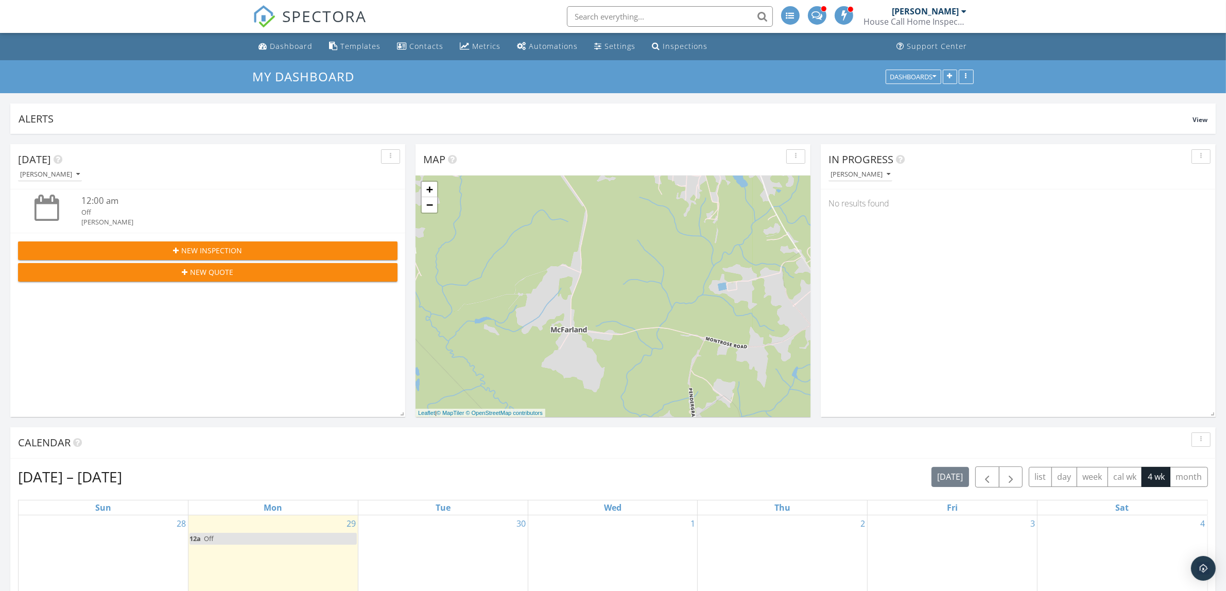
click at [237, 255] on span "New Inspection" at bounding box center [212, 250] width 61 height 11
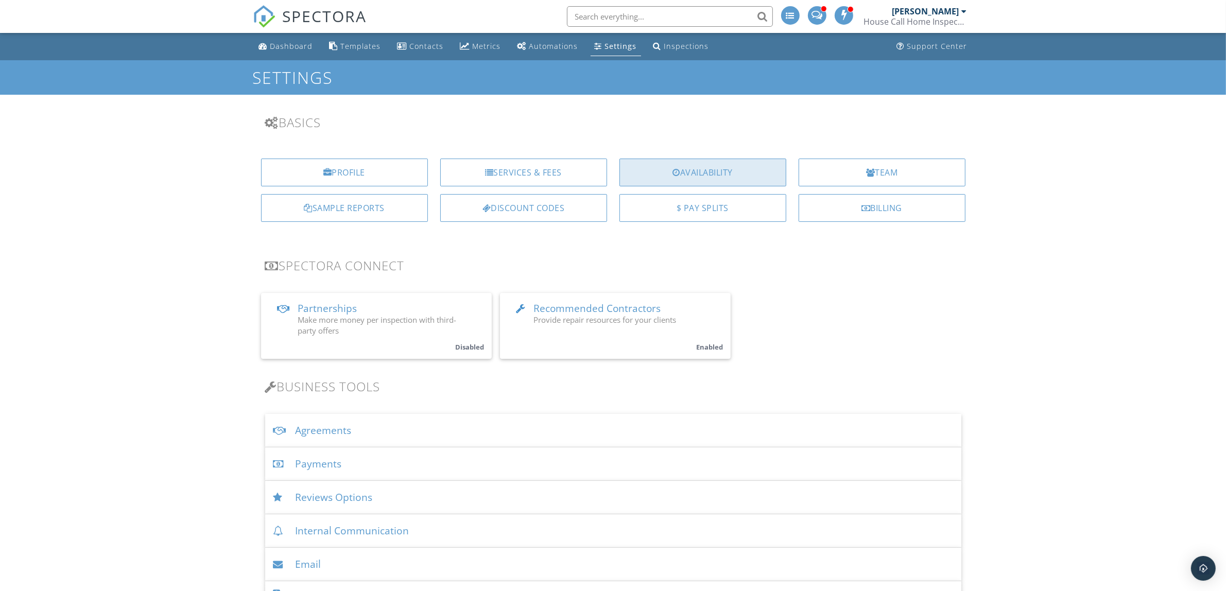
click at [685, 170] on div "Availability" at bounding box center [703, 173] width 167 height 28
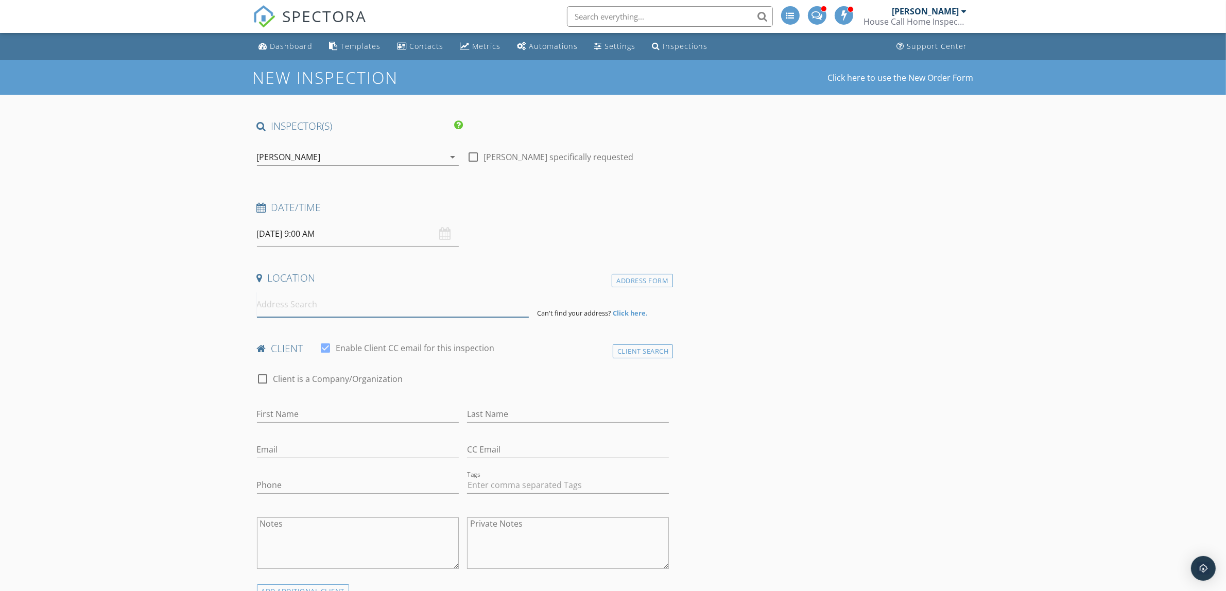
click at [310, 299] on input at bounding box center [393, 304] width 272 height 25
type input "121"
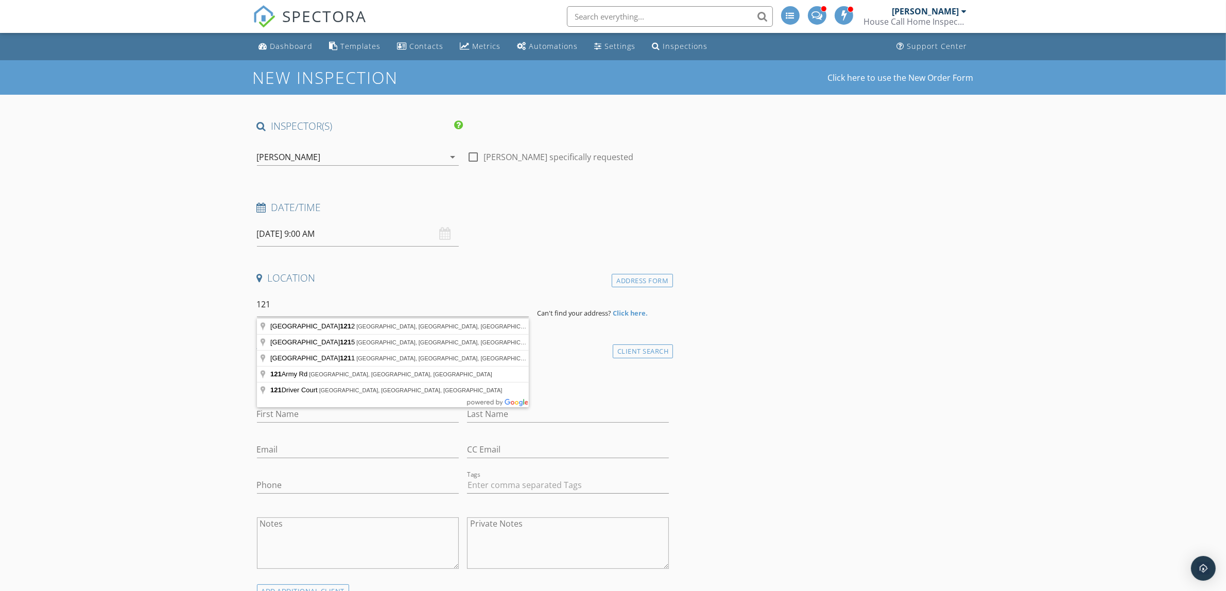
click at [306, 242] on input "[DATE] 9:00 AM" at bounding box center [358, 233] width 202 height 25
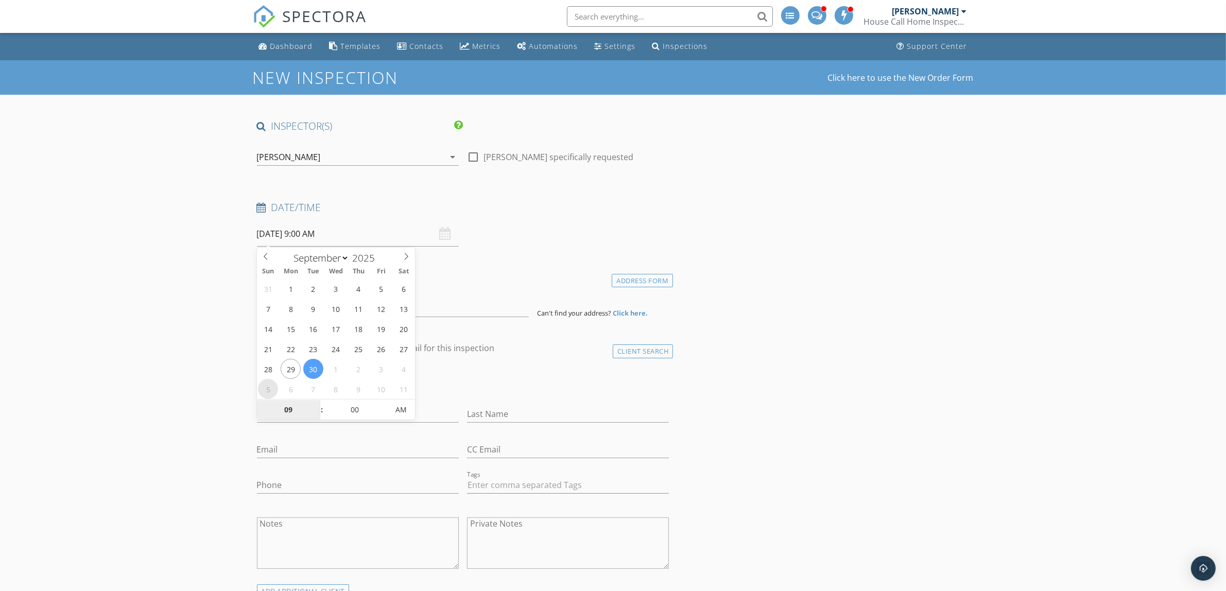
select select "9"
type input "[DATE] 9:00 AM"
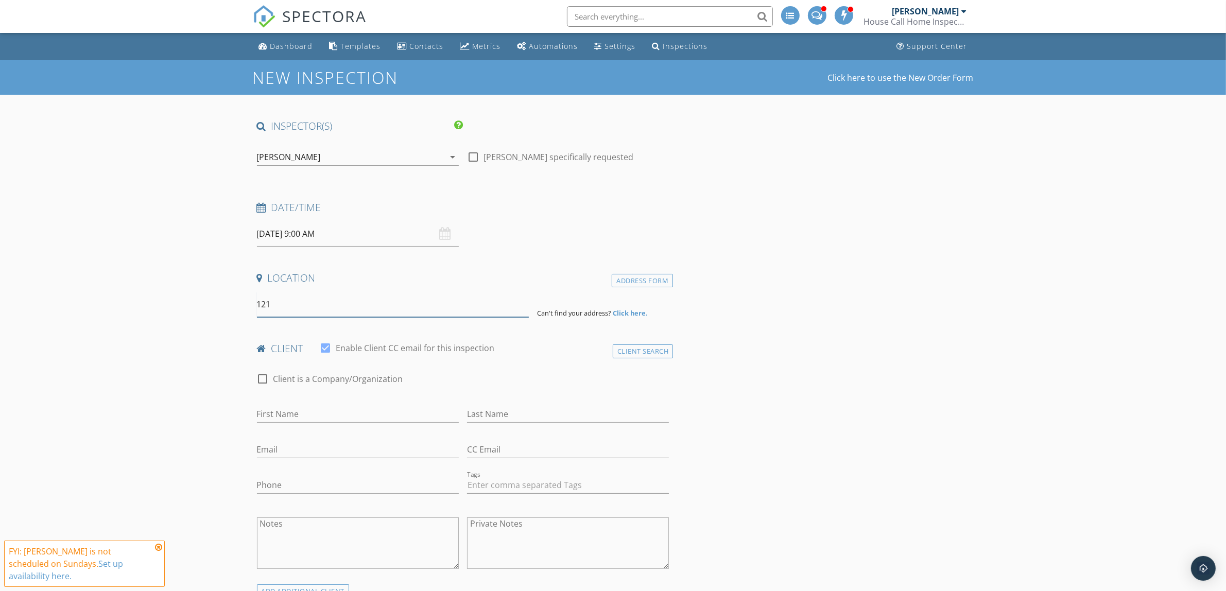
click at [277, 310] on input "121" at bounding box center [393, 304] width 272 height 25
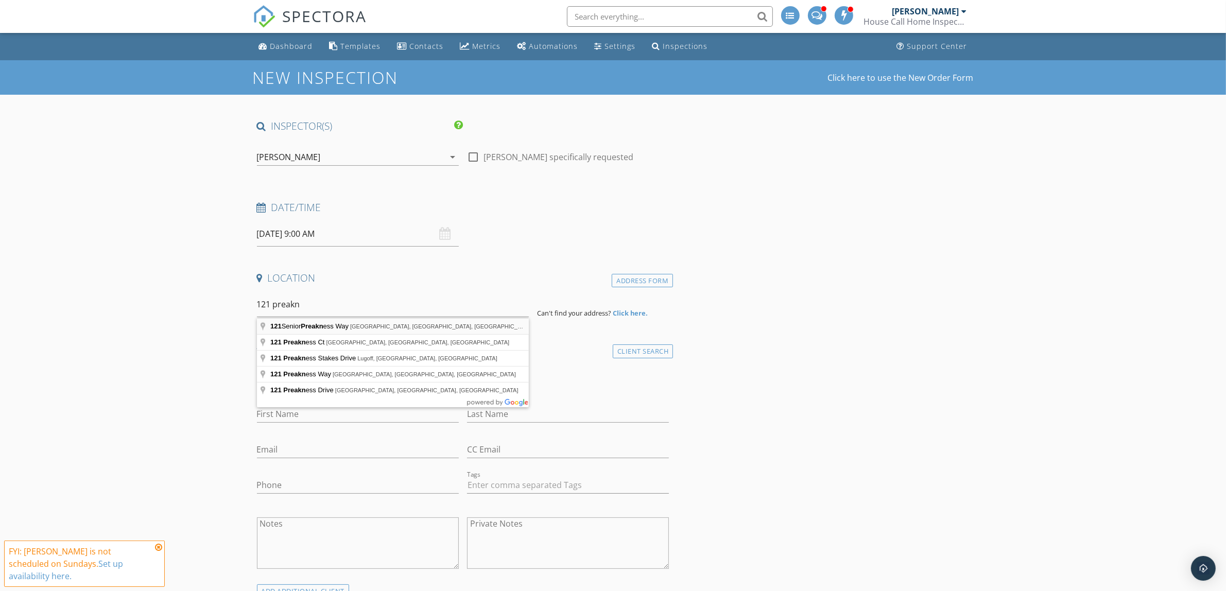
type input "121 Senior Preakness Way, Raeford, NC, USA"
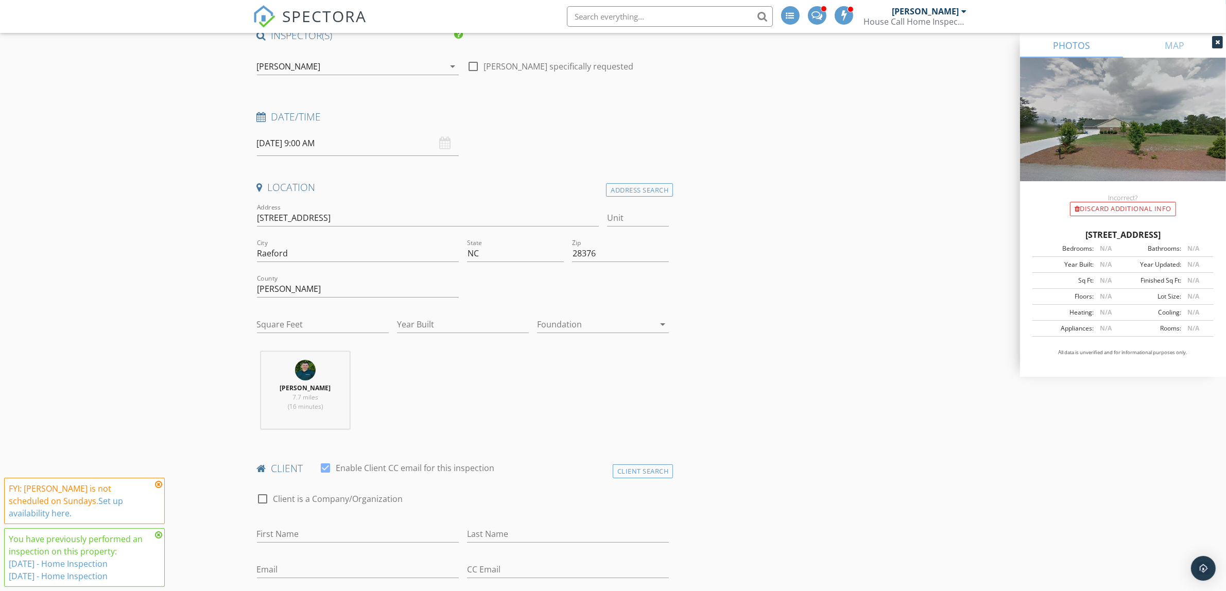
scroll to position [129, 0]
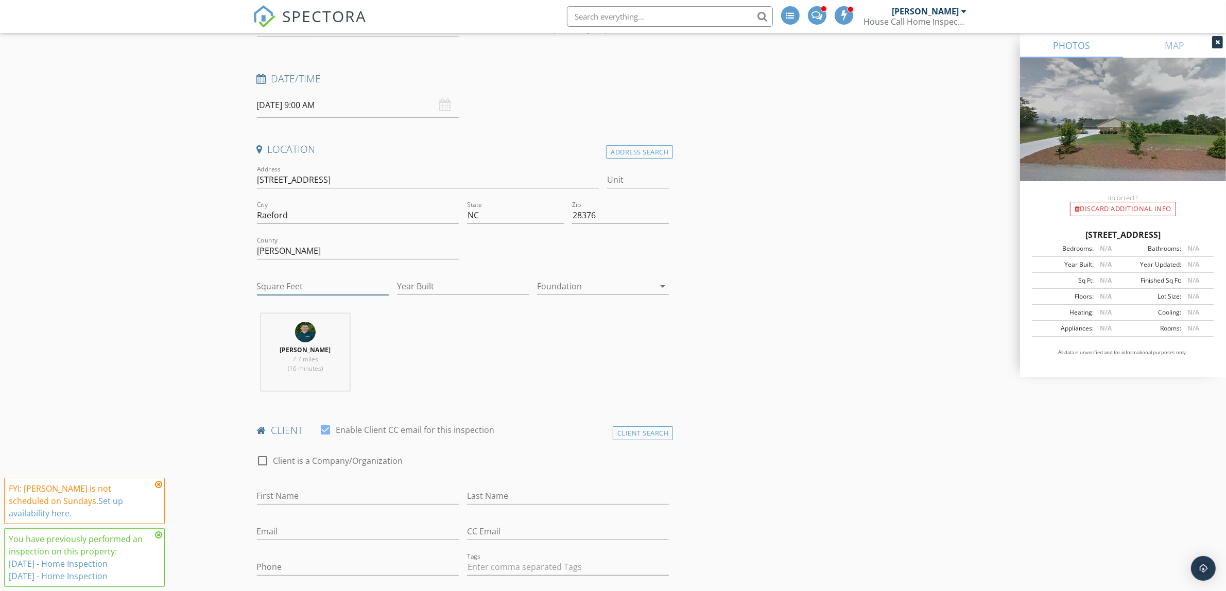
click at [300, 283] on input "Square Feet" at bounding box center [323, 286] width 132 height 17
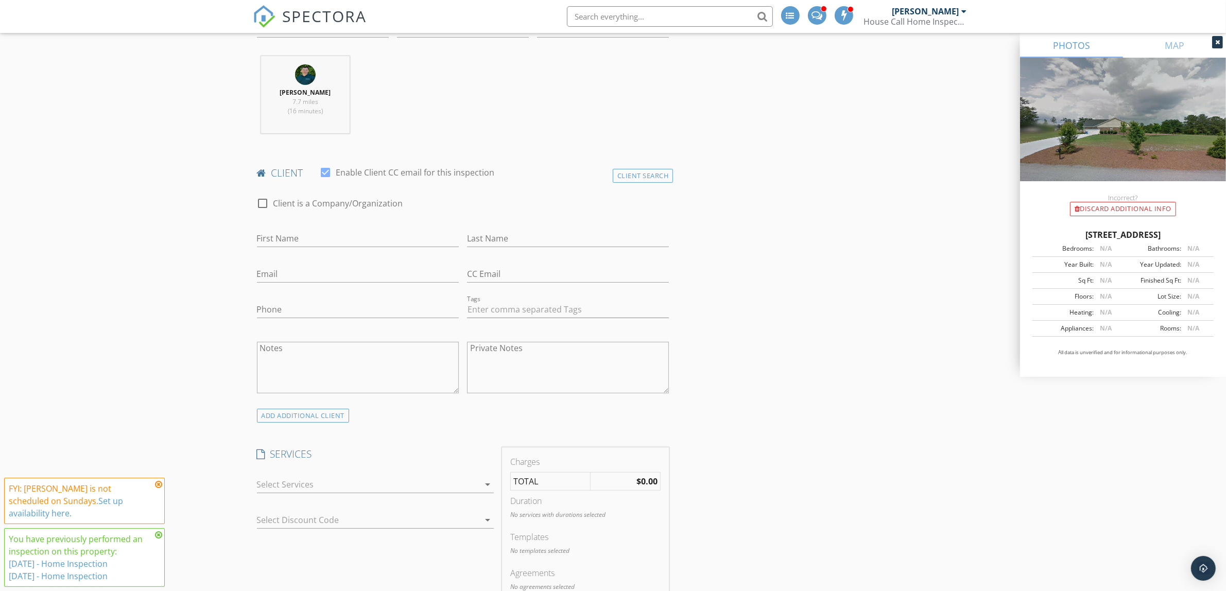
scroll to position [708, 0]
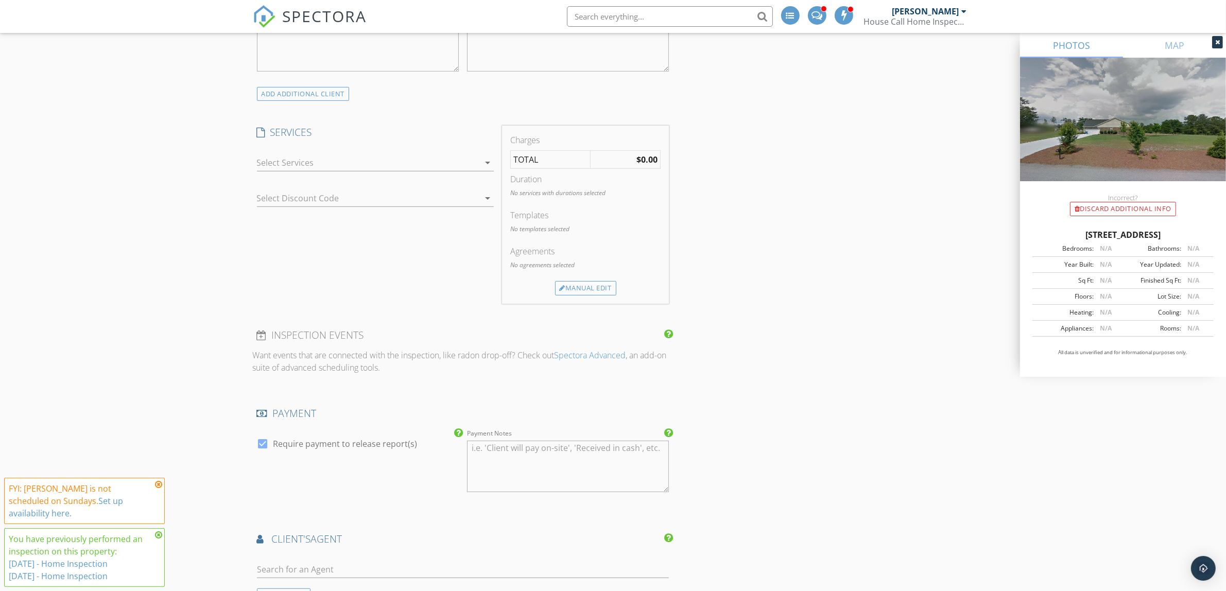
click at [482, 161] on icon "arrow_drop_down" at bounding box center [488, 163] width 12 height 12
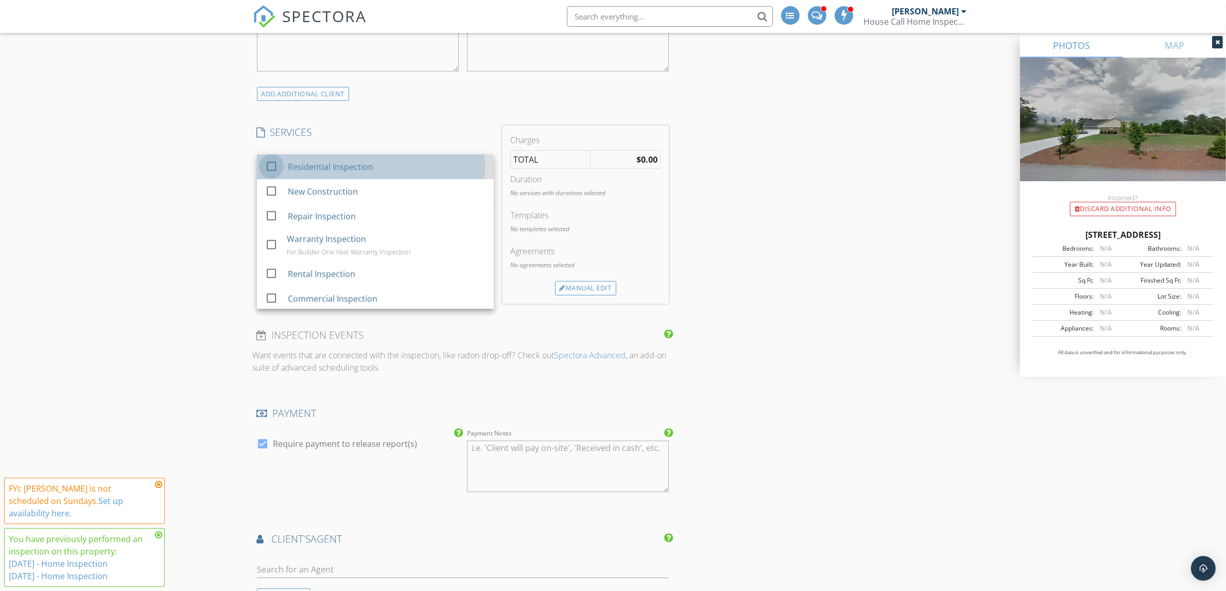
click at [268, 170] on div at bounding box center [272, 167] width 18 height 18
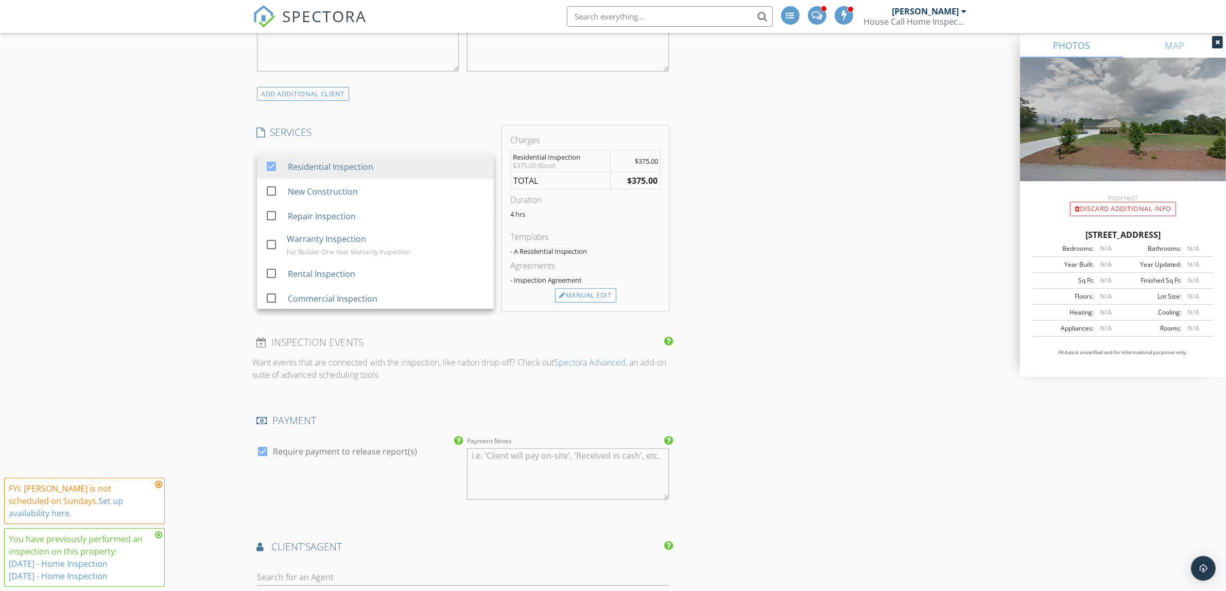
click at [183, 185] on div "New Inspection Click here to use the New Order Form INSPECTOR(S) check_box Jay …" at bounding box center [613, 374] width 1226 height 2045
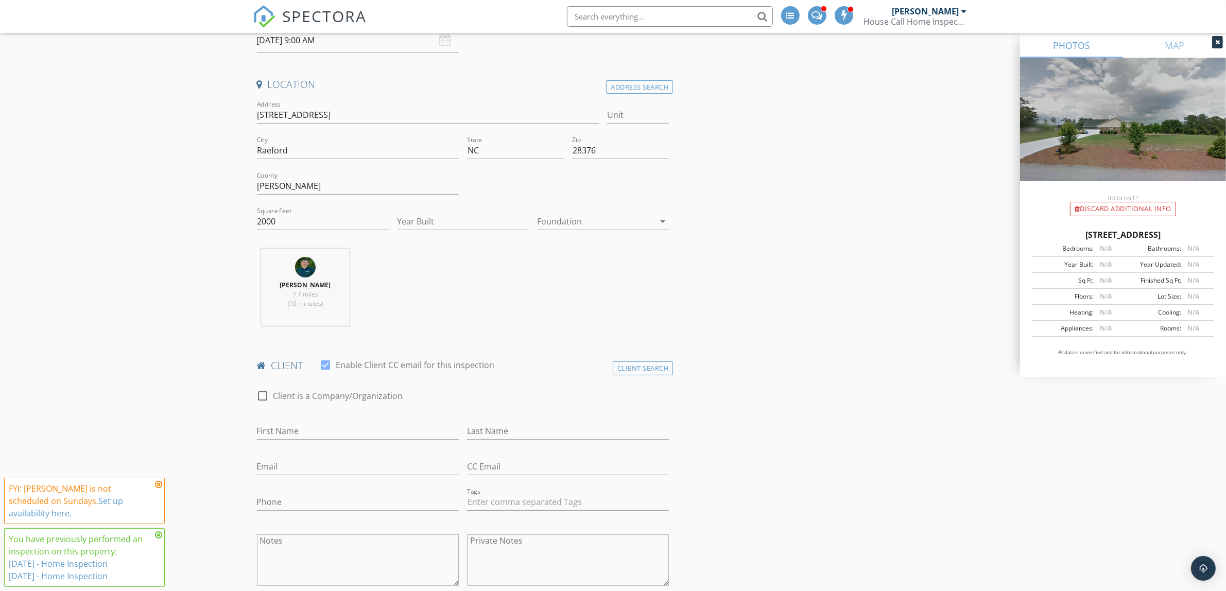
scroll to position [193, 0]
click at [293, 221] on input "2000" at bounding box center [323, 222] width 132 height 17
drag, startPoint x: 260, startPoint y: 222, endPoint x: 279, endPoint y: 239, distance: 25.9
click at [261, 222] on input "2001" at bounding box center [323, 222] width 132 height 17
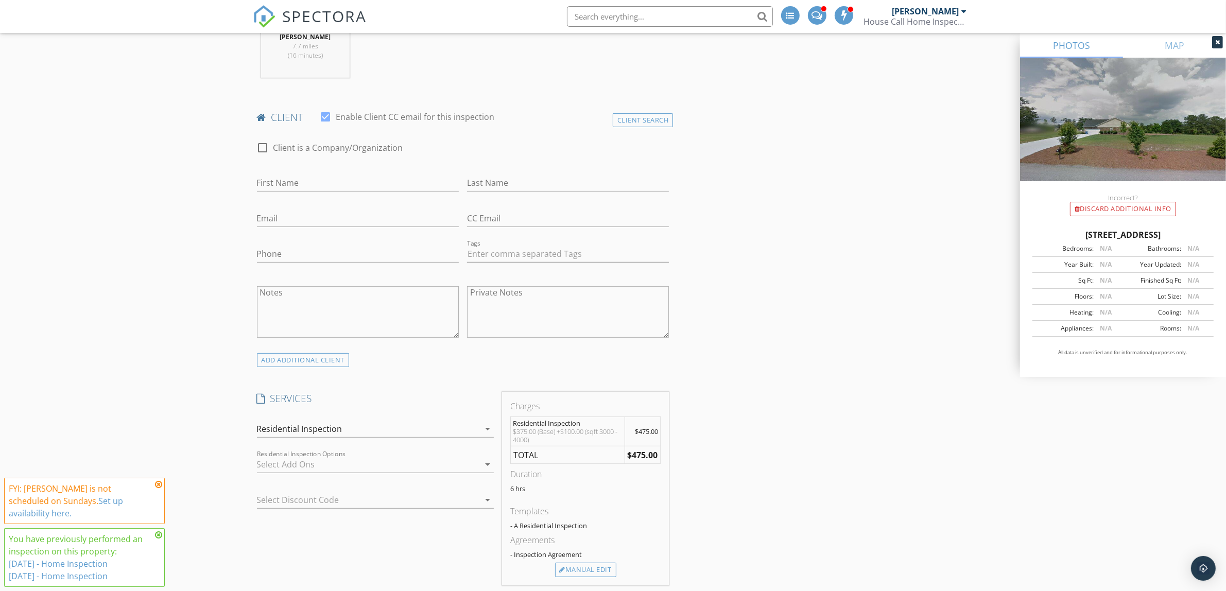
scroll to position [515, 0]
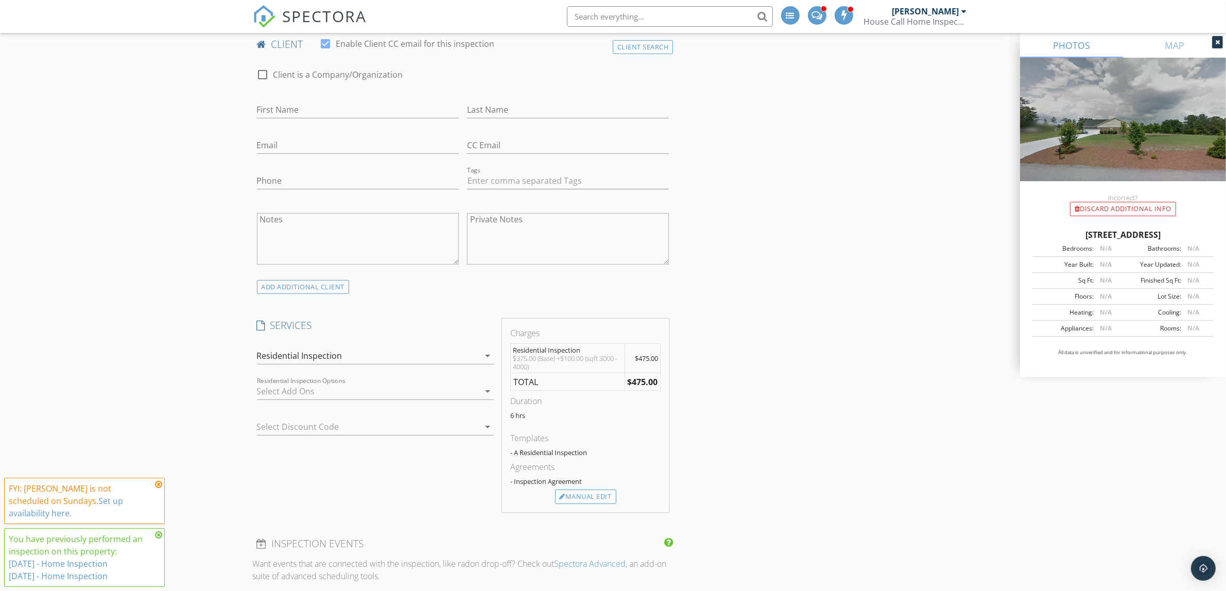
click at [461, 358] on div "Residential Inspection" at bounding box center [368, 356] width 222 height 16
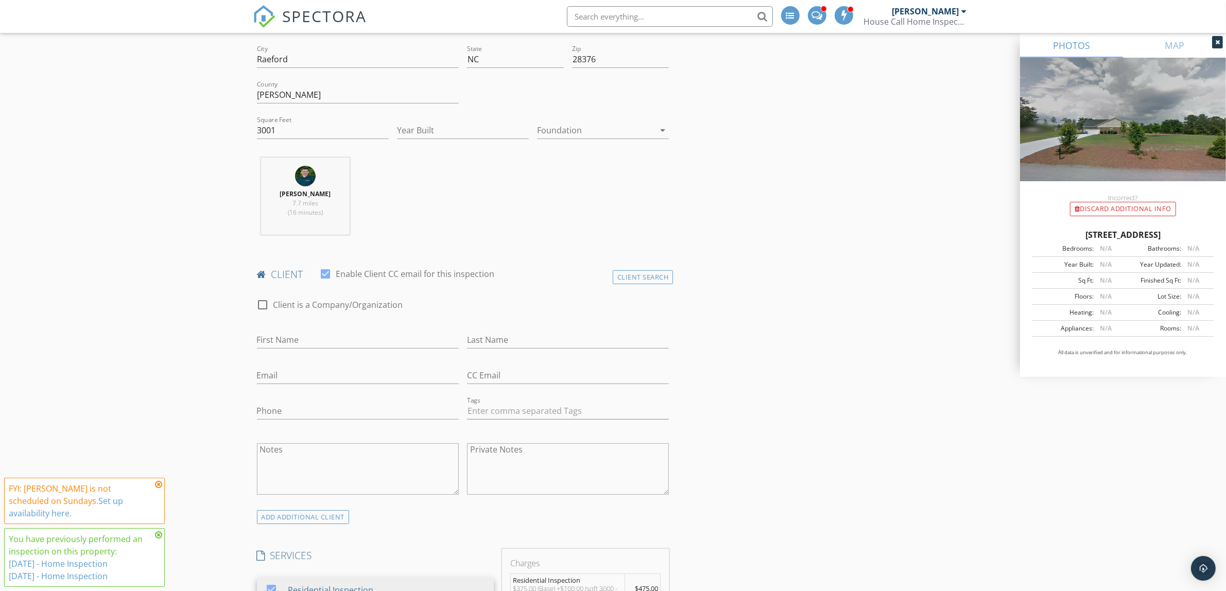
scroll to position [258, 0]
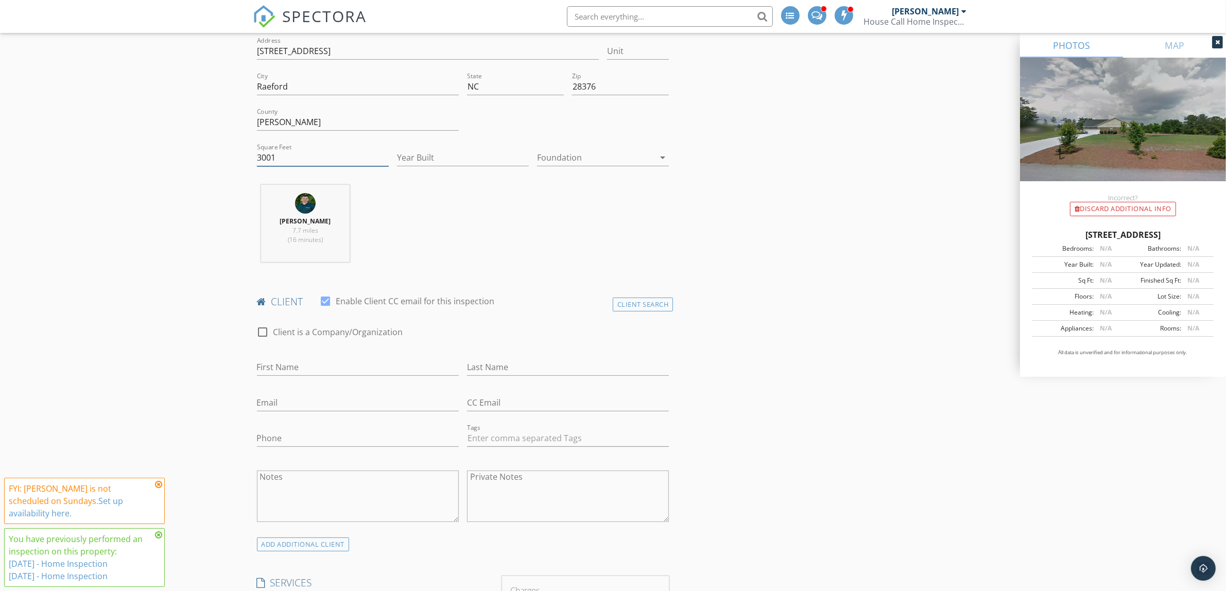
click at [292, 163] on input "3001" at bounding box center [323, 157] width 132 height 17
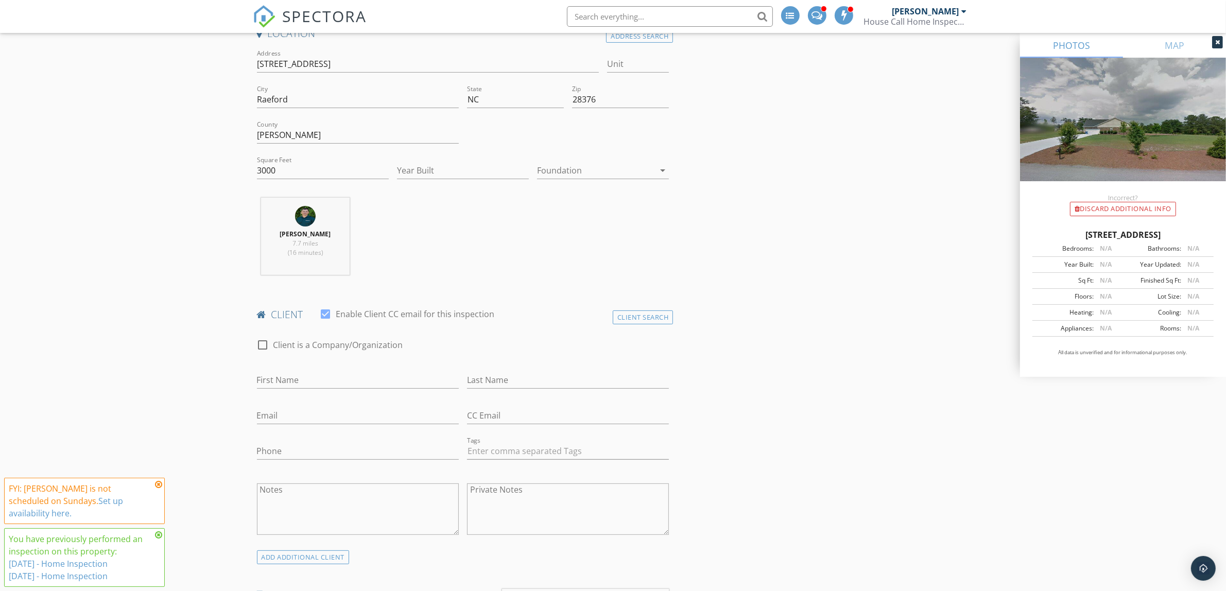
scroll to position [193, 0]
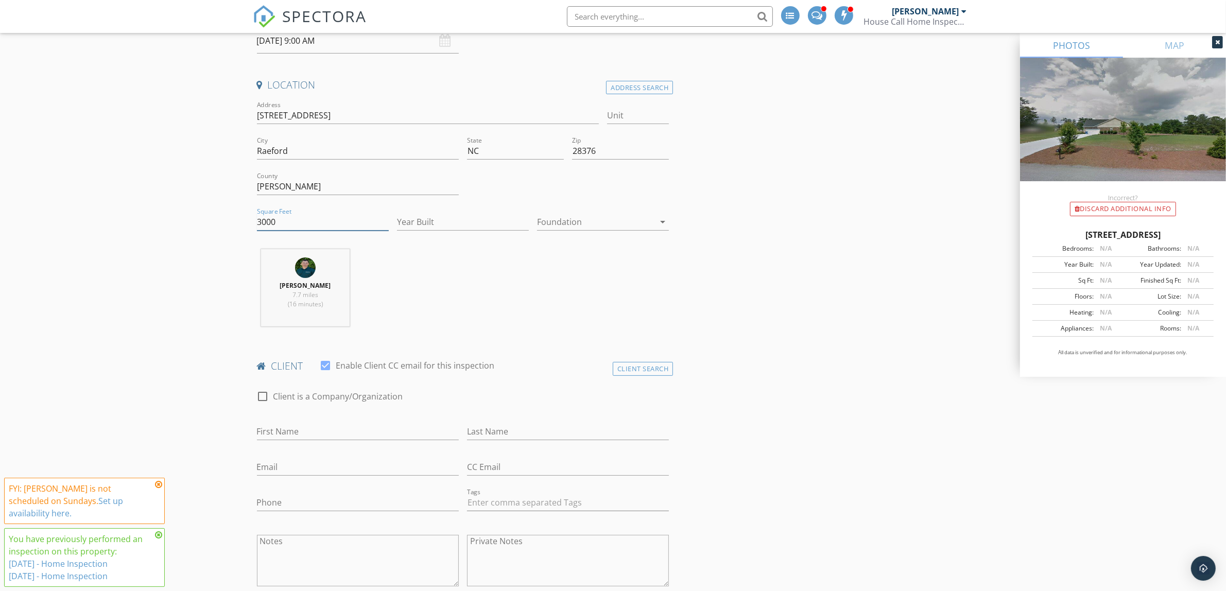
drag, startPoint x: 282, startPoint y: 220, endPoint x: 254, endPoint y: 225, distance: 28.1
click at [254, 225] on div "Square Feet 3000" at bounding box center [323, 223] width 140 height 36
type input "3"
click at [156, 489] on icon at bounding box center [158, 484] width 7 height 8
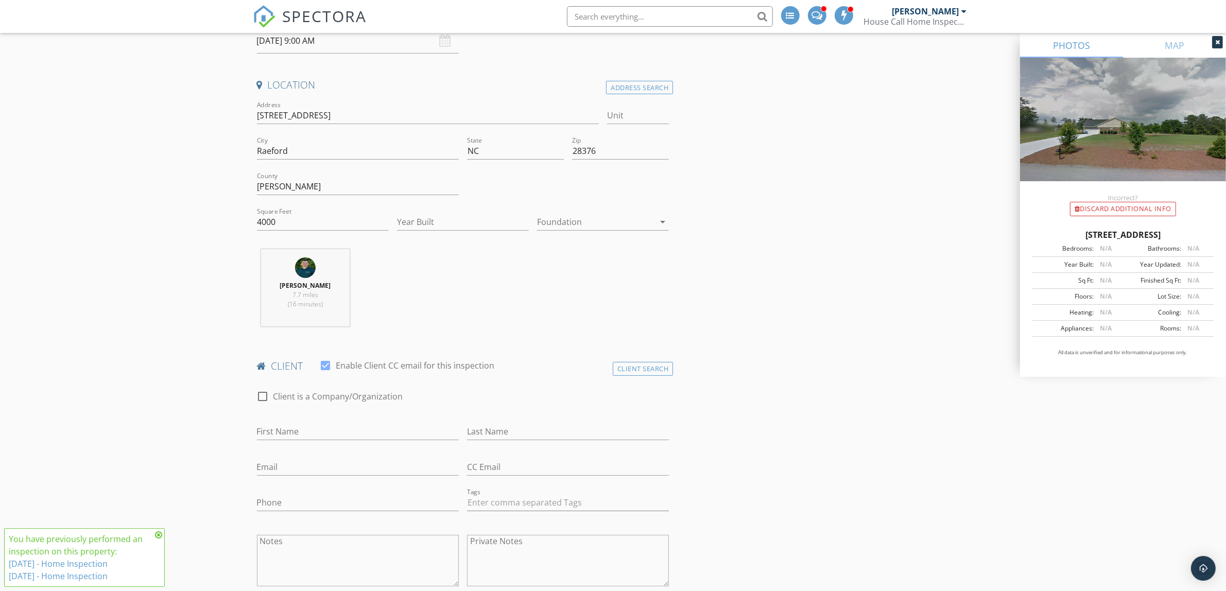
click at [160, 536] on icon at bounding box center [158, 535] width 7 height 8
click at [282, 229] on input "4000" at bounding box center [323, 222] width 132 height 17
type input "4001"
drag, startPoint x: 288, startPoint y: 220, endPoint x: 237, endPoint y: 230, distance: 51.9
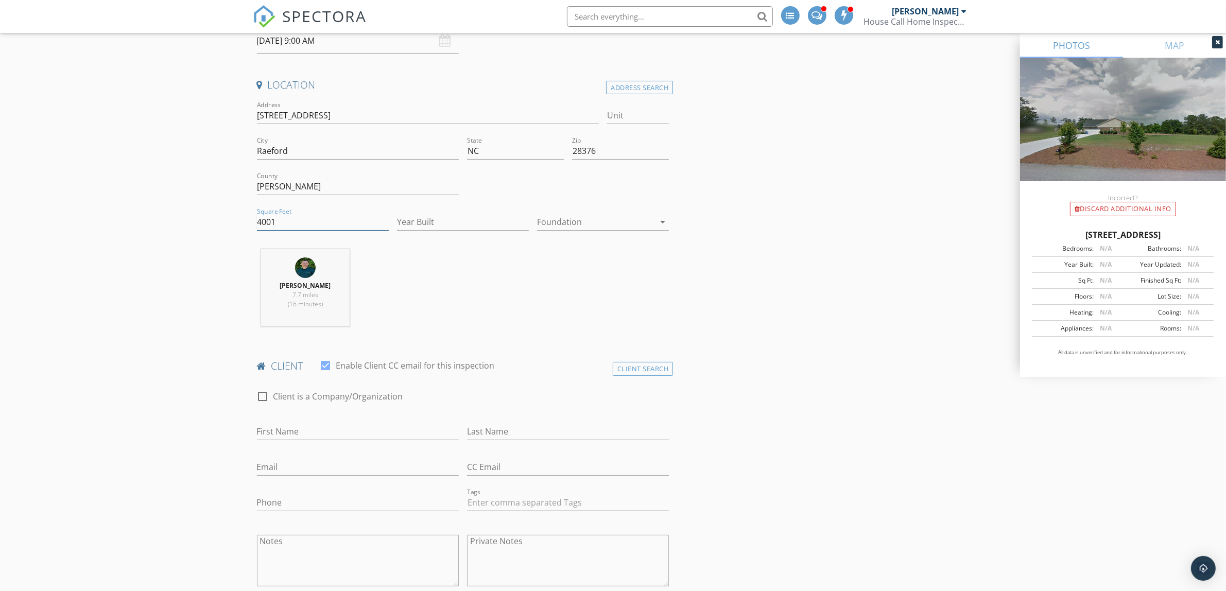
click at [274, 221] on input "Square Feet" at bounding box center [323, 222] width 132 height 17
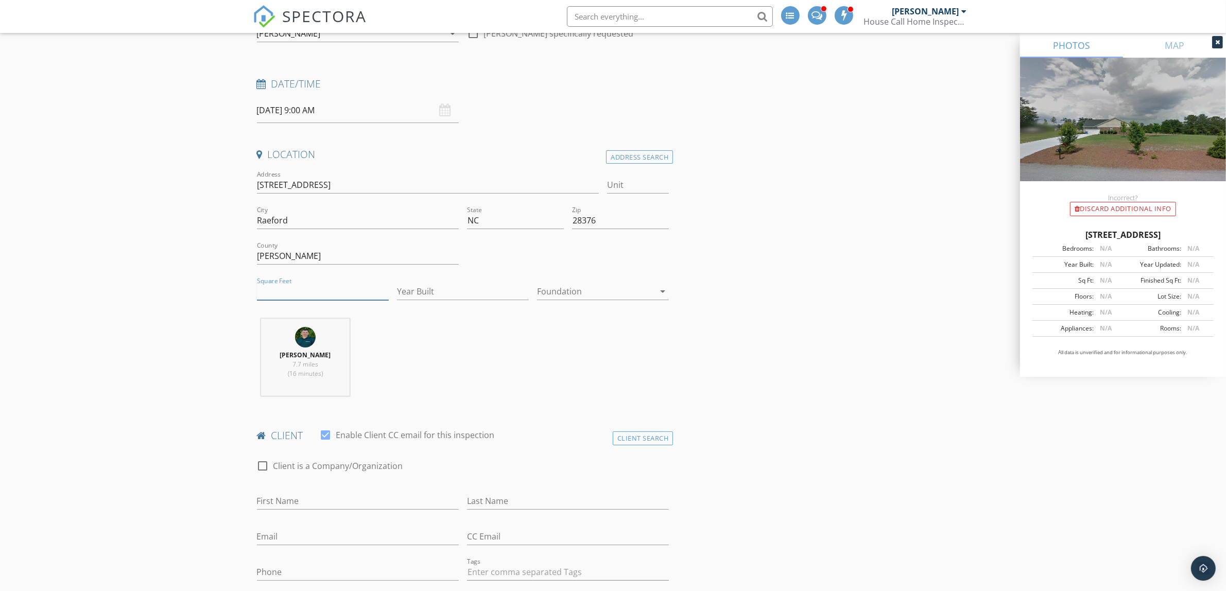
scroll to position [0, 0]
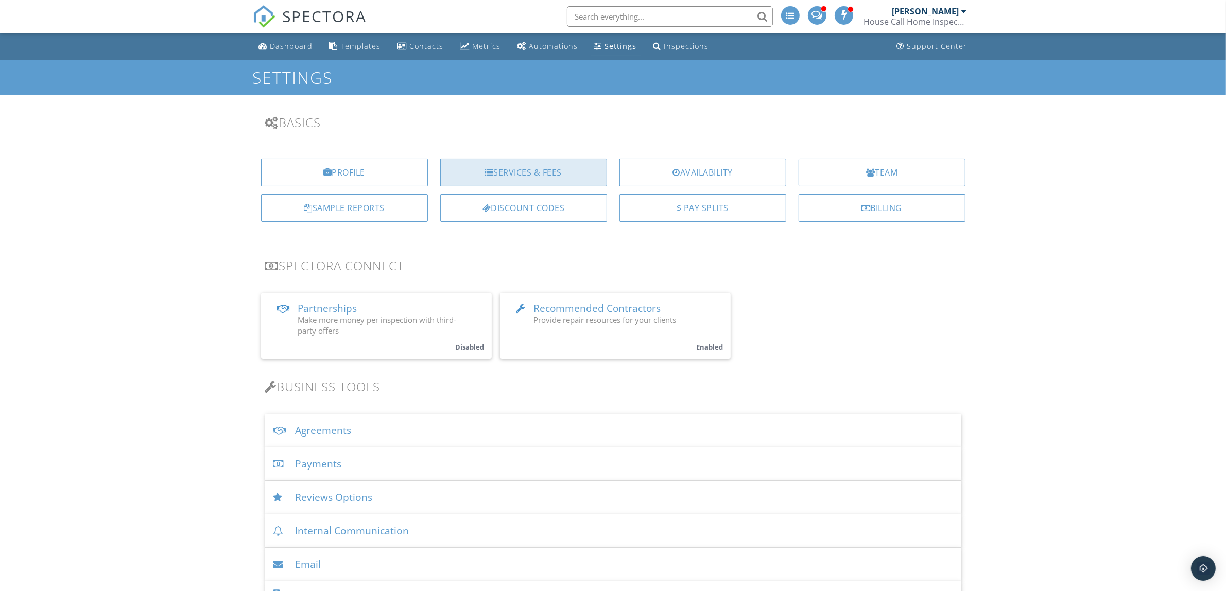
click at [547, 171] on div "Services & Fees" at bounding box center [523, 173] width 167 height 28
